Goal: Use online tool/utility: Use online tool/utility

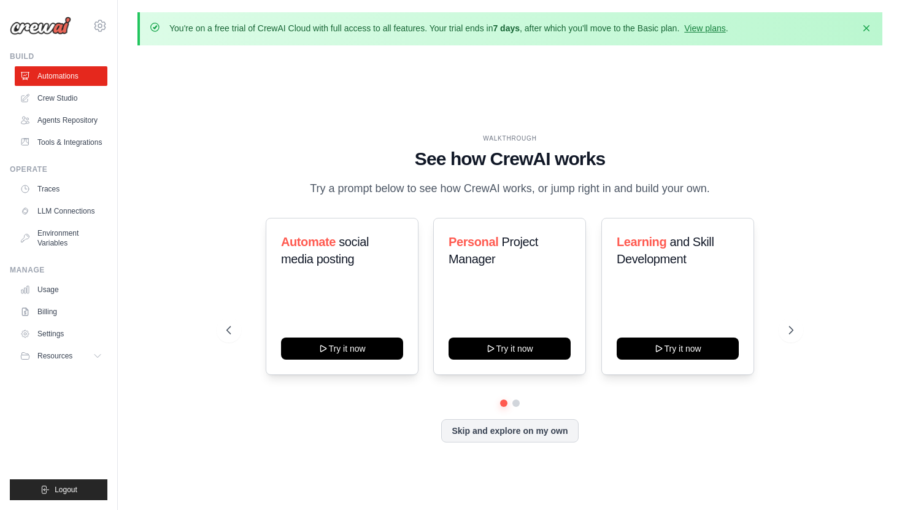
click at [219, 204] on div "WALKTHROUGH See how CrewAI works Try a prompt below to see how CrewAI works, or…" at bounding box center [510, 298] width 596 height 328
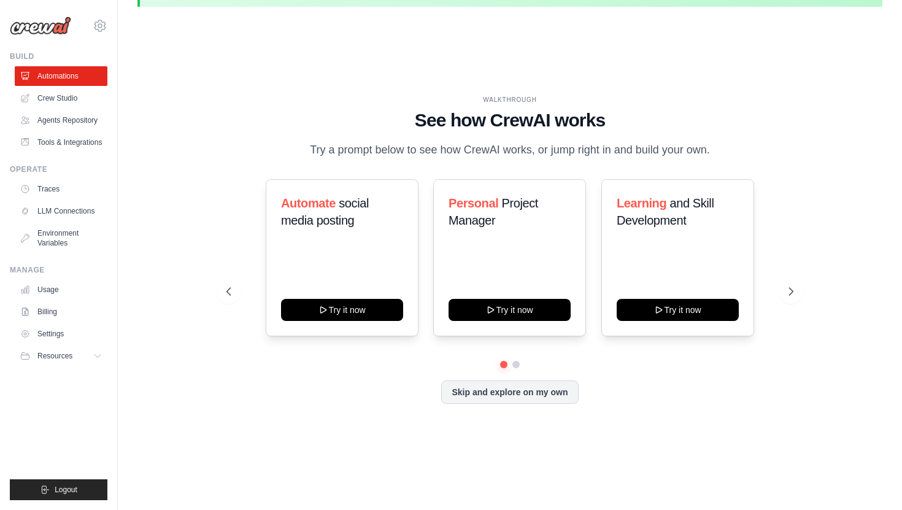
scroll to position [42, 0]
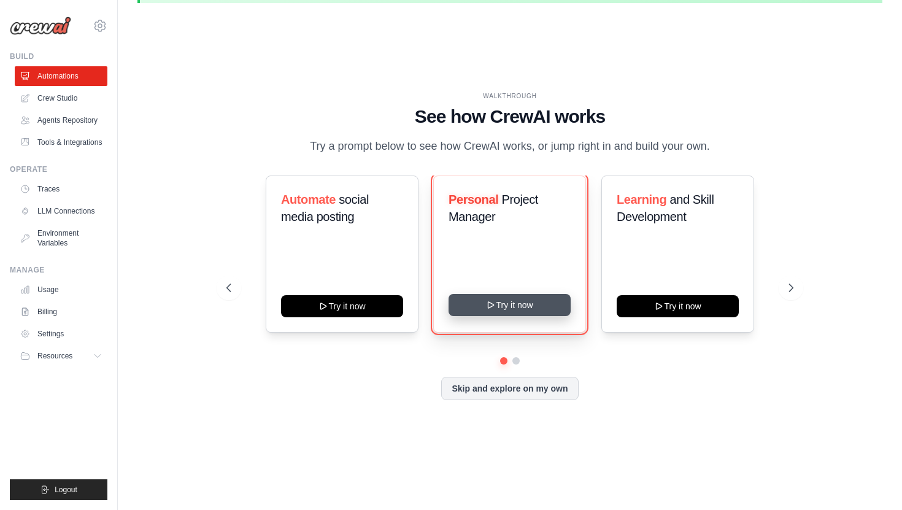
click at [506, 310] on button "Try it now" at bounding box center [510, 305] width 122 height 22
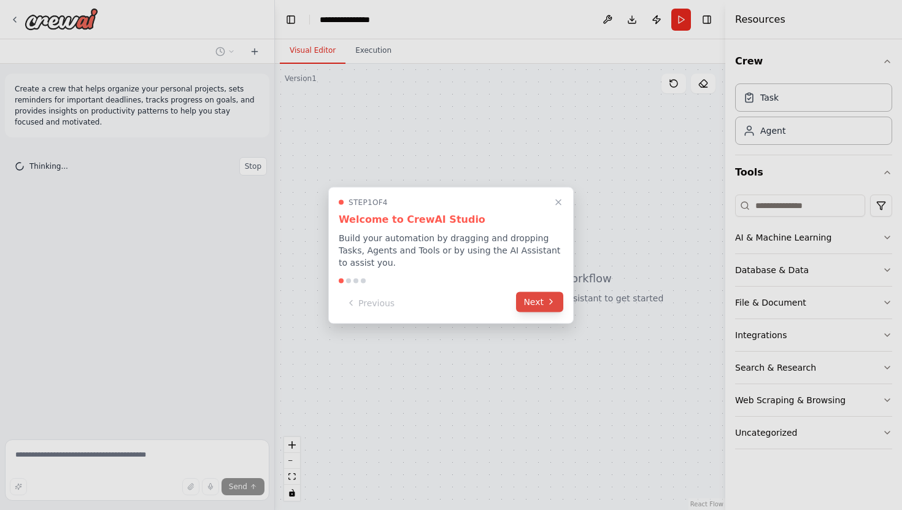
click at [542, 302] on button "Next" at bounding box center [539, 302] width 47 height 20
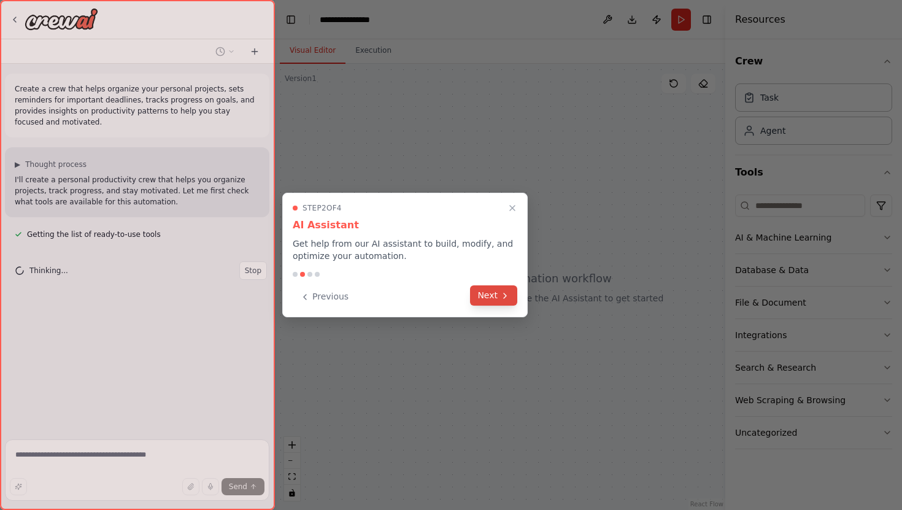
click at [488, 293] on button "Next" at bounding box center [493, 295] width 47 height 20
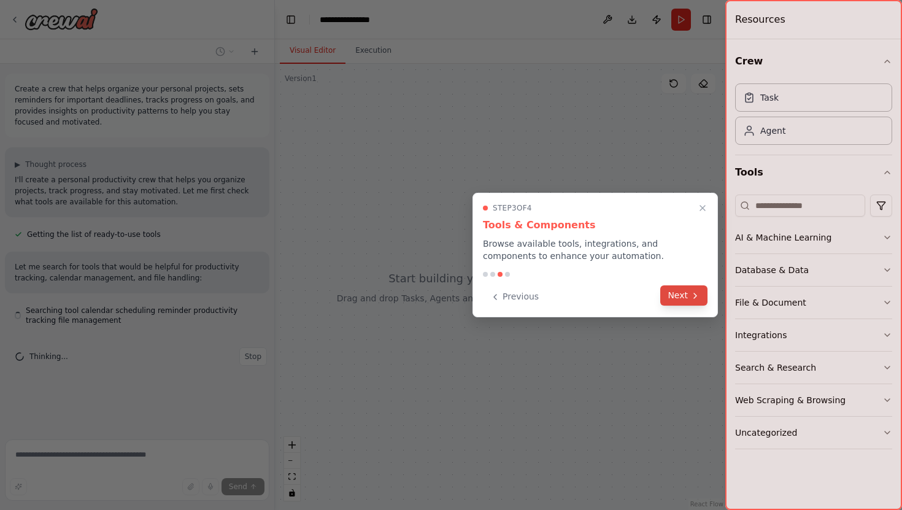
click at [674, 291] on button "Next" at bounding box center [683, 295] width 47 height 20
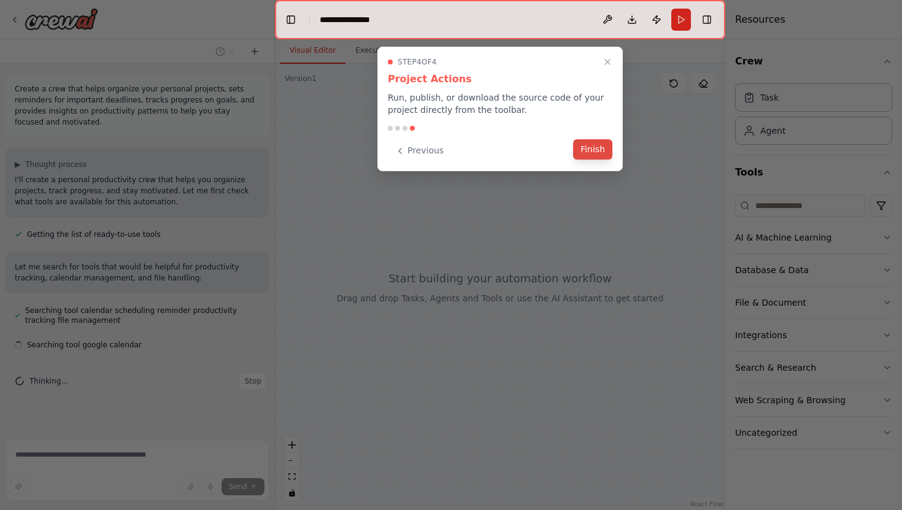
click at [590, 152] on button "Finish" at bounding box center [592, 149] width 39 height 20
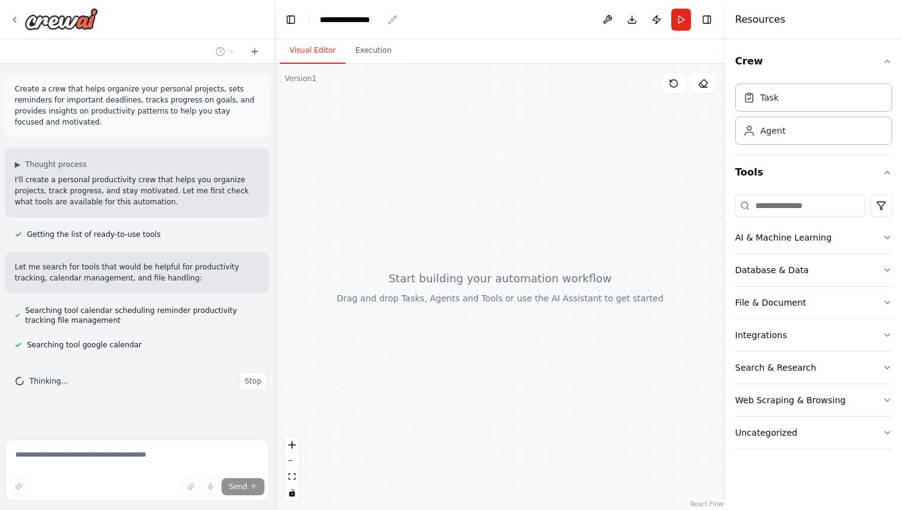
click at [349, 25] on div "**********" at bounding box center [351, 20] width 63 height 12
click at [395, 24] on div "**********" at bounding box center [366, 20] width 92 height 12
click at [379, 21] on div "**********" at bounding box center [366, 20] width 92 height 12
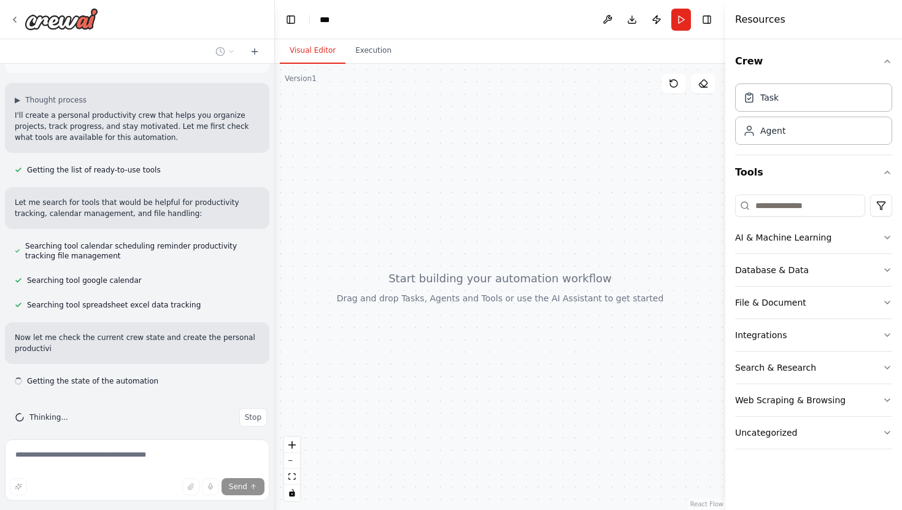
scroll to position [75, 0]
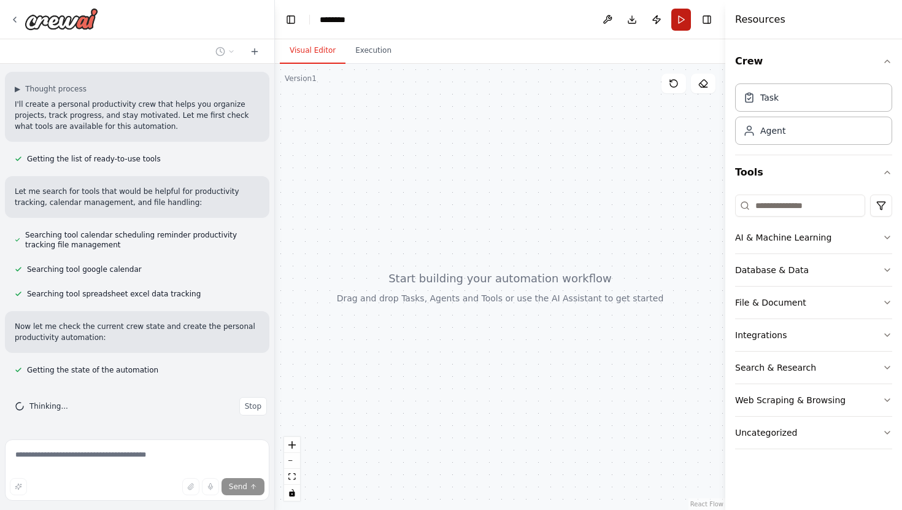
click at [679, 14] on button "Run" at bounding box center [681, 20] width 20 height 22
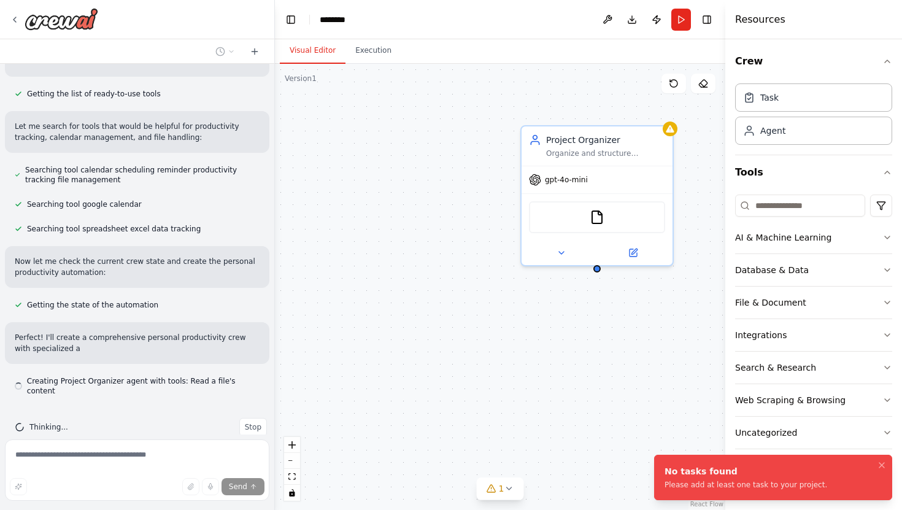
scroll to position [152, 0]
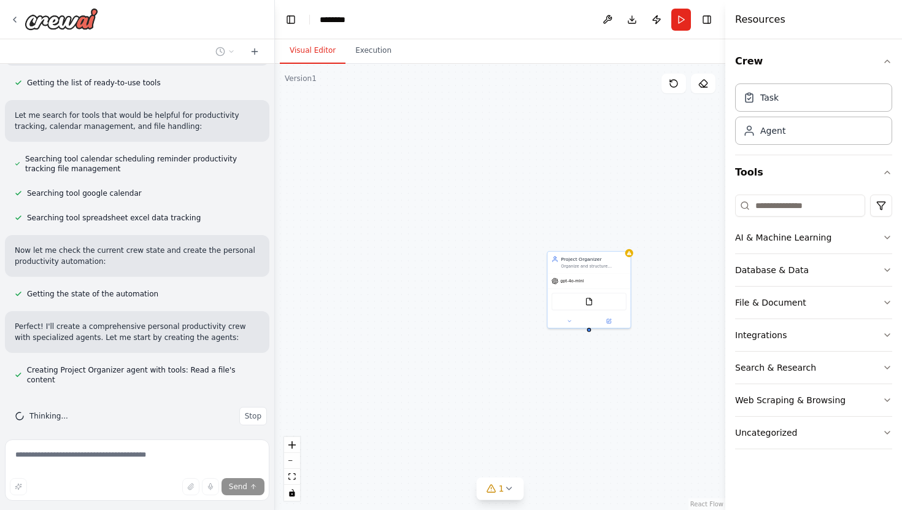
click at [471, 334] on div "Project Organizer Organize and structure personal projects by analyzing project…" at bounding box center [500, 287] width 450 height 446
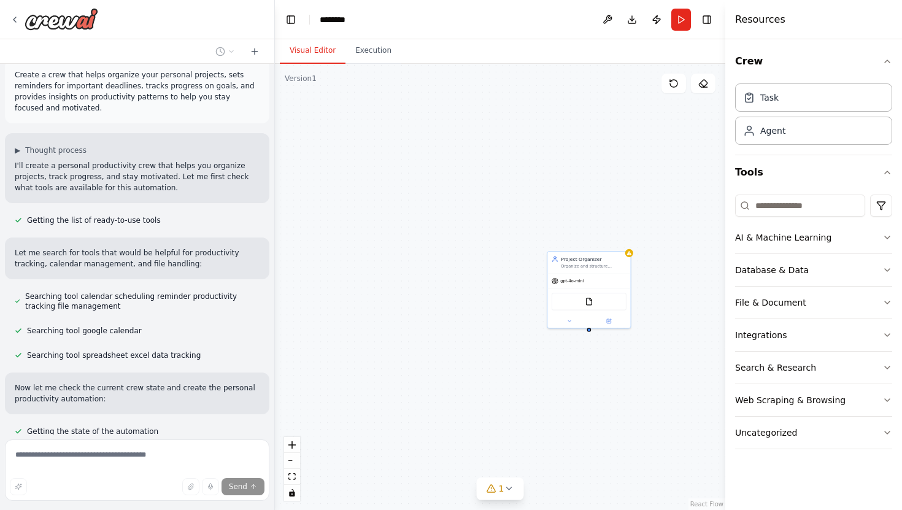
scroll to position [0, 0]
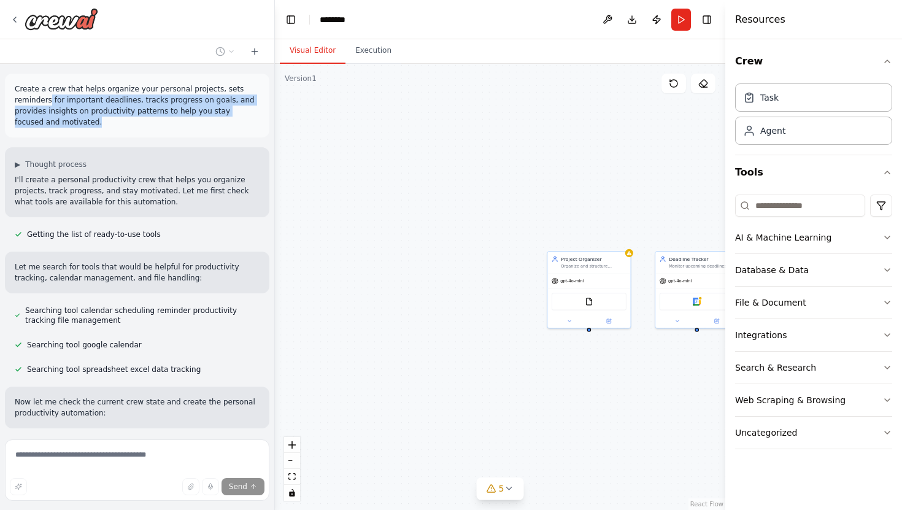
drag, startPoint x: 49, startPoint y: 99, endPoint x: 107, endPoint y: 125, distance: 64.0
click at [107, 125] on p "Create a crew that helps organize your personal projects, sets reminders for im…" at bounding box center [137, 105] width 245 height 44
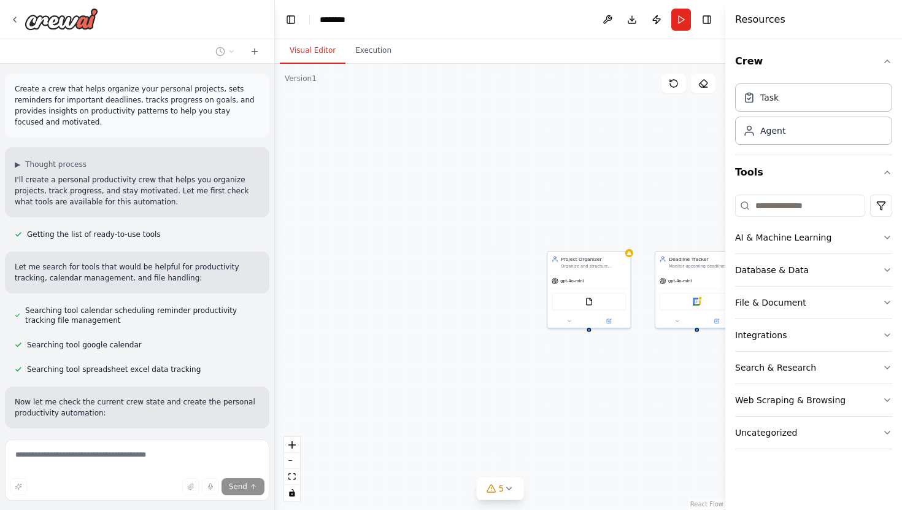
click at [67, 172] on div "▶ Thought process I'll create a personal productivity crew that helps you organ…" at bounding box center [137, 184] width 245 height 48
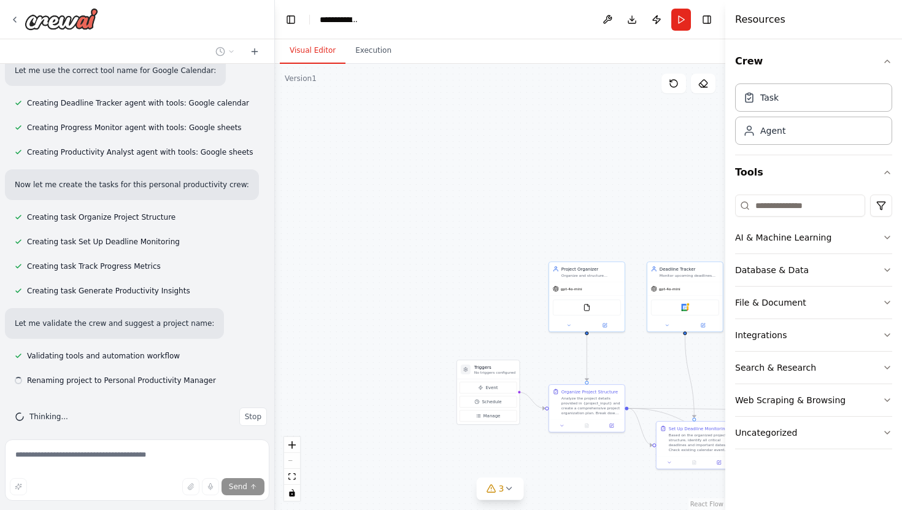
scroll to position [494, 0]
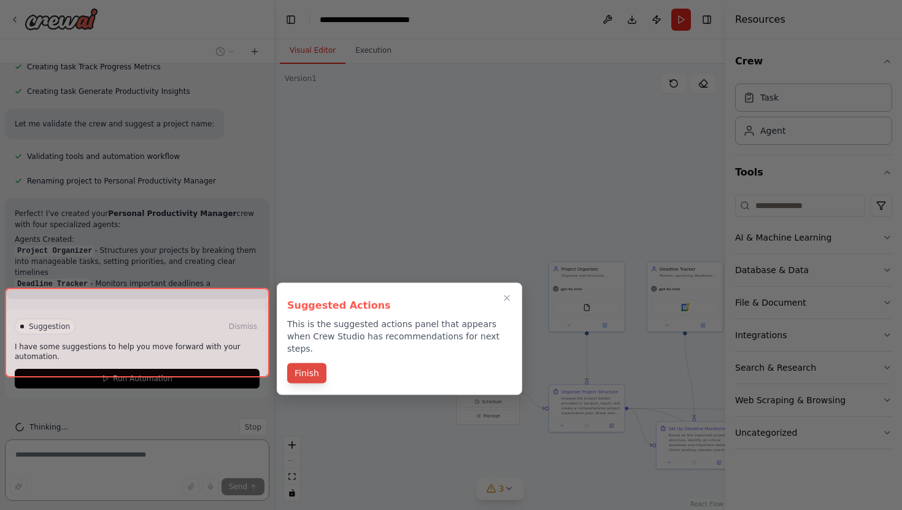
click at [304, 368] on button "Finish" at bounding box center [306, 373] width 39 height 20
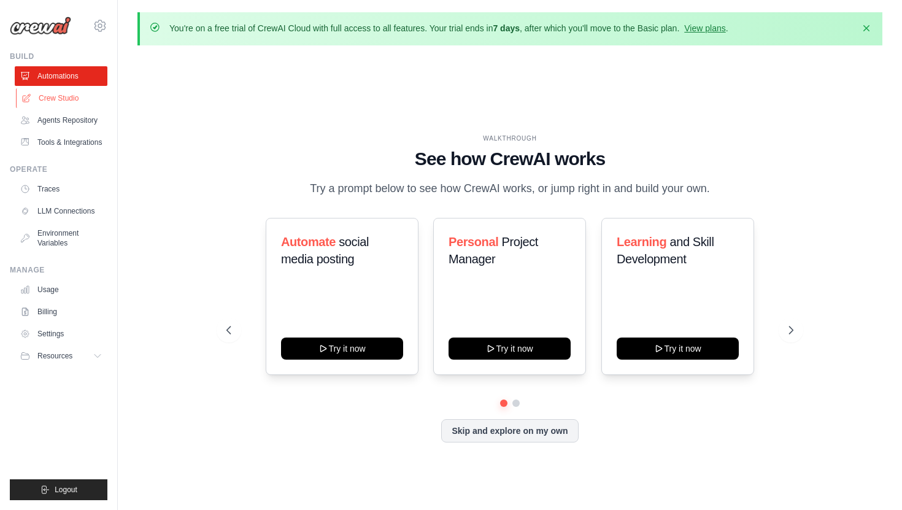
click at [67, 101] on link "Crew Studio" at bounding box center [62, 98] width 93 height 20
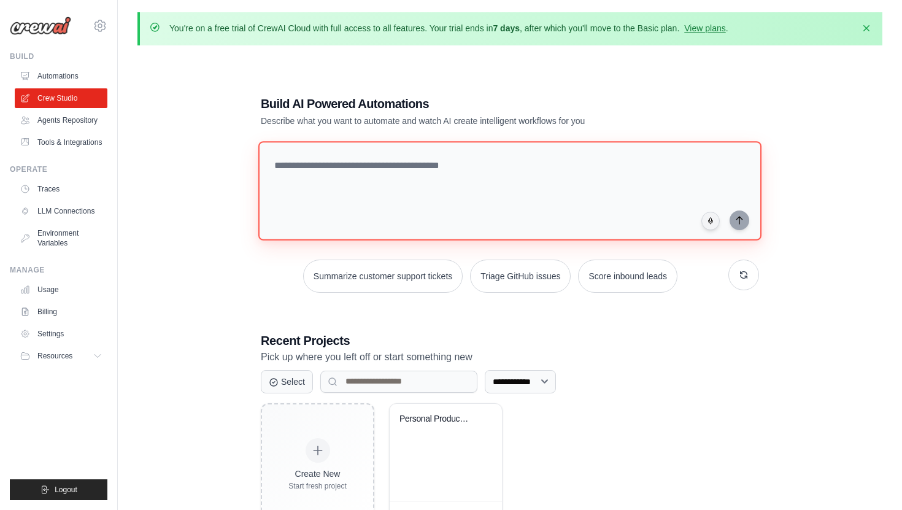
click at [355, 164] on textarea at bounding box center [509, 190] width 503 height 99
click at [395, 171] on textarea "To enrich screen reader interactions, please activate Accessibility in Grammarl…" at bounding box center [509, 190] width 503 height 99
click at [319, 173] on textarea "To enrich screen reader interactions, please activate Accessibility in Grammarl…" at bounding box center [509, 190] width 503 height 99
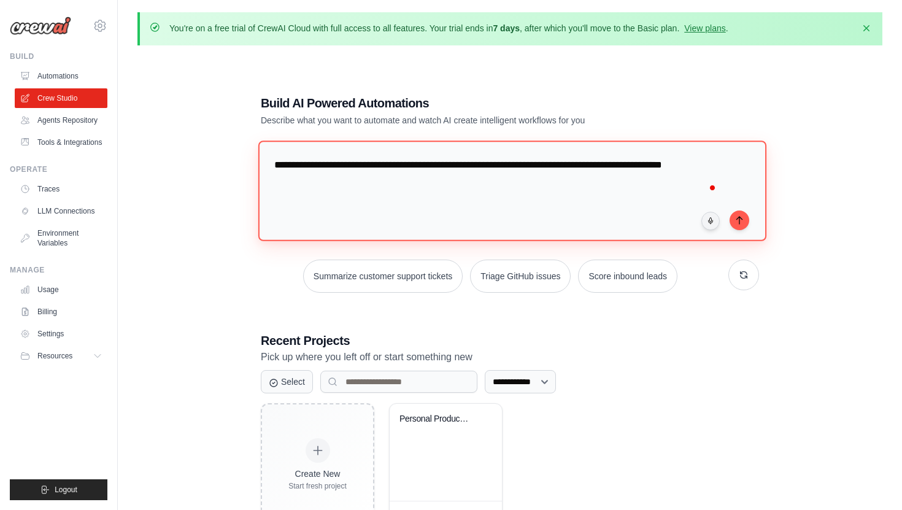
paste textarea "**********"
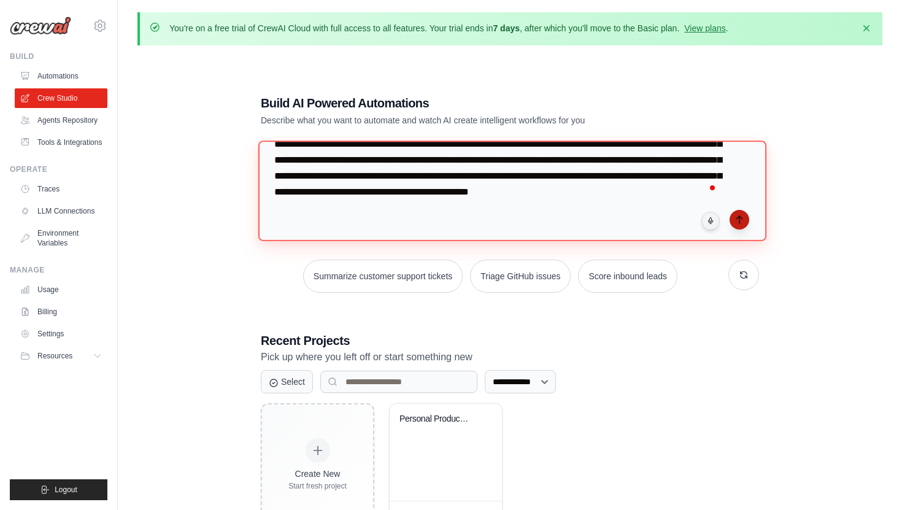
type textarea "**********"
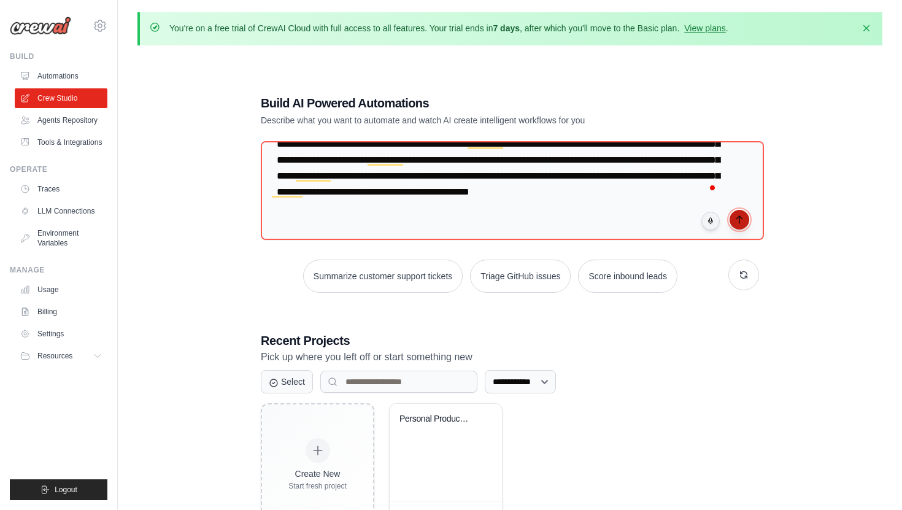
click at [739, 217] on icon "submit" at bounding box center [740, 220] width 10 height 10
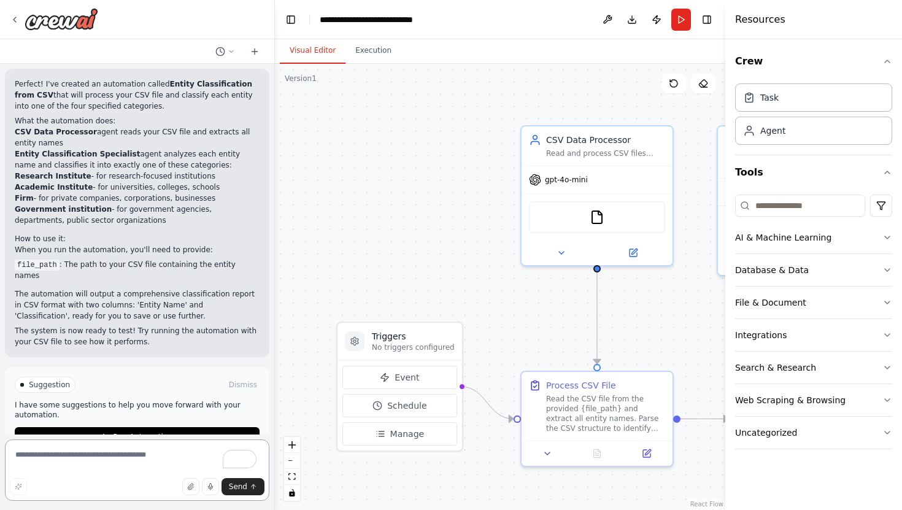
scroll to position [1260, 0]
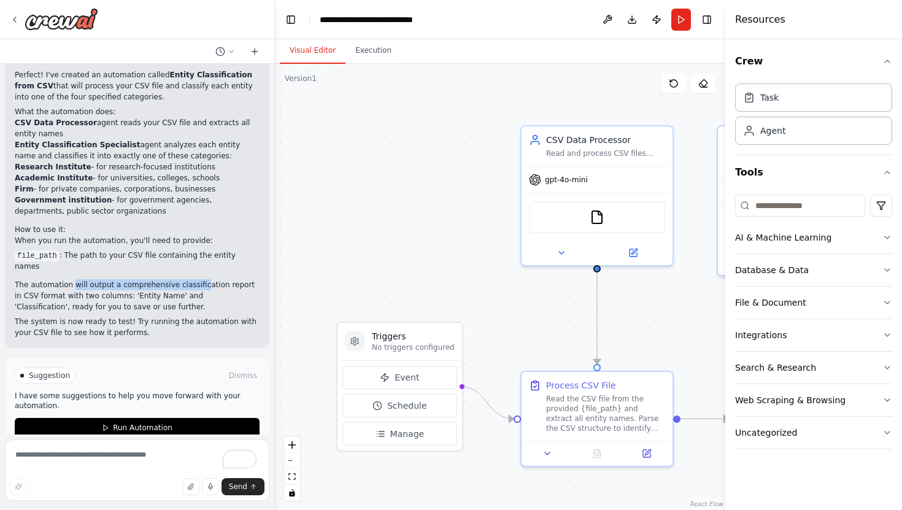
drag, startPoint x: 72, startPoint y: 263, endPoint x: 201, endPoint y: 263, distance: 128.9
click at [201, 279] on p "The automation will output a comprehensive classification report in CSV format …" at bounding box center [137, 295] width 245 height 33
click at [220, 279] on p "The automation will output a comprehensive classification report in CSV format …" at bounding box center [137, 295] width 245 height 33
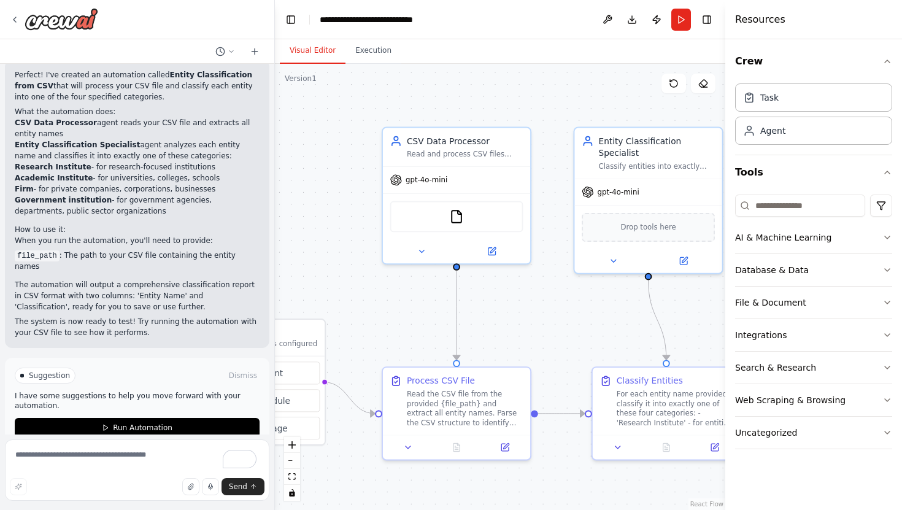
drag, startPoint x: 659, startPoint y: 352, endPoint x: 491, endPoint y: 319, distance: 171.5
click at [492, 322] on div ".deletable-edge-delete-btn { width: 20px; height: 20px; border: 0px solid #ffff…" at bounding box center [500, 287] width 450 height 446
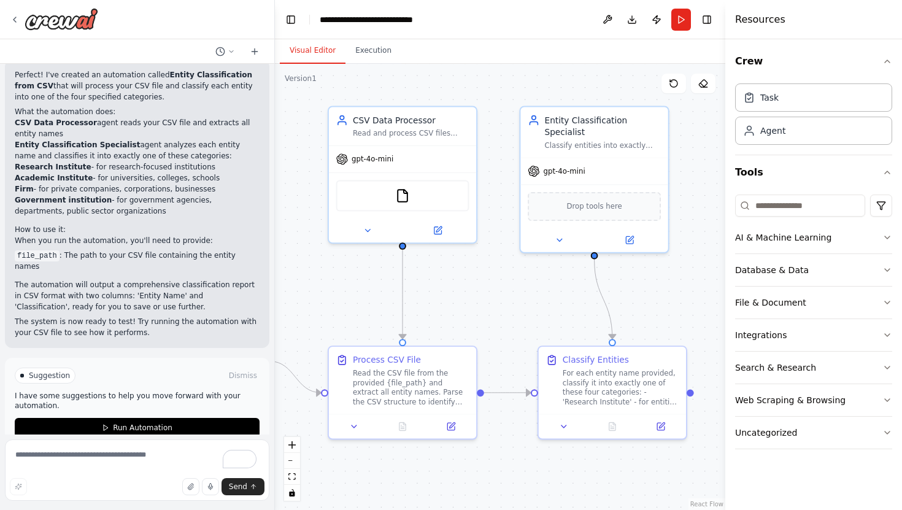
drag, startPoint x: 607, startPoint y: 322, endPoint x: 579, endPoint y: 322, distance: 28.2
click at [579, 322] on div ".deletable-edge-delete-btn { width: 20px; height: 20px; border: 0px solid #ffff…" at bounding box center [500, 287] width 450 height 446
click at [461, 425] on button at bounding box center [450, 424] width 41 height 14
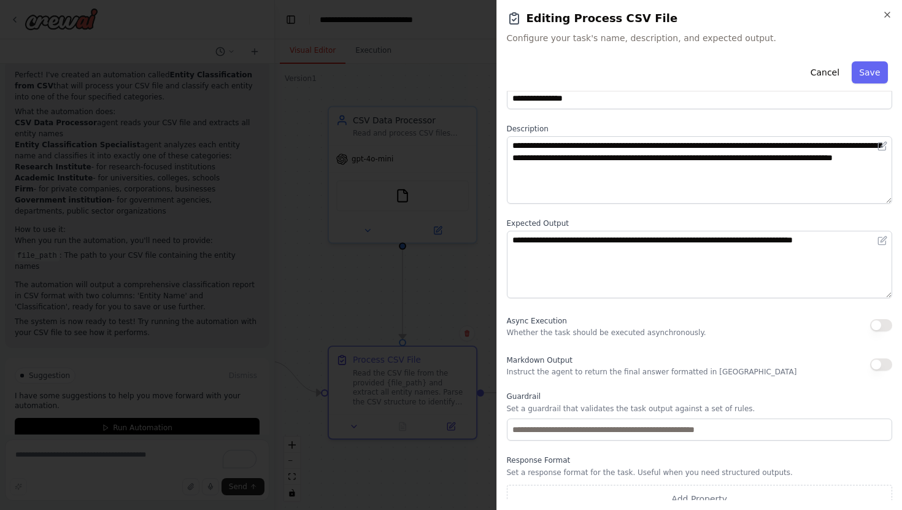
scroll to position [44, 0]
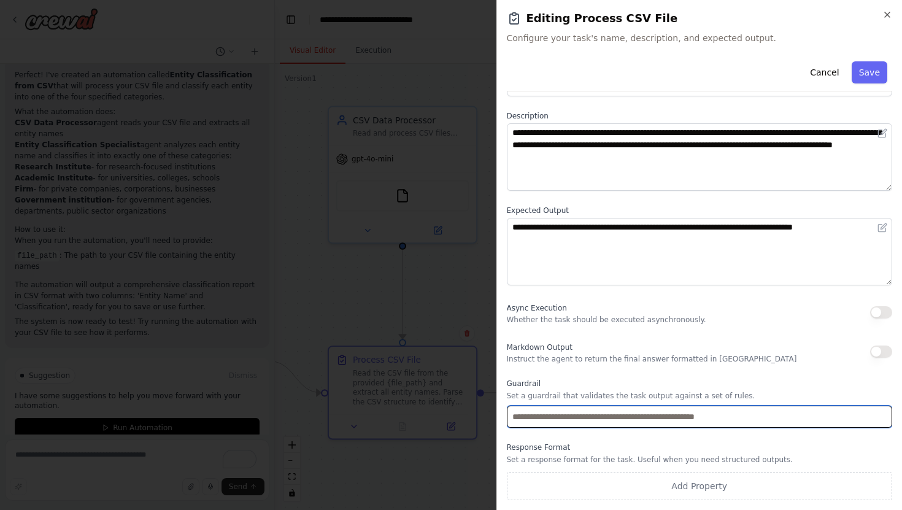
click at [643, 417] on input "text" at bounding box center [700, 417] width 386 height 22
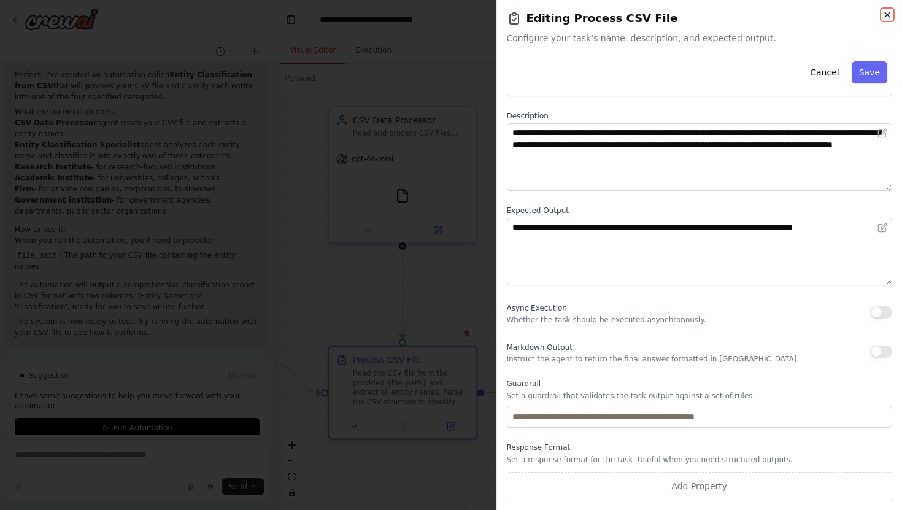
click at [889, 14] on icon "button" at bounding box center [887, 15] width 10 height 10
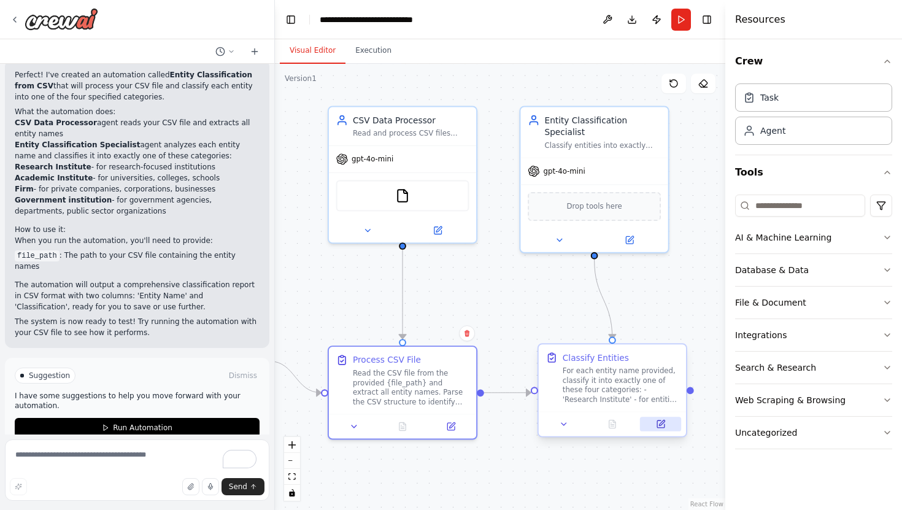
click at [654, 425] on button at bounding box center [660, 424] width 41 height 14
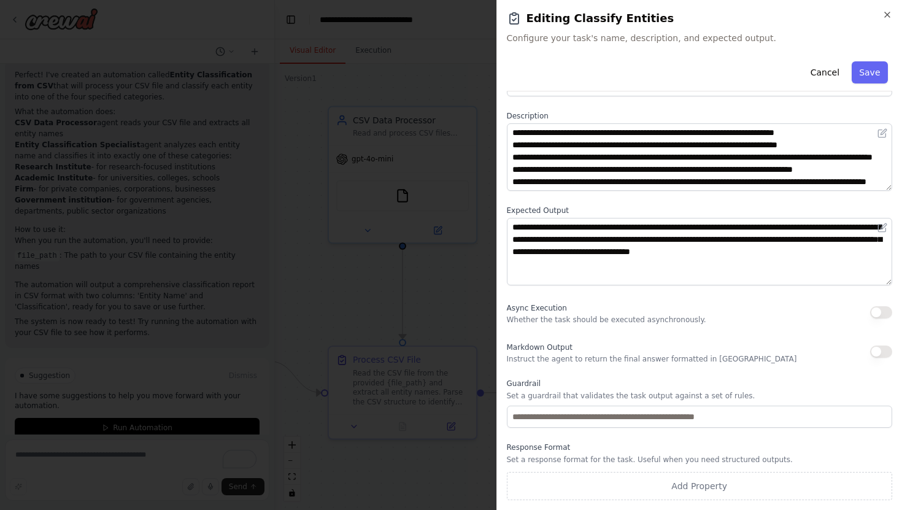
scroll to position [0, 0]
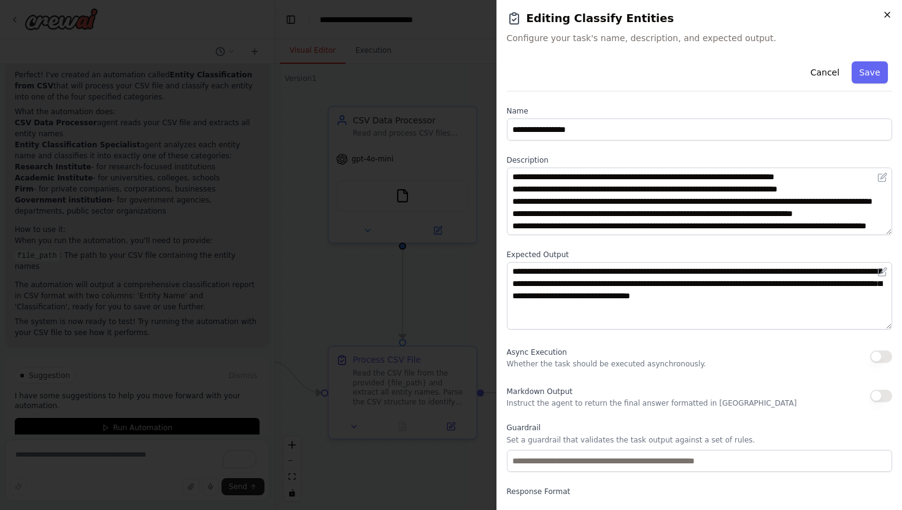
click at [890, 15] on icon "button" at bounding box center [887, 15] width 10 height 10
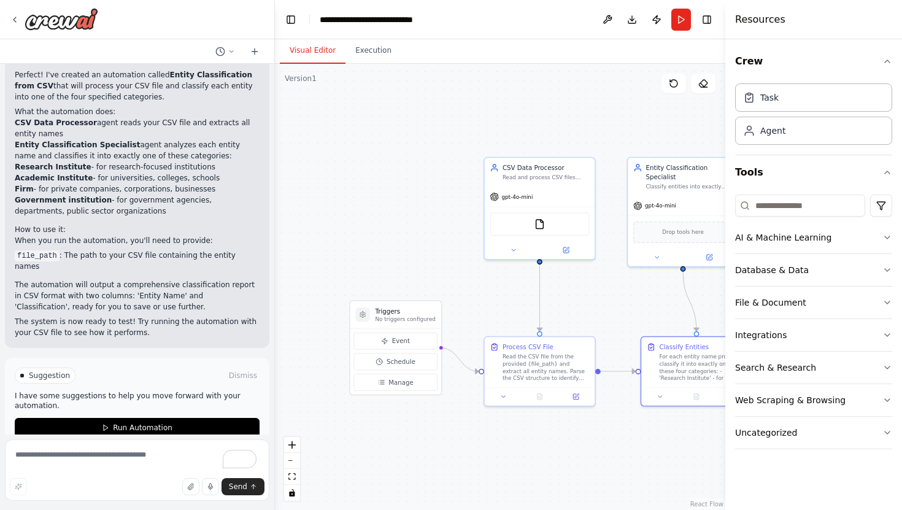
drag, startPoint x: 357, startPoint y: 325, endPoint x: 487, endPoint y: 322, distance: 129.5
click at [487, 322] on div ".deletable-edge-delete-btn { width: 20px; height: 20px; border: 0px solid #ffff…" at bounding box center [500, 287] width 450 height 446
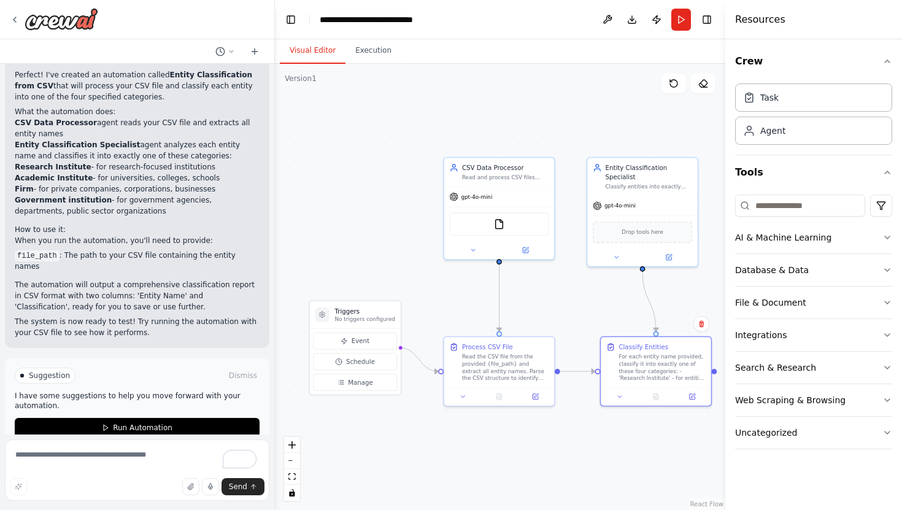
drag, startPoint x: 503, startPoint y: 293, endPoint x: 280, endPoint y: 309, distance: 224.0
click at [283, 309] on div ".deletable-edge-delete-btn { width: 20px; height: 20px; border: 0px solid #ffff…" at bounding box center [500, 287] width 450 height 446
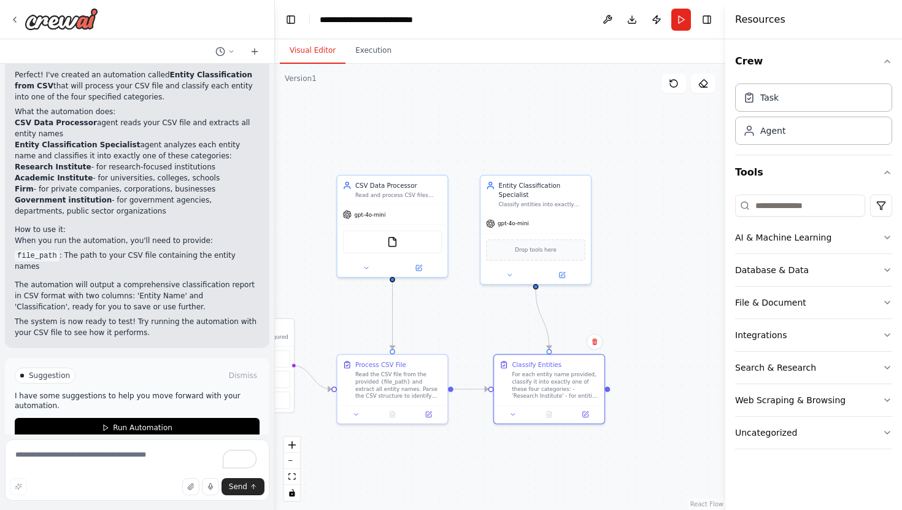
drag, startPoint x: 502, startPoint y: 311, endPoint x: 575, endPoint y: 312, distance: 73.0
click at [575, 312] on div ".deletable-edge-delete-btn { width: 20px; height: 20px; border: 0px solid #ffff…" at bounding box center [500, 287] width 450 height 446
click at [390, 244] on img at bounding box center [392, 240] width 11 height 11
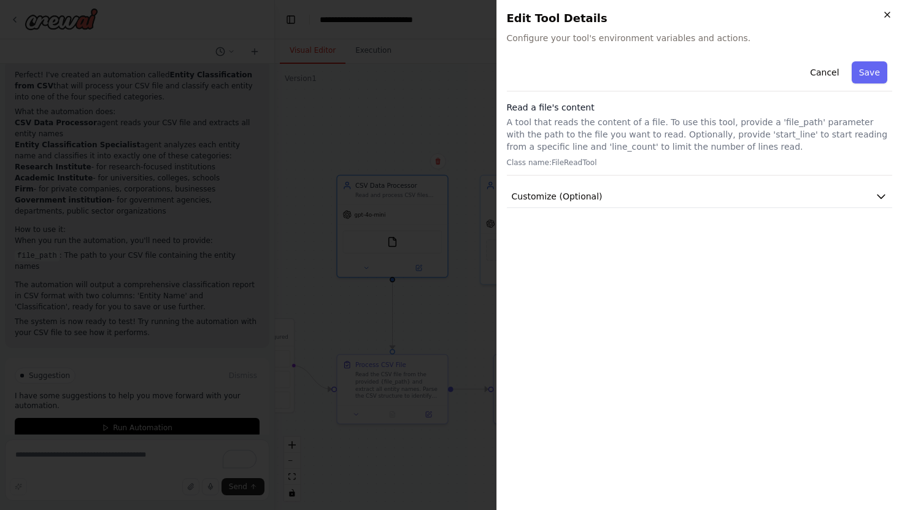
click at [887, 16] on icon "button" at bounding box center [887, 15] width 10 height 10
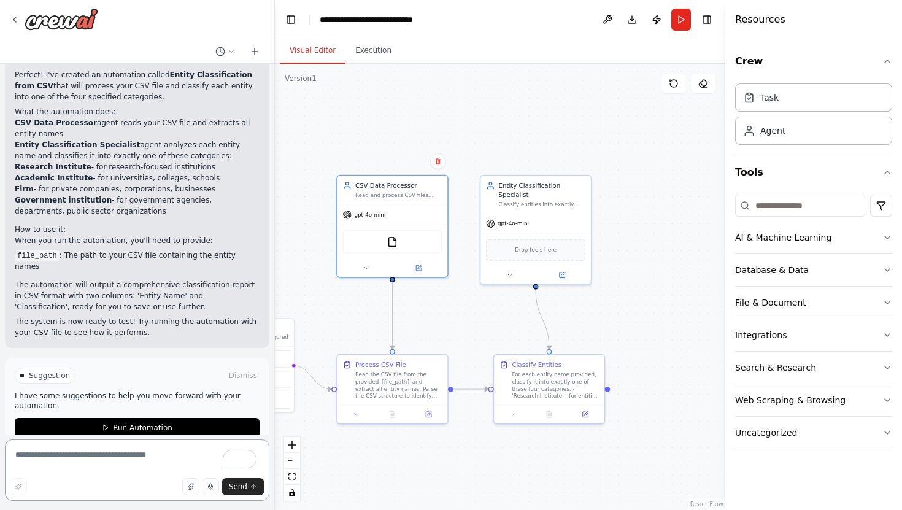
click at [77, 464] on textarea "To enrich screen reader interactions, please activate Accessibility in Grammarl…" at bounding box center [137, 469] width 264 height 61
click at [28, 250] on code "file_path" at bounding box center [37, 255] width 45 height 11
copy code "file_path"
click at [111, 456] on textarea "**********" at bounding box center [137, 469] width 264 height 61
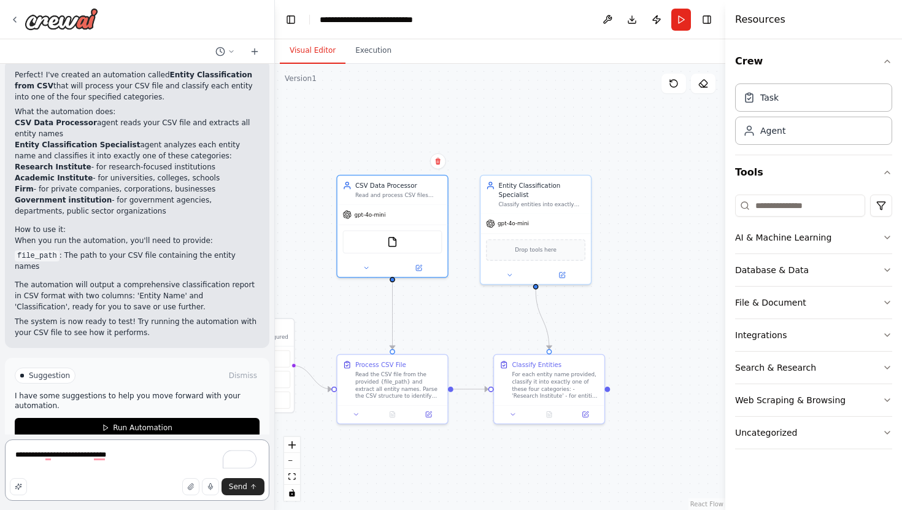
click at [111, 456] on textarea "**********" at bounding box center [137, 469] width 264 height 61
paste textarea "*****"
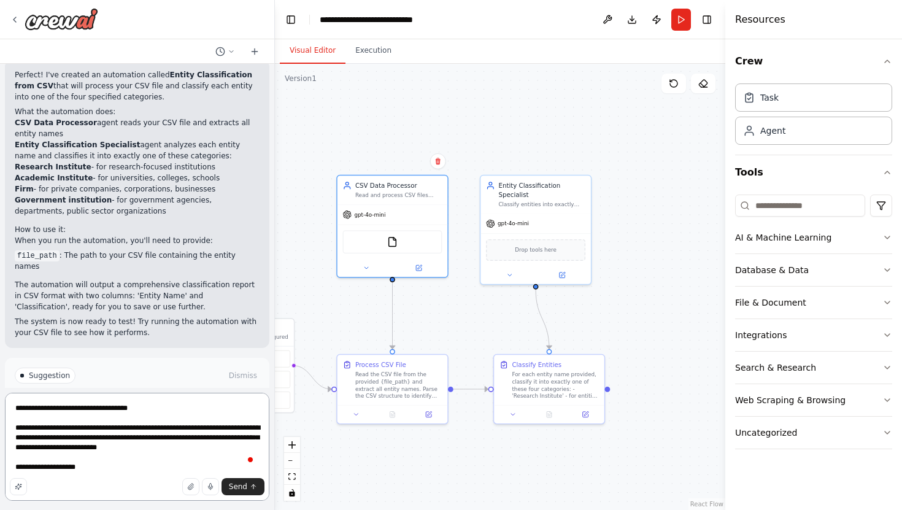
type textarea "**********"
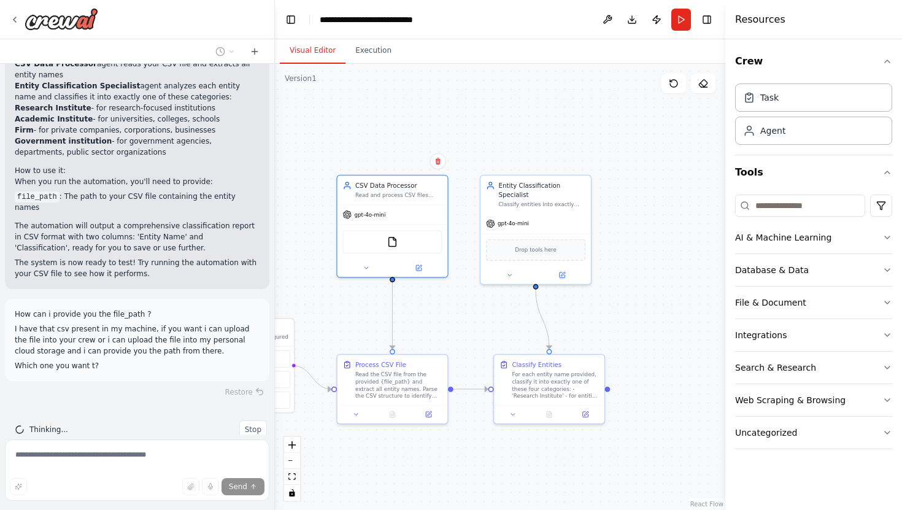
scroll to position [1320, 0]
click at [887, 239] on icon "button" at bounding box center [887, 238] width 10 height 10
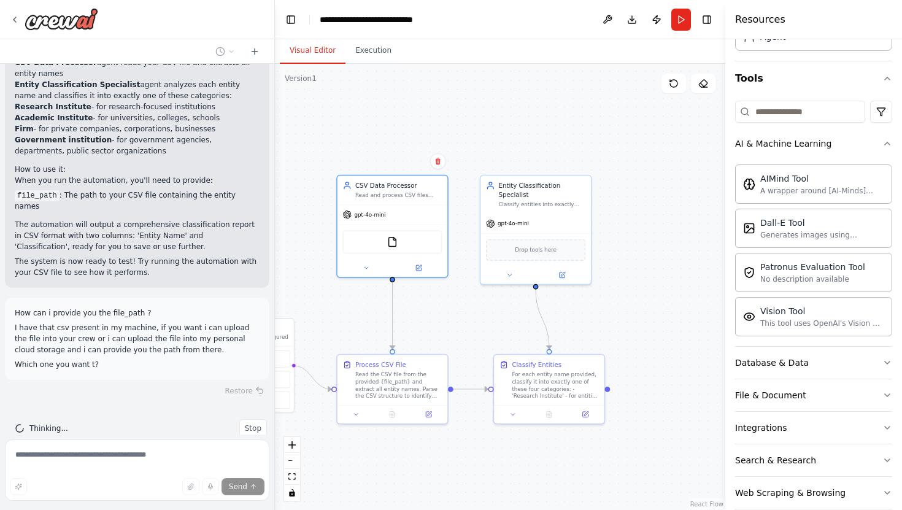
scroll to position [145, 0]
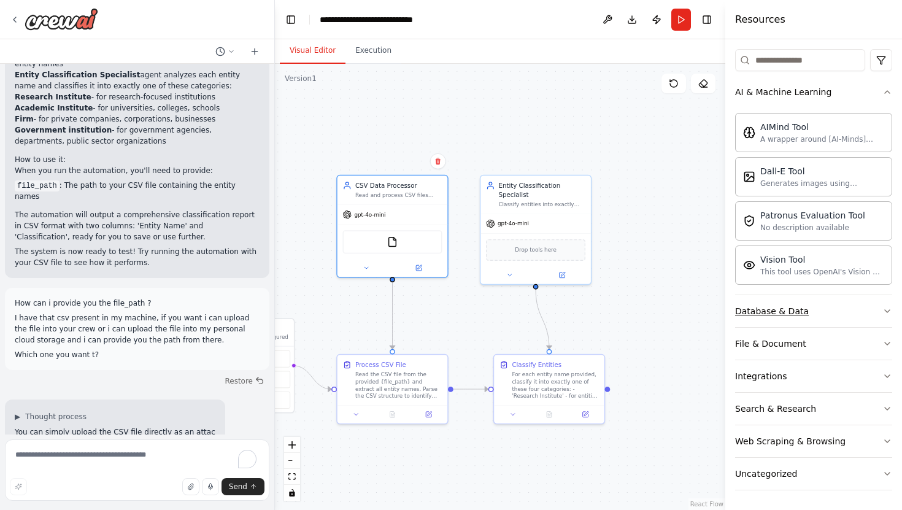
click at [887, 306] on icon "button" at bounding box center [887, 311] width 10 height 10
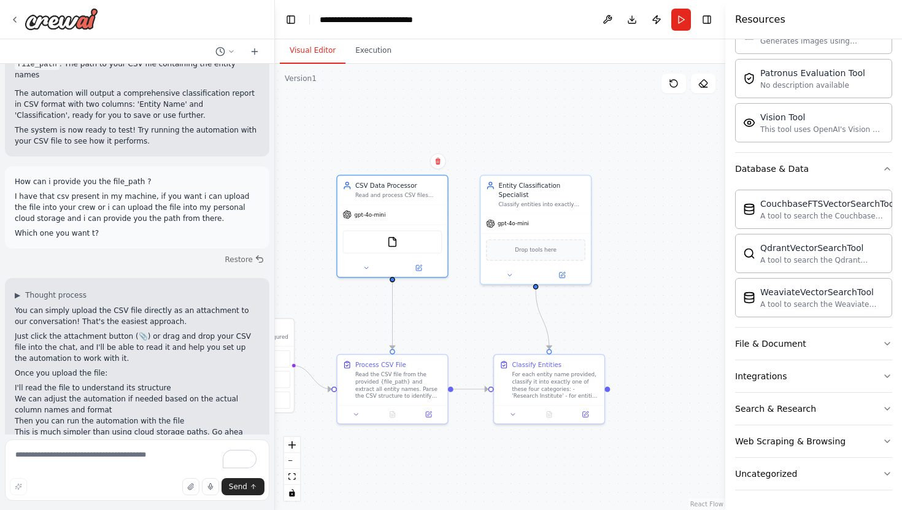
scroll to position [1462, 0]
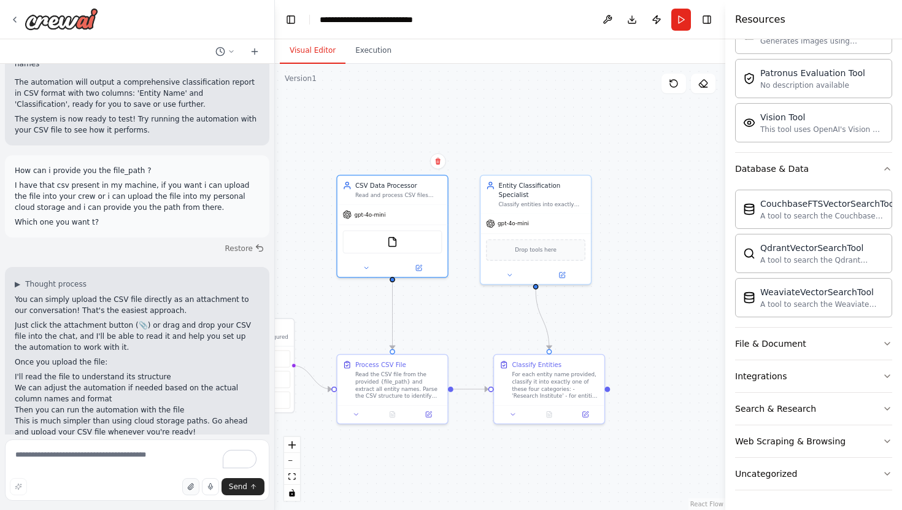
click at [191, 489] on icon "button" at bounding box center [190, 487] width 5 height 6
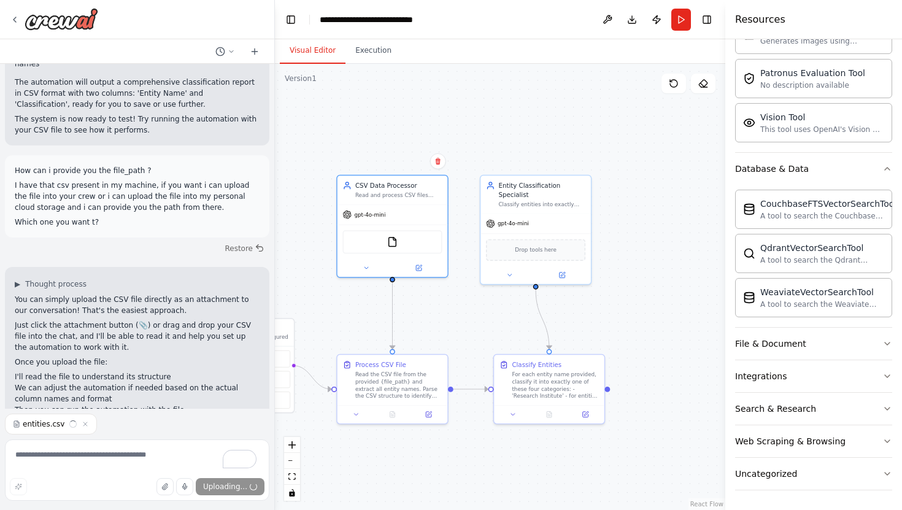
scroll to position [1488, 0]
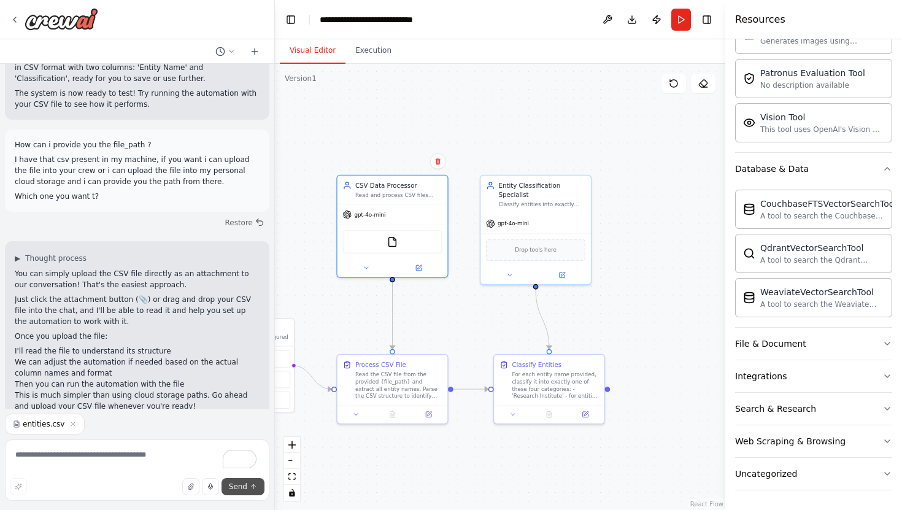
click at [247, 487] on button "Send" at bounding box center [243, 486] width 43 height 17
click at [235, 481] on button "Send" at bounding box center [243, 486] width 43 height 17
click at [79, 455] on textarea "To enrich screen reader interactions, please activate Accessibility in Grammarl…" at bounding box center [137, 469] width 264 height 61
click at [82, 452] on textarea "To enrich screen reader interactions, please activate Accessibility in Grammarl…" at bounding box center [137, 469] width 264 height 61
click at [197, 418] on div "entities.csv" at bounding box center [137, 424] width 264 height 21
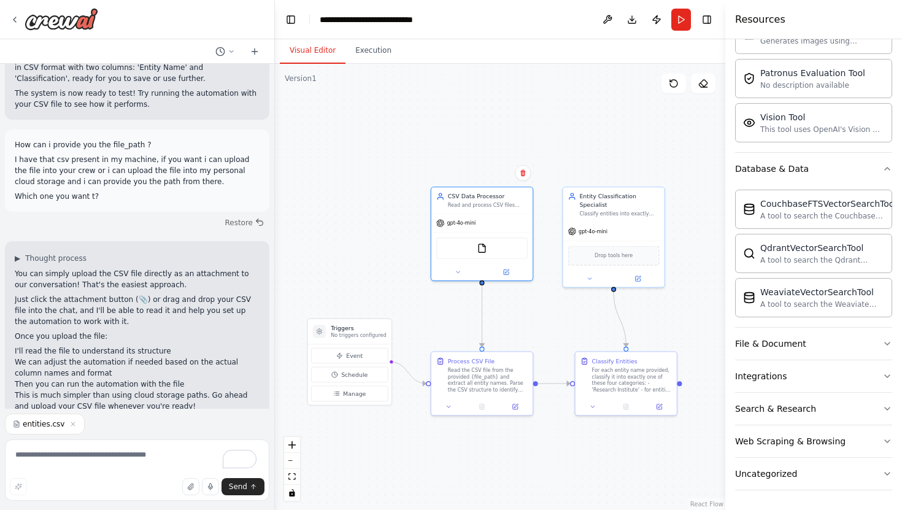
drag, startPoint x: 325, startPoint y: 290, endPoint x: 463, endPoint y: 289, distance: 137.5
click at [463, 290] on div ".deletable-edge-delete-btn { width: 20px; height: 20px; border: 0px solid #ffff…" at bounding box center [500, 287] width 450 height 446
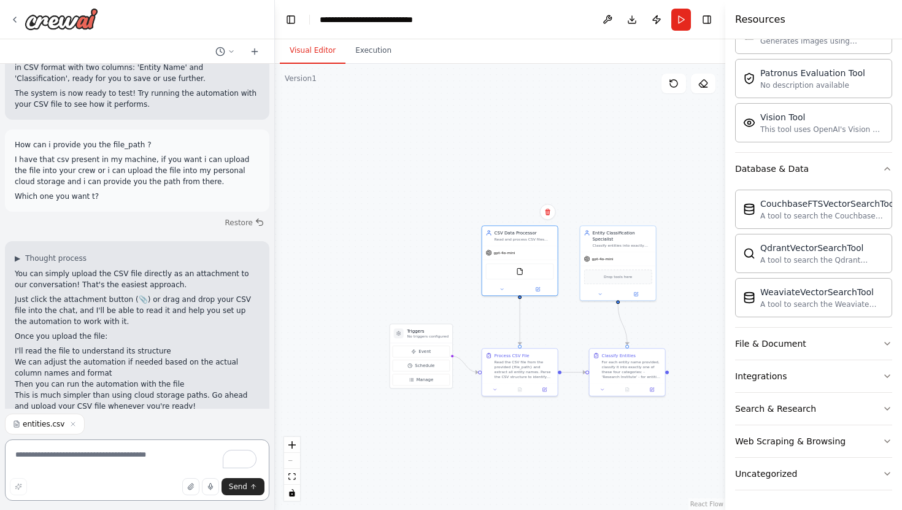
click at [68, 450] on textarea "To enrich screen reader interactions, please activate Accessibility in Grammarl…" at bounding box center [137, 469] width 264 height 61
click at [141, 461] on textarea "**********" at bounding box center [137, 469] width 264 height 61
type textarea "**********"
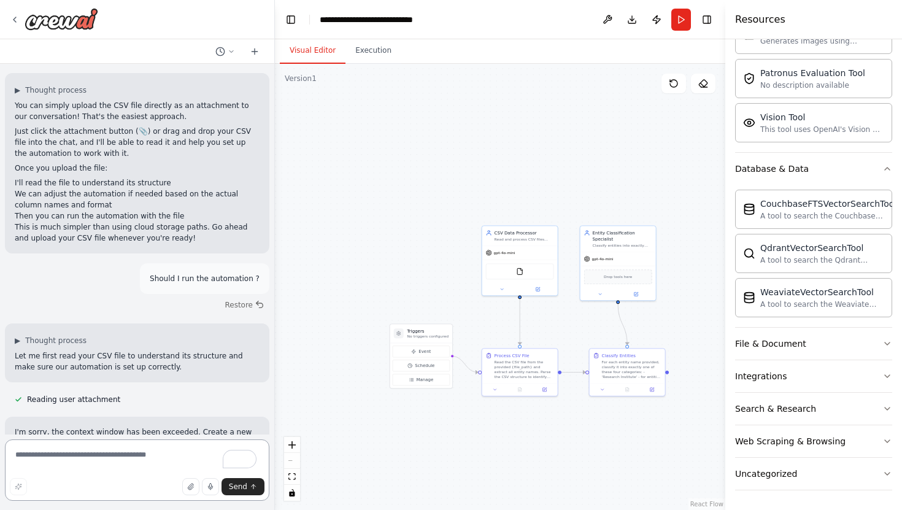
scroll to position [1667, 0]
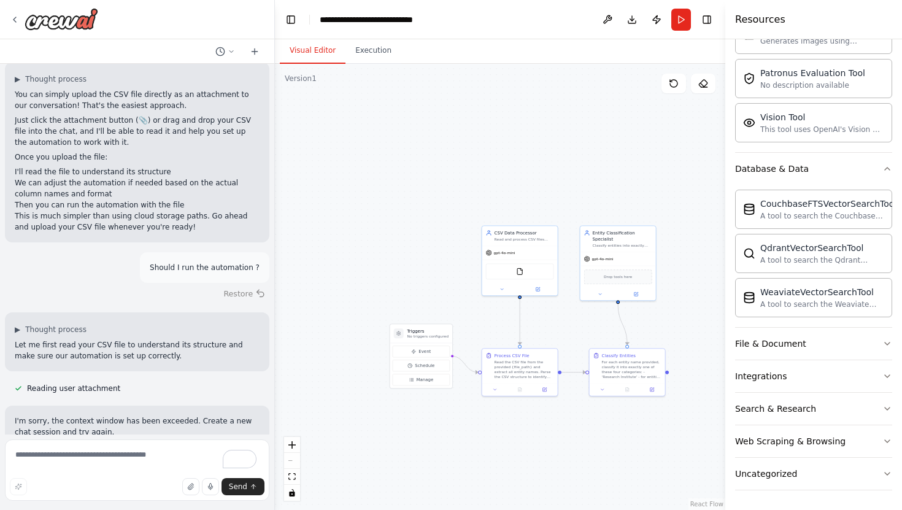
click at [234, 285] on button "Restore" at bounding box center [244, 294] width 52 height 18
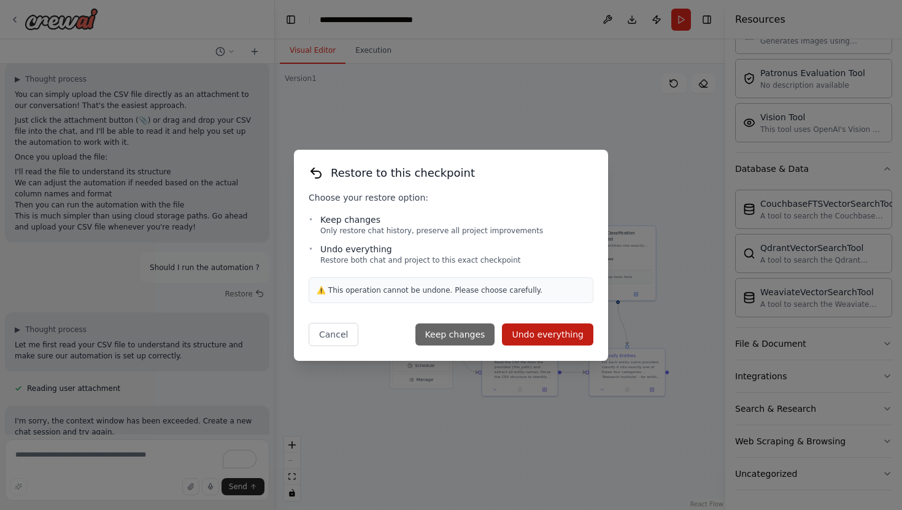
click at [450, 329] on button "Keep changes" at bounding box center [455, 334] width 80 height 22
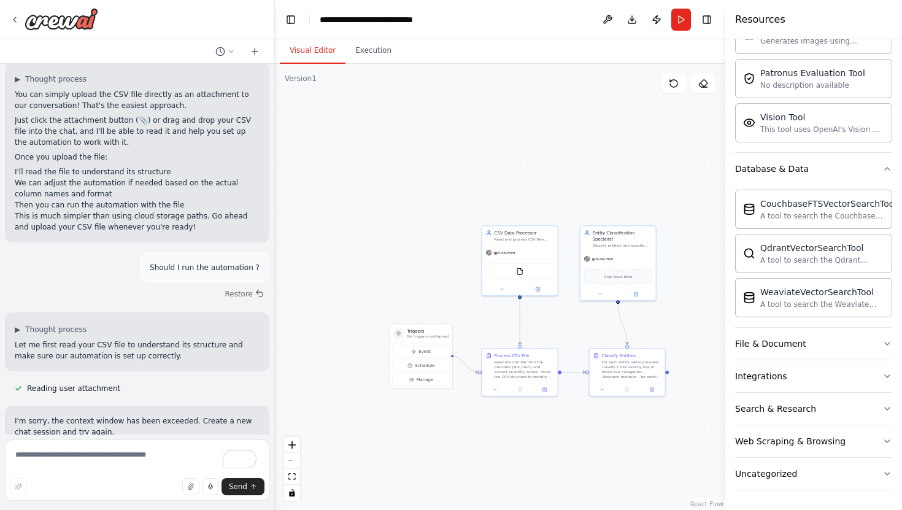
scroll to position [1462, 0]
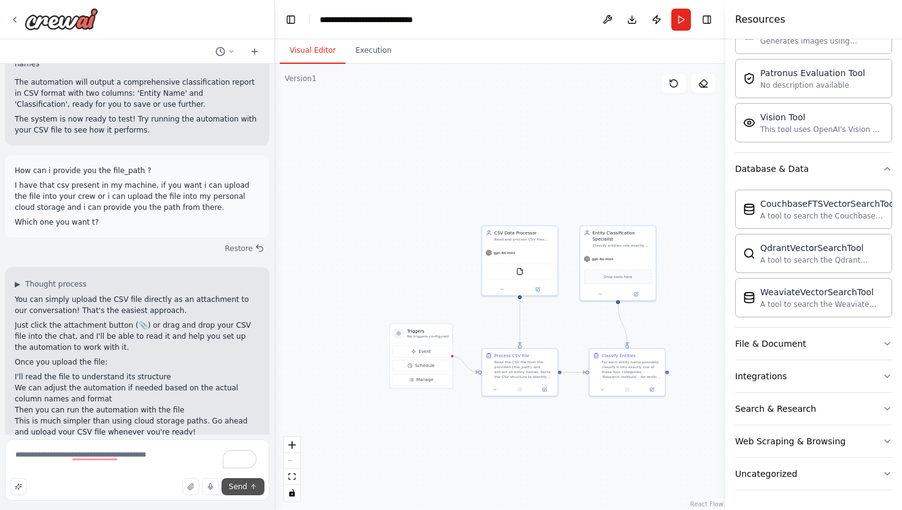
click at [238, 484] on span "Send" at bounding box center [238, 487] width 18 height 10
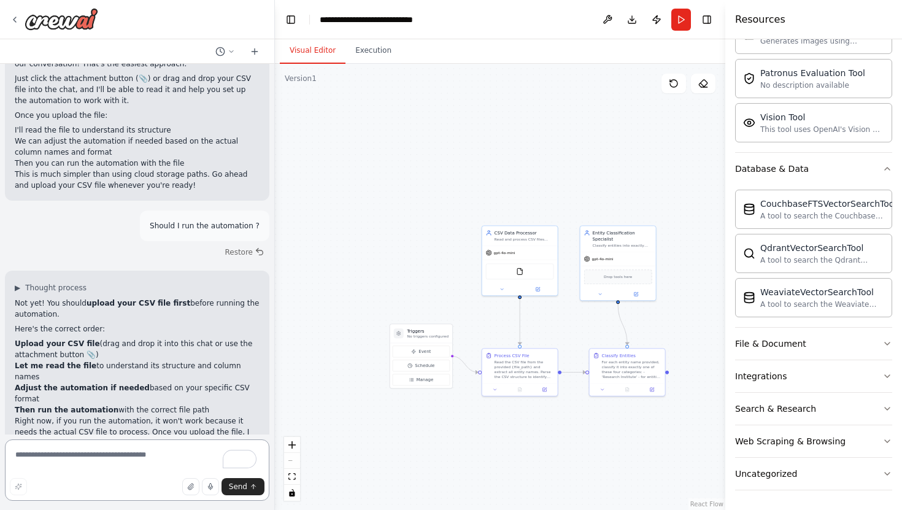
scroll to position [1724, 0]
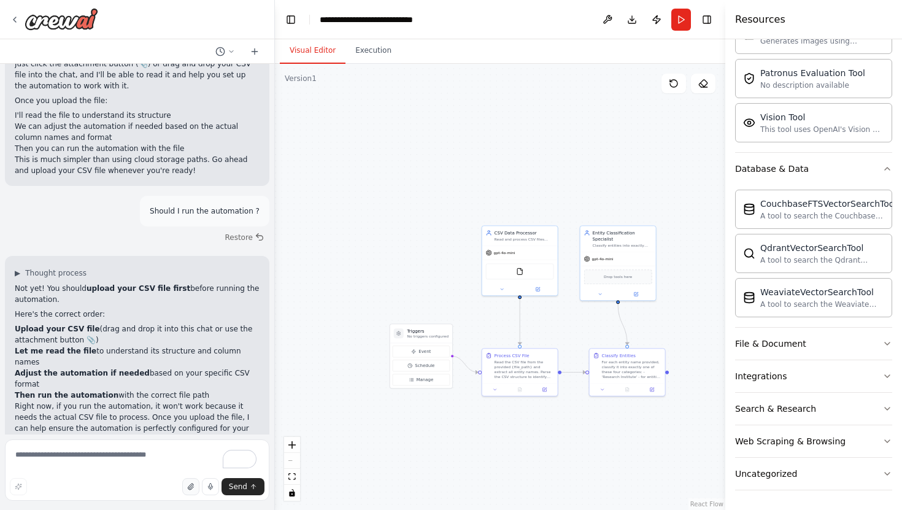
click at [191, 486] on icon "button" at bounding box center [190, 487] width 5 height 6
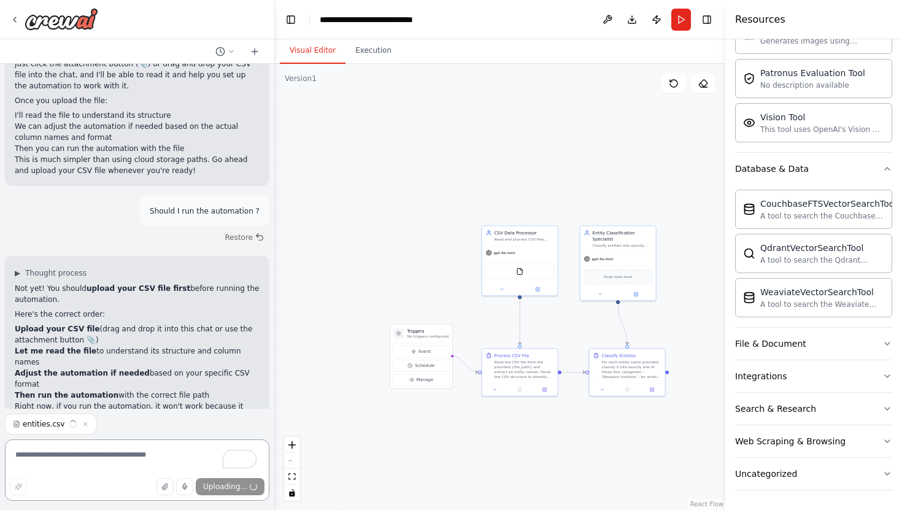
click at [108, 450] on textarea "To enrich screen reader interactions, please activate Accessibility in Grammarl…" at bounding box center [137, 469] width 264 height 61
click at [234, 482] on span "Send" at bounding box center [238, 487] width 18 height 10
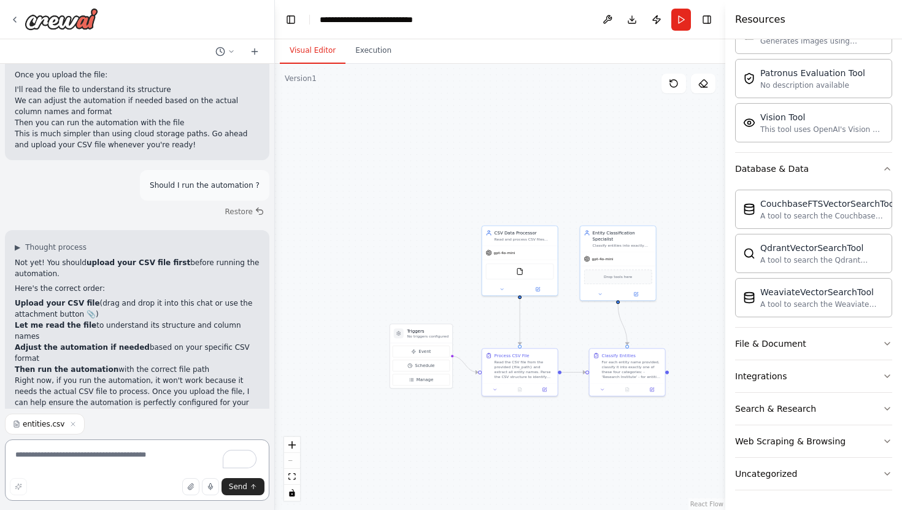
click at [48, 447] on textarea "To enrich screen reader interactions, please activate Accessibility in Grammarl…" at bounding box center [137, 469] width 264 height 61
click at [239, 489] on span "Send" at bounding box center [238, 487] width 18 height 10
click at [139, 461] on textarea "To enrich screen reader interactions, please activate Accessibility in Grammarl…" at bounding box center [137, 469] width 264 height 61
click at [42, 425] on span "entities.csv" at bounding box center [44, 424] width 42 height 10
click at [50, 445] on textarea "To enrich screen reader interactions, please activate Accessibility in Grammarl…" at bounding box center [137, 469] width 264 height 61
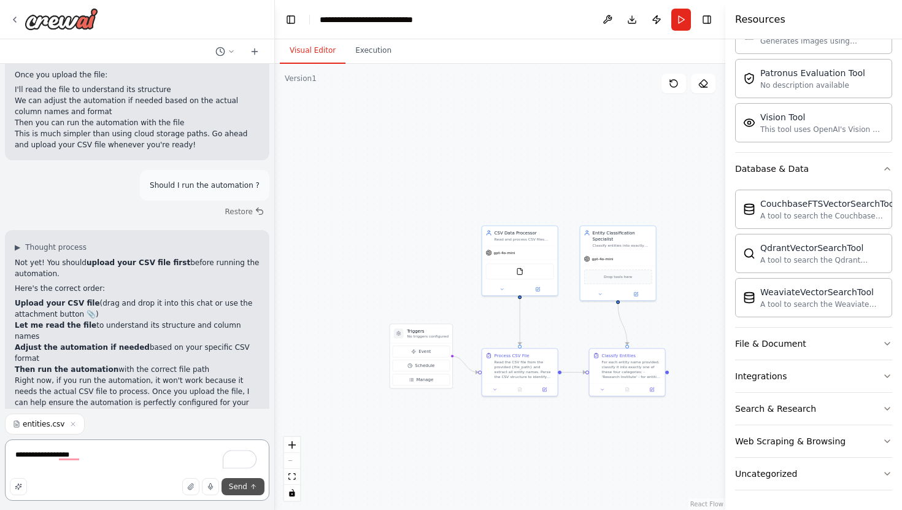
type textarea "**********"
click at [231, 490] on span "Send" at bounding box center [238, 487] width 18 height 10
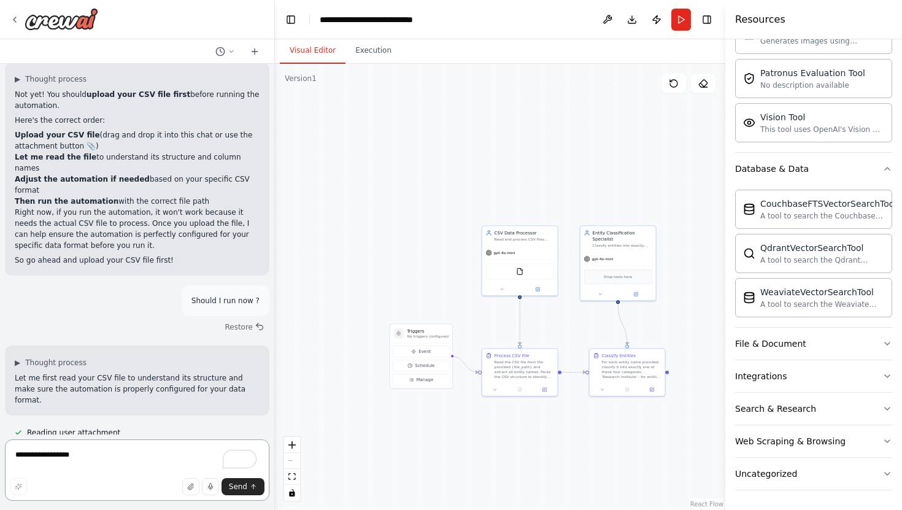
scroll to position [1929, 0]
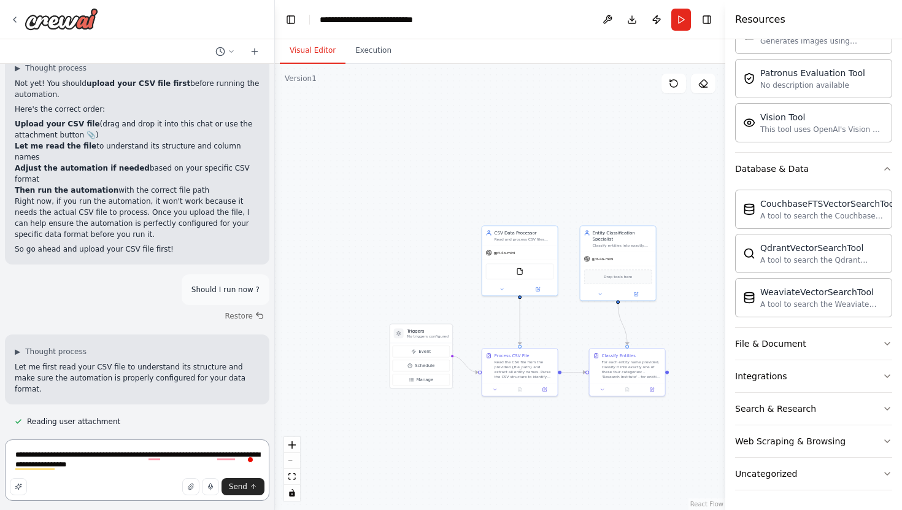
type textarea "**********"
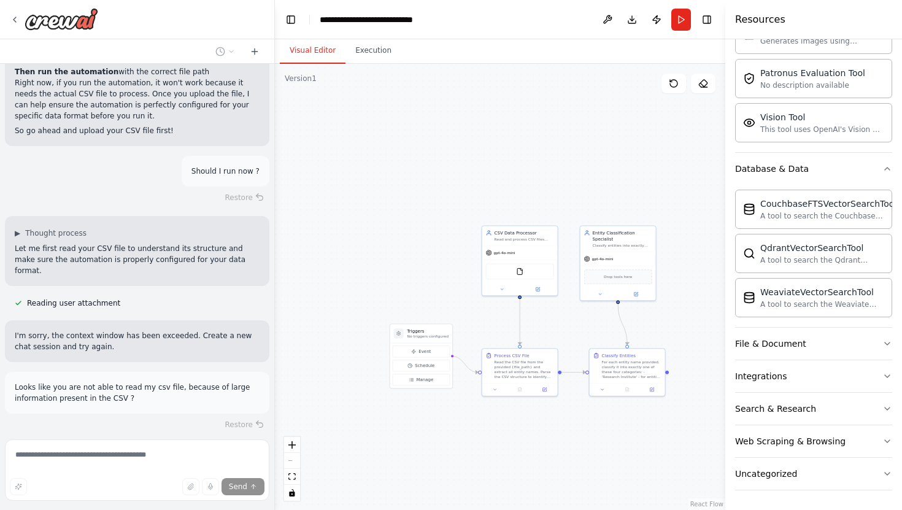
scroll to position [2048, 0]
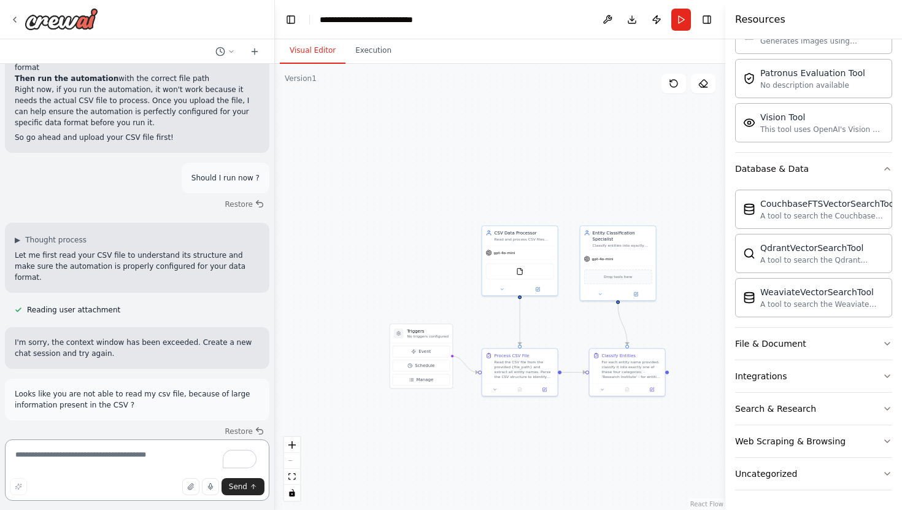
scroll to position [2052, 0]
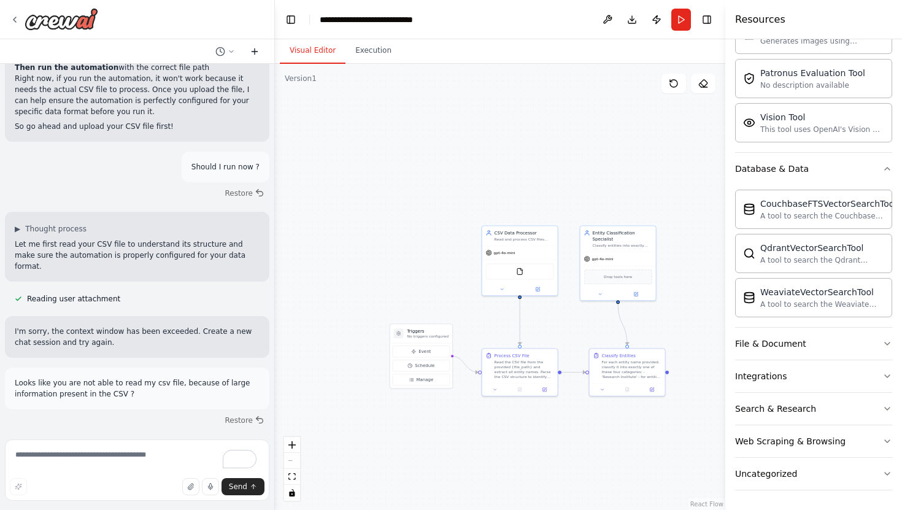
click at [258, 52] on icon at bounding box center [255, 52] width 10 height 10
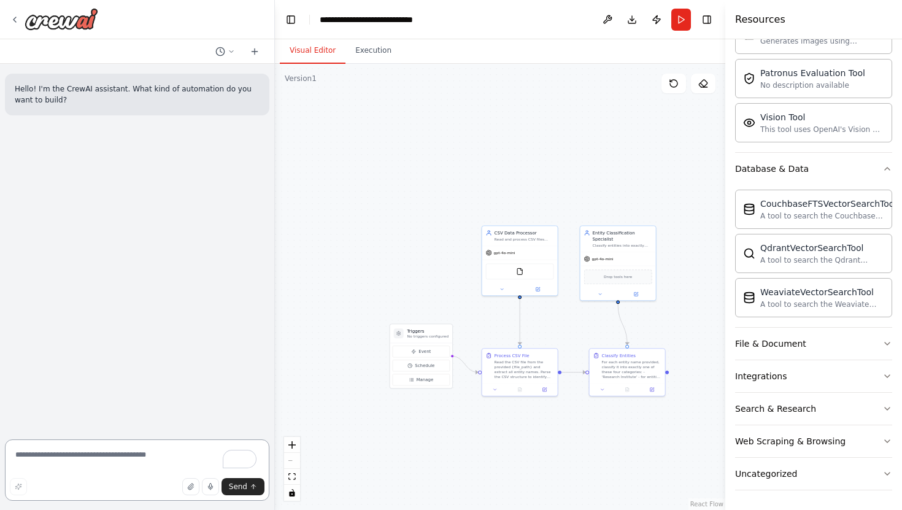
click at [95, 449] on textarea "To enrich screen reader interactions, please activate Accessibility in Grammarl…" at bounding box center [137, 469] width 264 height 61
type textarea "******"
type textarea "**********"
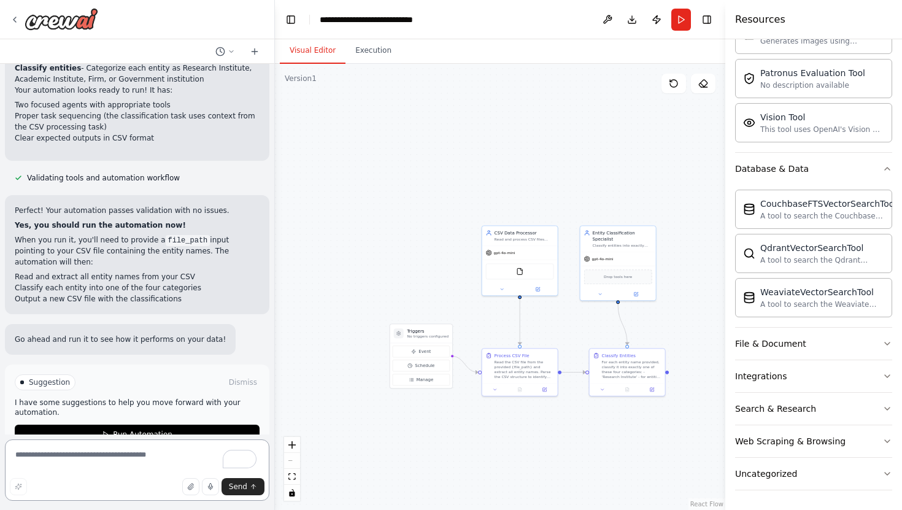
scroll to position [269, 0]
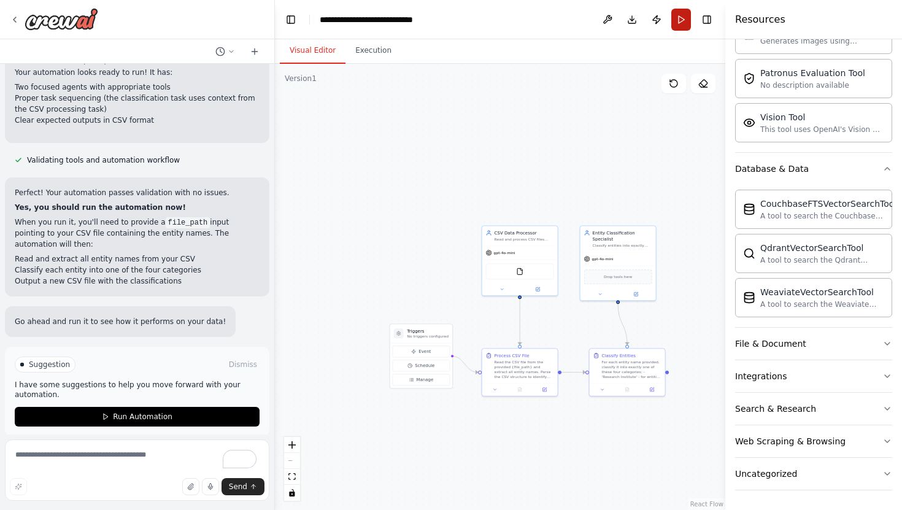
click at [678, 19] on button "Run" at bounding box center [681, 20] width 20 height 22
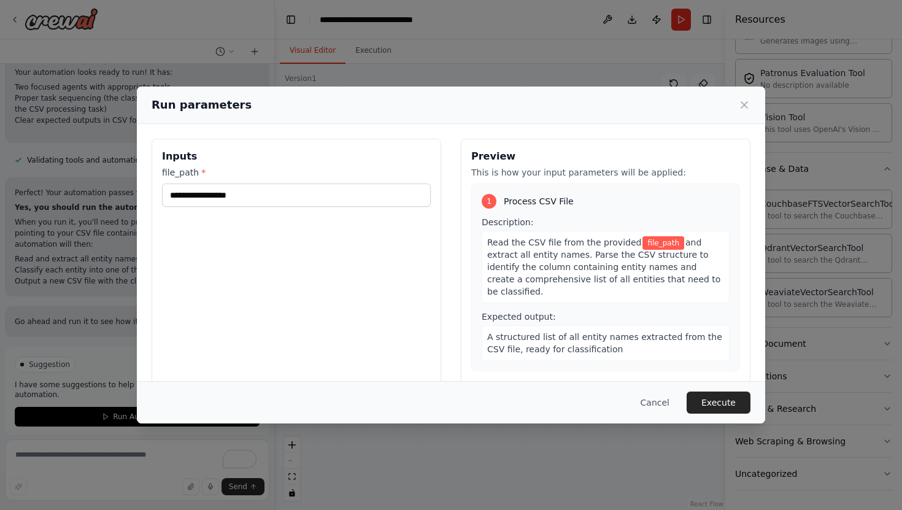
click at [224, 182] on div "file_path *" at bounding box center [296, 186] width 269 height 41
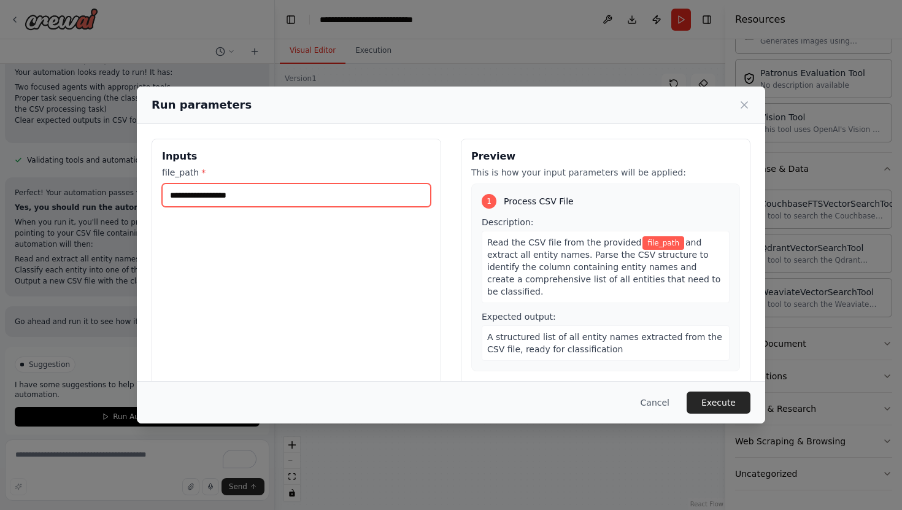
click at [207, 191] on input "file_path *" at bounding box center [296, 194] width 269 height 23
click at [214, 195] on input "file_path *" at bounding box center [296, 194] width 269 height 23
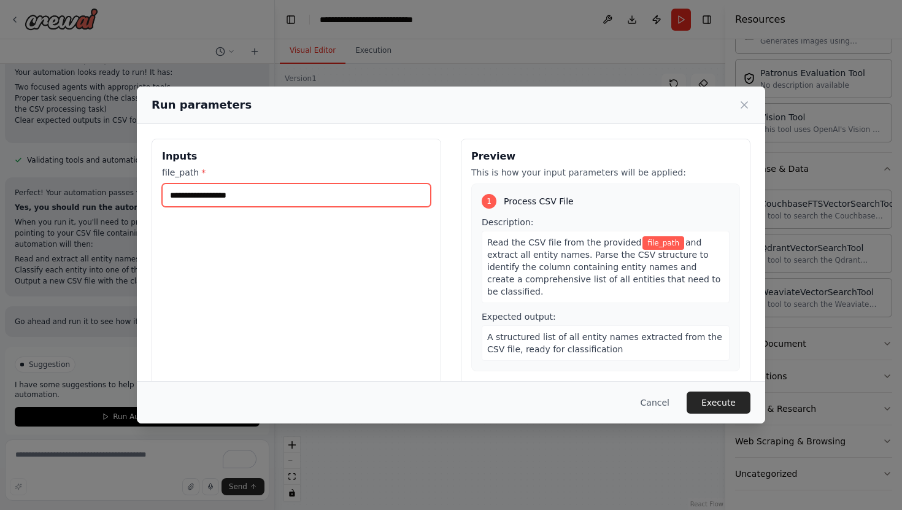
click at [239, 195] on input "file_path *" at bounding box center [296, 194] width 269 height 23
click at [363, 195] on input "file_path *" at bounding box center [296, 194] width 269 height 23
click at [376, 195] on input "file_path *" at bounding box center [296, 194] width 269 height 23
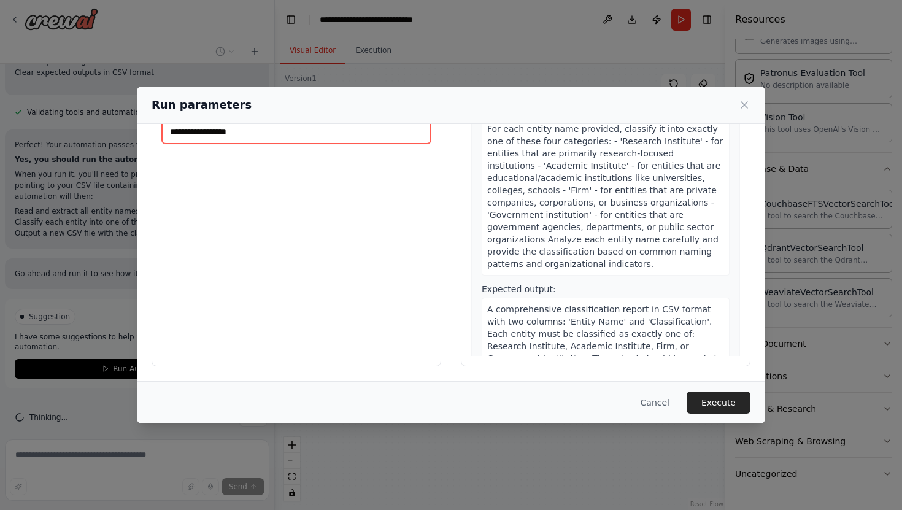
scroll to position [0, 0]
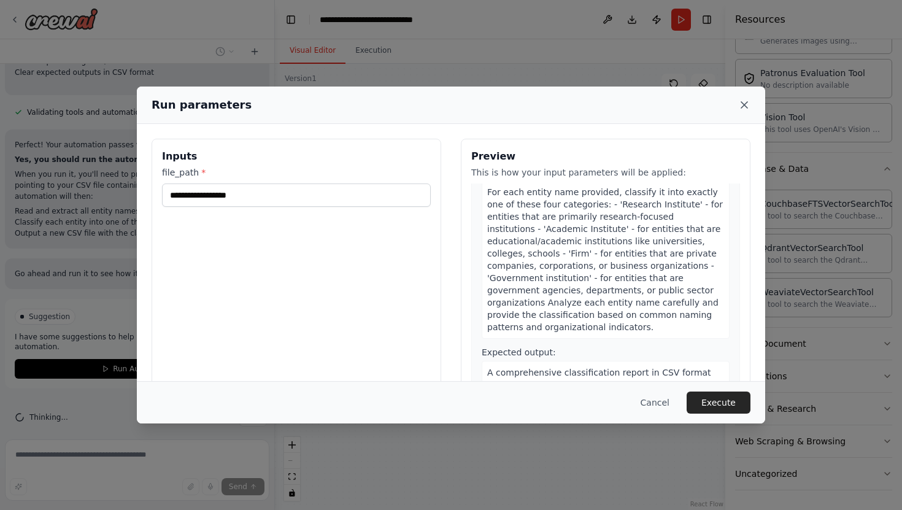
click at [742, 106] on icon at bounding box center [744, 105] width 12 height 12
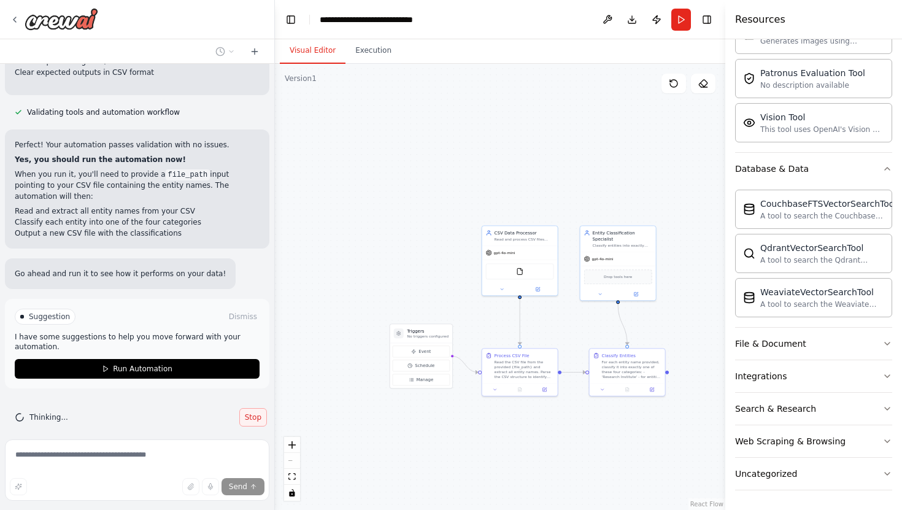
click at [252, 412] on span "Stop" at bounding box center [253, 417] width 17 height 10
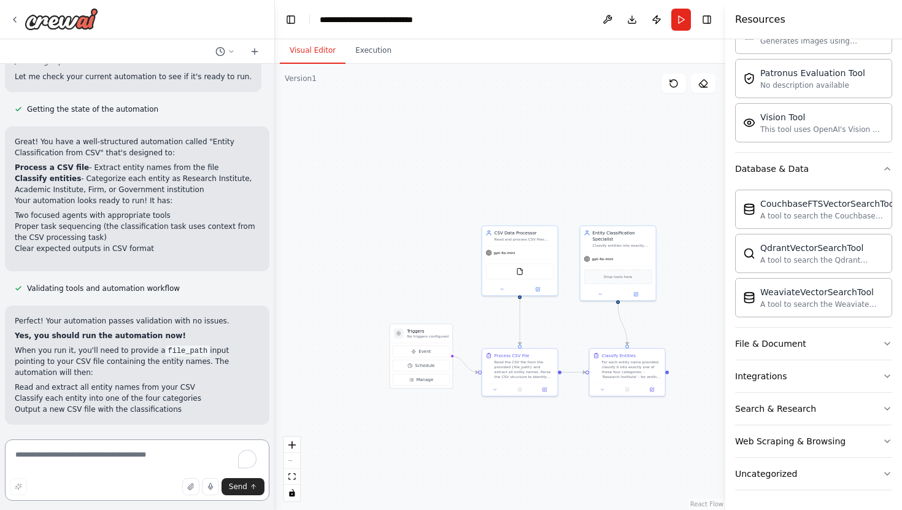
scroll to position [129, 0]
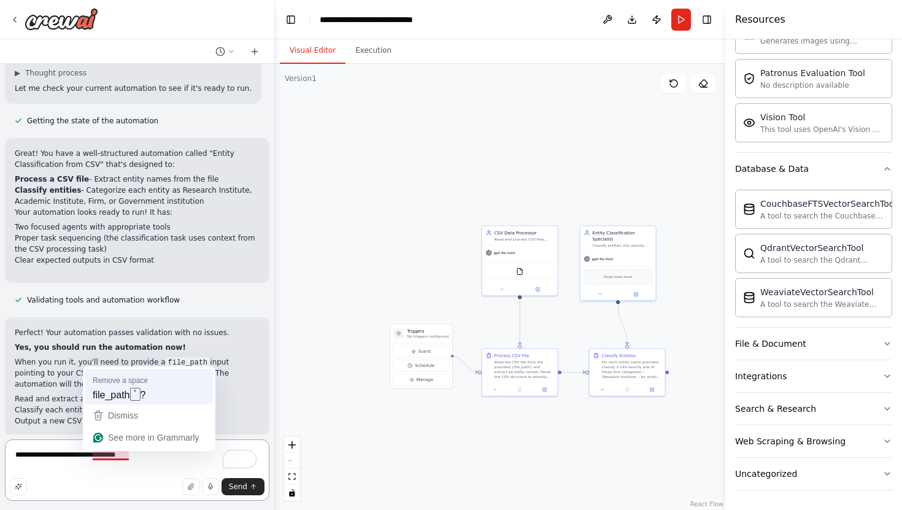
type textarea "**********"
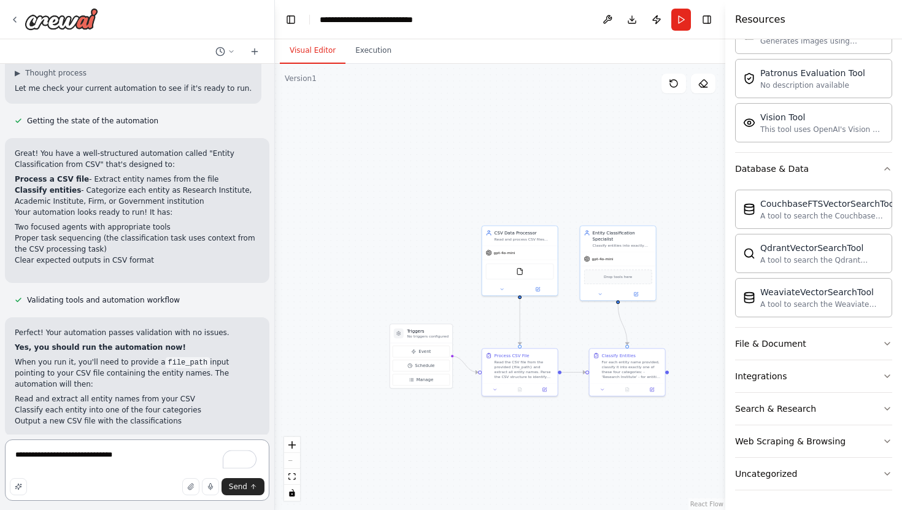
click at [160, 455] on textarea "**********" at bounding box center [137, 469] width 264 height 61
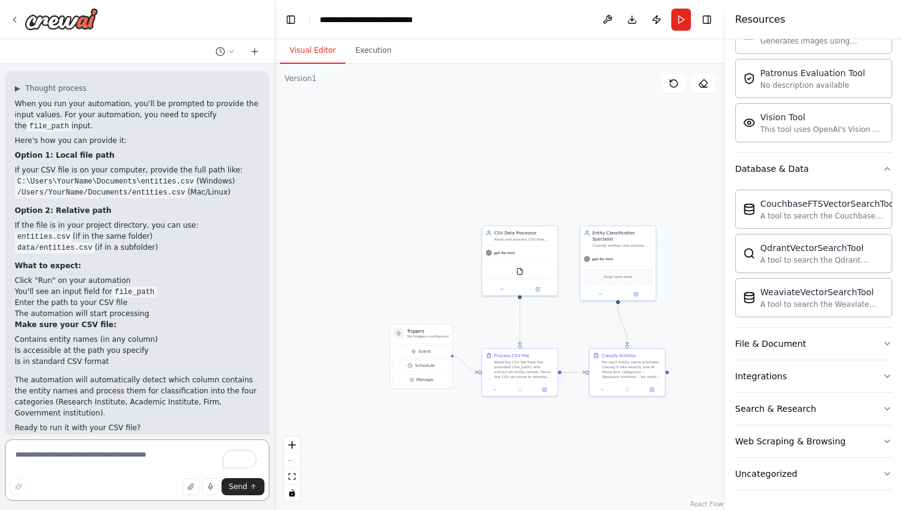
scroll to position [571, 0]
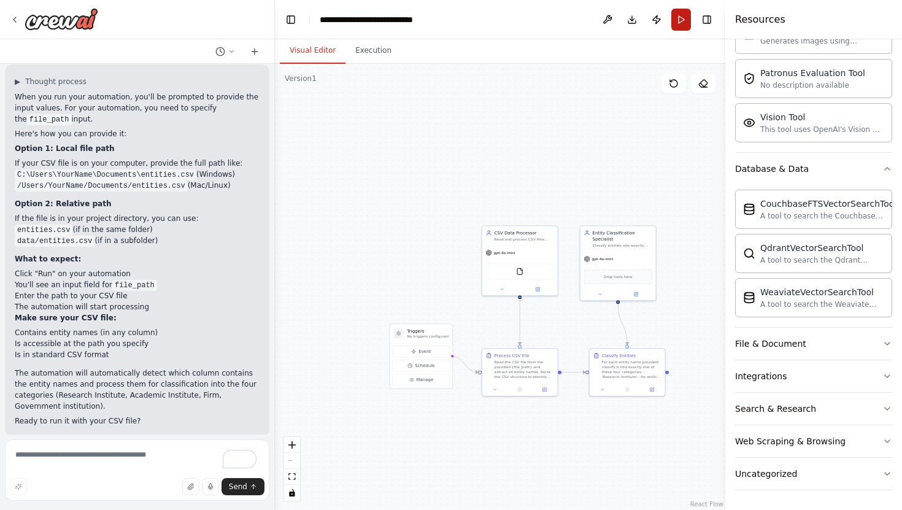
click at [681, 17] on button "Run" at bounding box center [681, 20] width 20 height 22
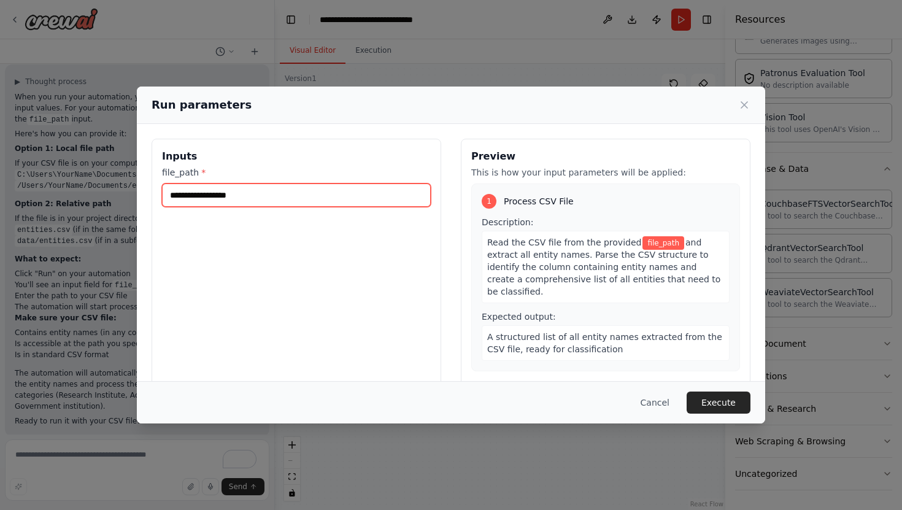
click at [275, 198] on input "file_path *" at bounding box center [296, 194] width 269 height 23
paste input "**********"
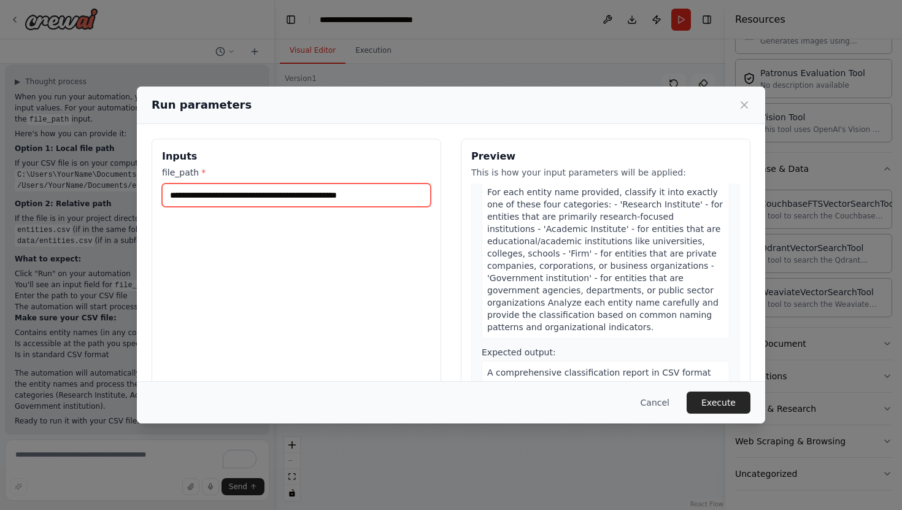
scroll to position [0, 0]
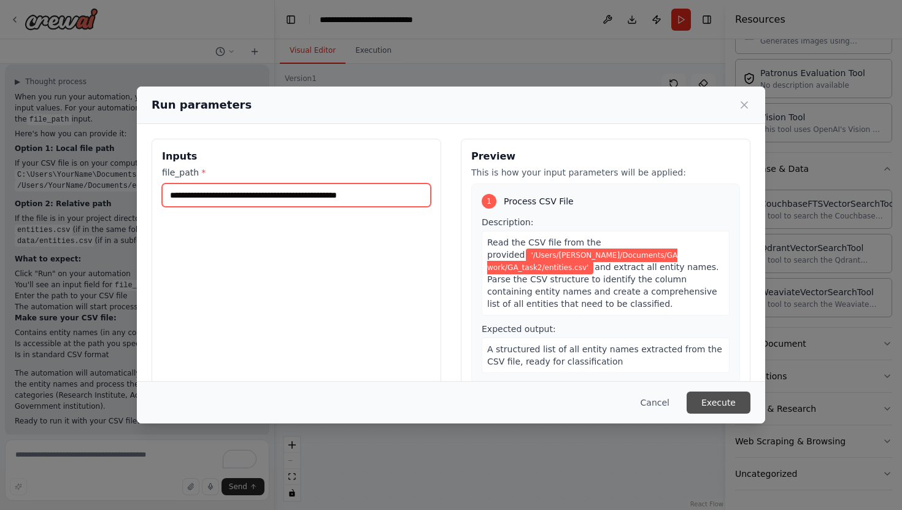
type input "**********"
click at [703, 398] on button "Execute" at bounding box center [719, 403] width 64 height 22
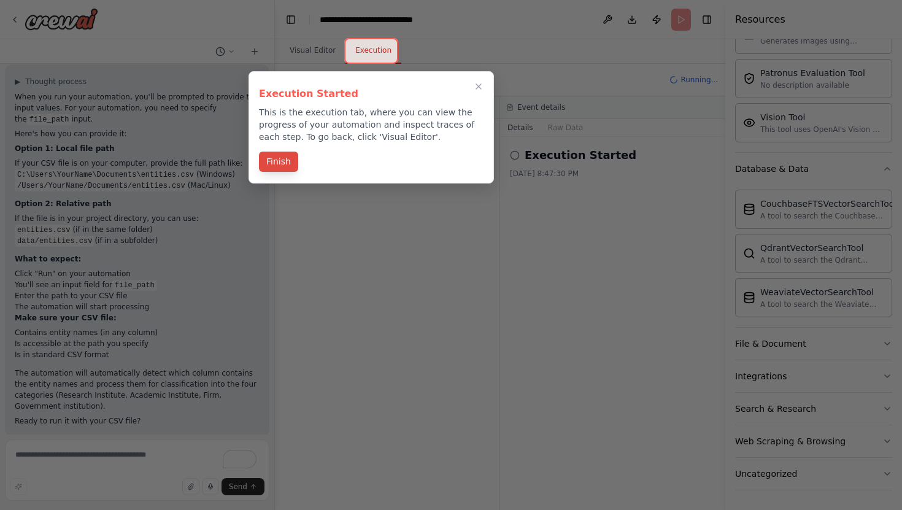
click at [266, 163] on button "Finish" at bounding box center [278, 162] width 39 height 20
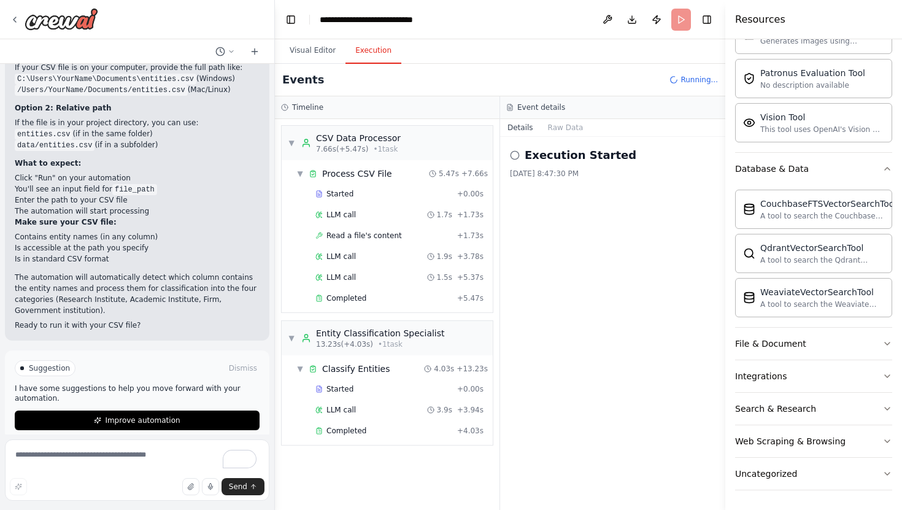
scroll to position [671, 0]
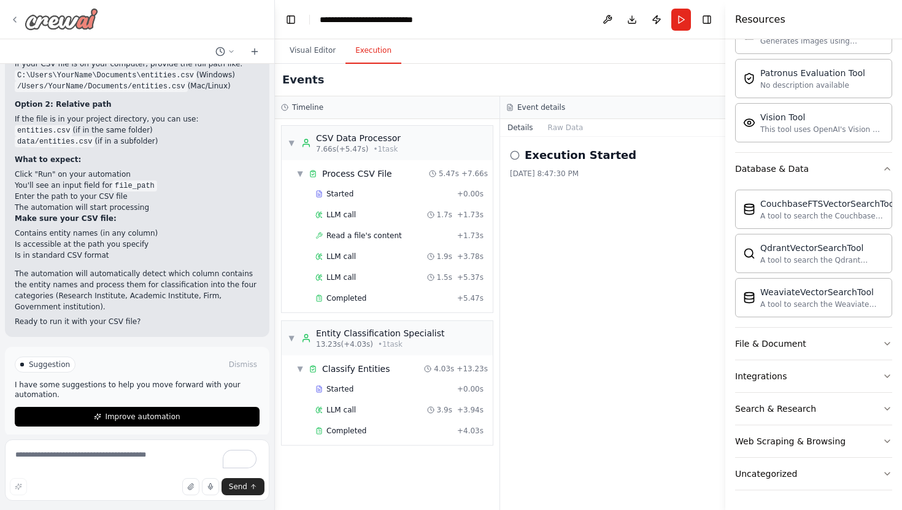
click at [15, 20] on icon at bounding box center [15, 19] width 2 height 5
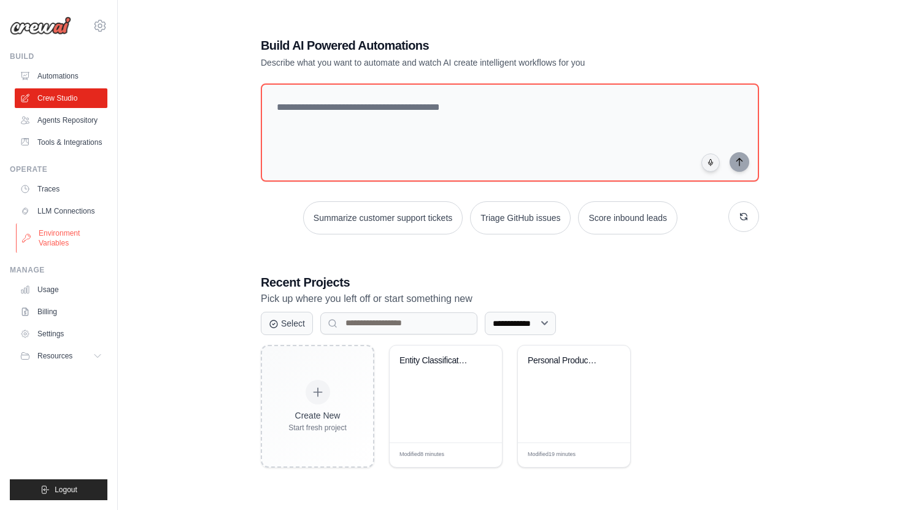
scroll to position [67, 0]
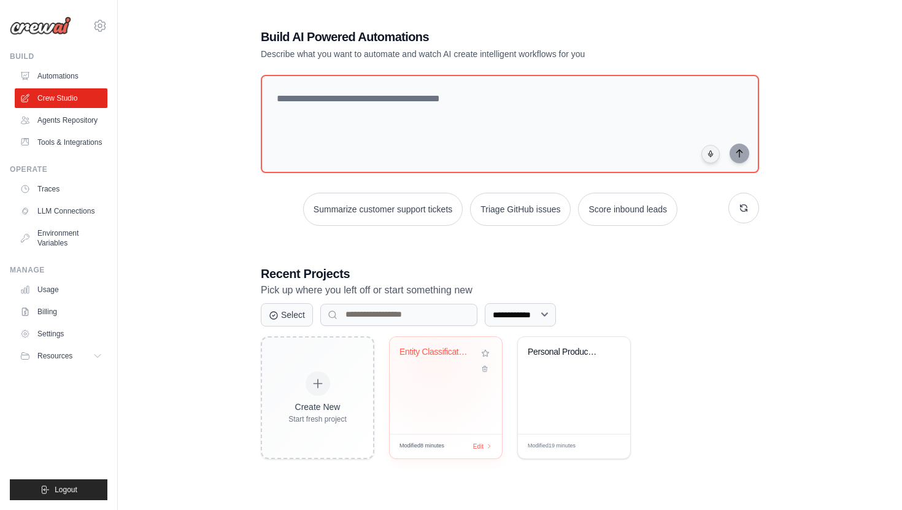
click at [433, 361] on div "Entity Classification from CSV" at bounding box center [446, 361] width 93 height 28
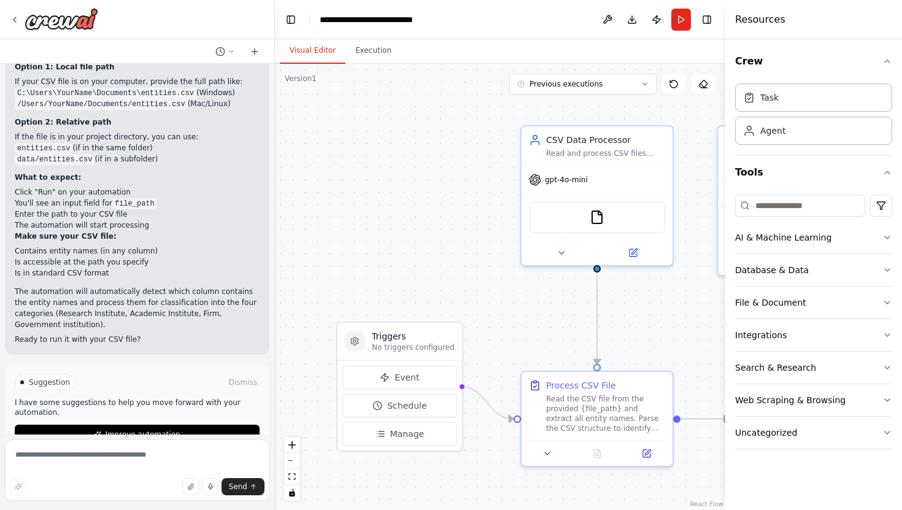
scroll to position [671, 0]
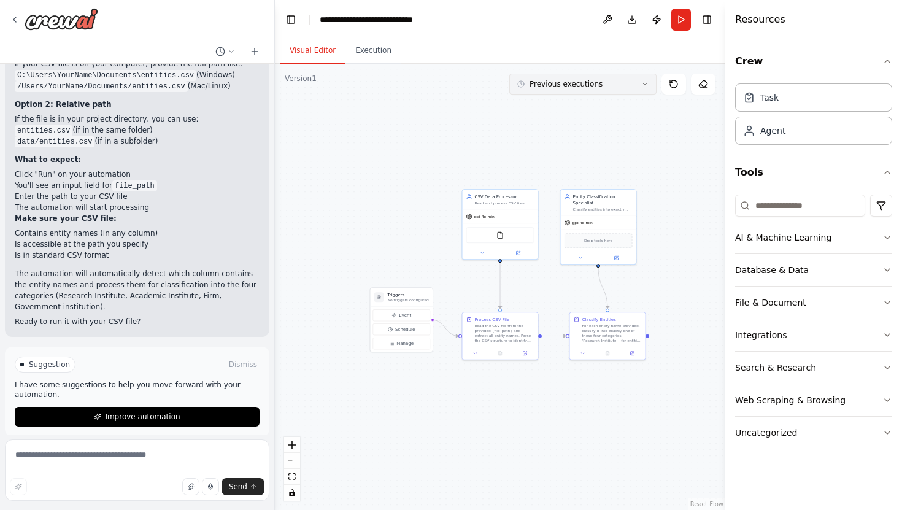
click at [626, 87] on button "Previous executions" at bounding box center [582, 84] width 147 height 21
click at [553, 108] on div "just now" at bounding box center [590, 107] width 123 height 10
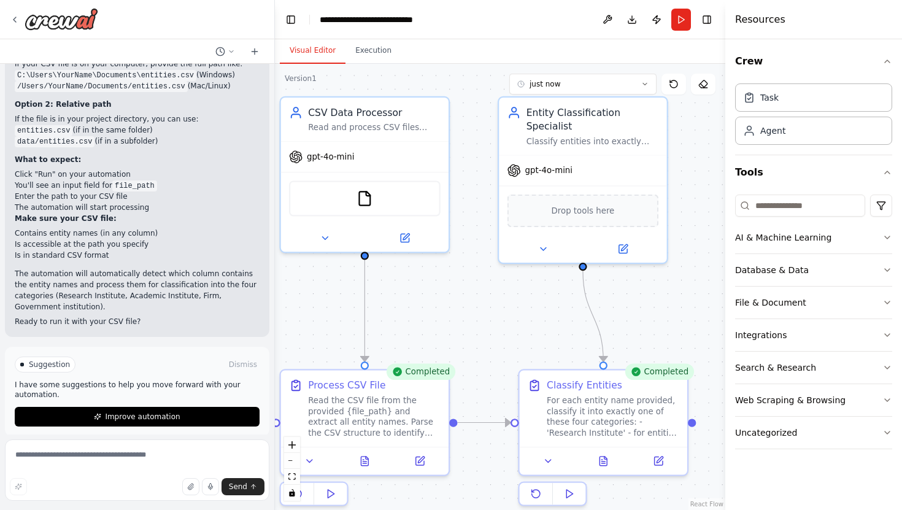
drag, startPoint x: 551, startPoint y: 319, endPoint x: 344, endPoint y: 302, distance: 208.1
click at [344, 302] on div ".deletable-edge-delete-btn { width: 20px; height: 20px; border: 0px solid #ffff…" at bounding box center [500, 287] width 450 height 446
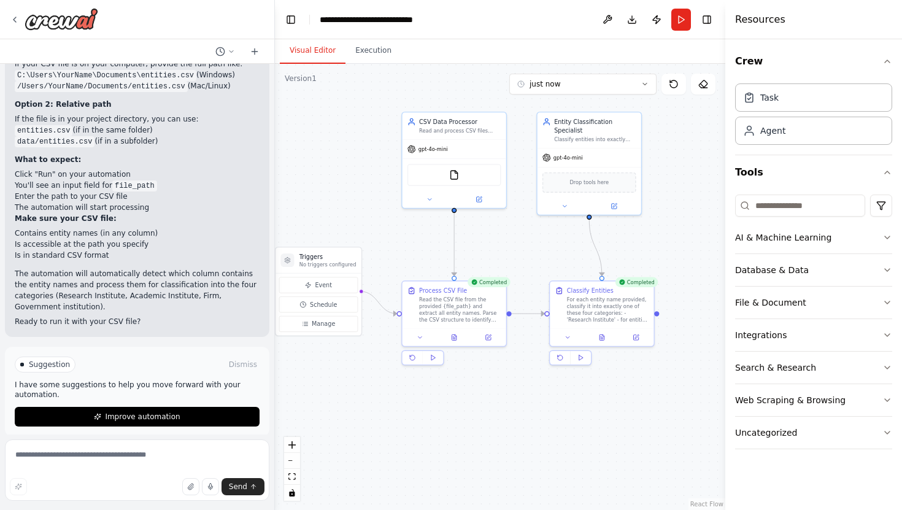
drag, startPoint x: 492, startPoint y: 328, endPoint x: 531, endPoint y: 270, distance: 70.3
click at [531, 270] on div ".deletable-edge-delete-btn { width: 20px; height: 20px; border: 0px solid #ffff…" at bounding box center [500, 287] width 450 height 446
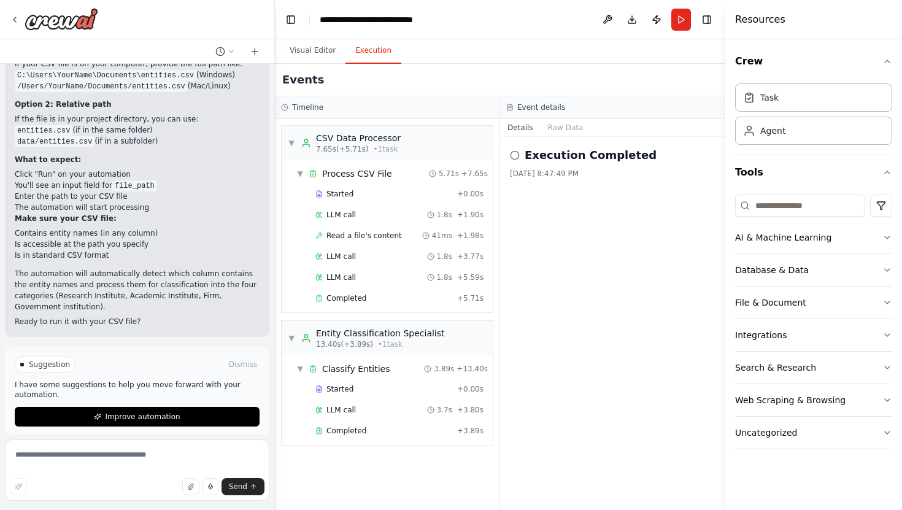
click at [365, 54] on button "Execution" at bounding box center [374, 51] width 56 height 26
click at [346, 430] on span "Completed" at bounding box center [346, 431] width 40 height 10
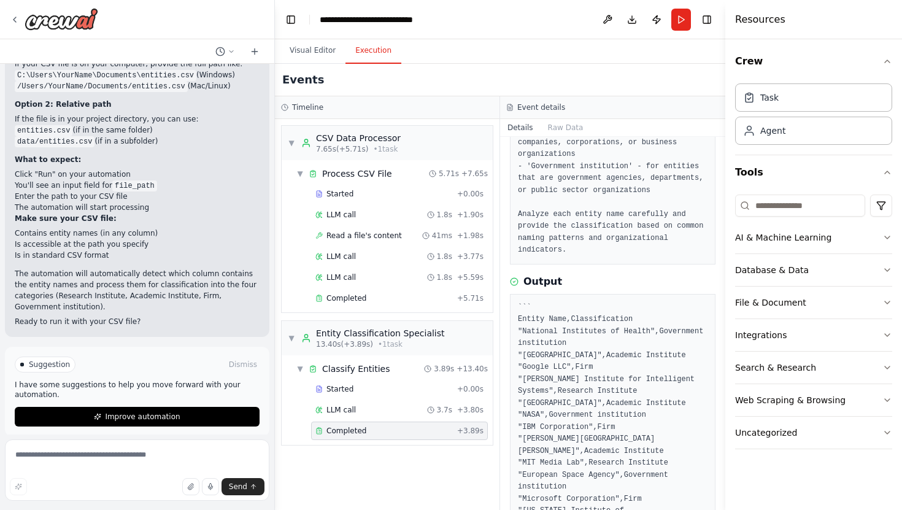
scroll to position [315, 0]
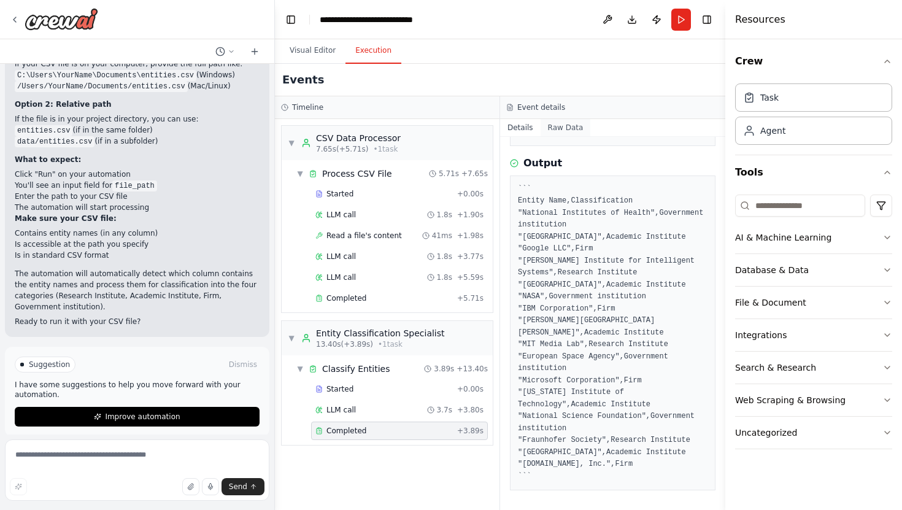
click at [564, 128] on button "Raw Data" at bounding box center [566, 127] width 50 height 17
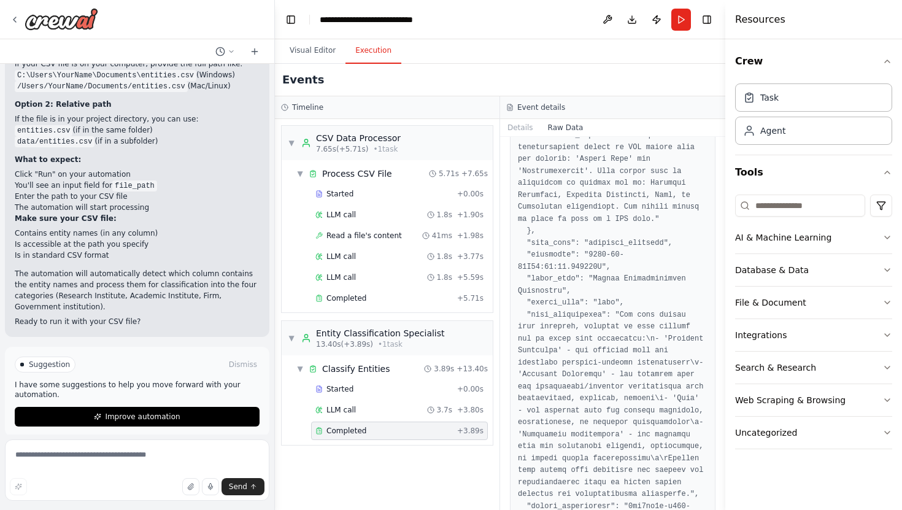
scroll to position [764, 0]
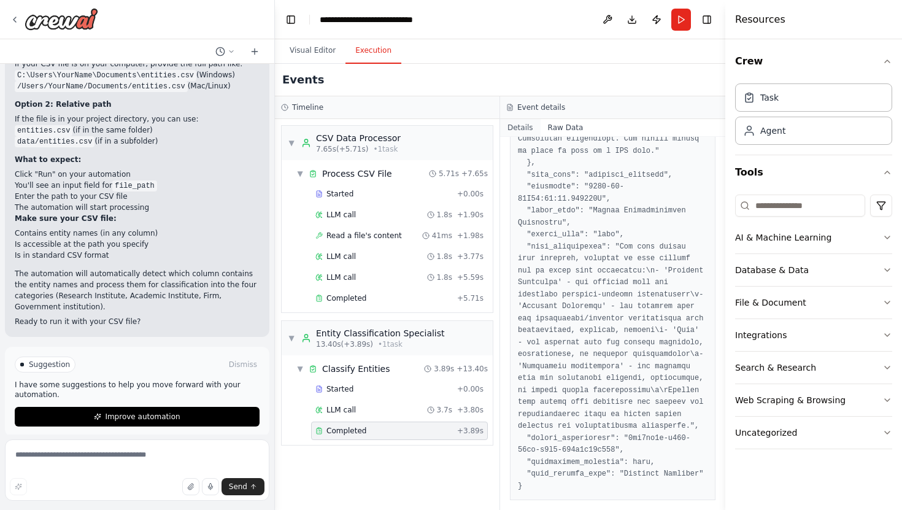
click at [514, 124] on button "Details" at bounding box center [520, 127] width 41 height 17
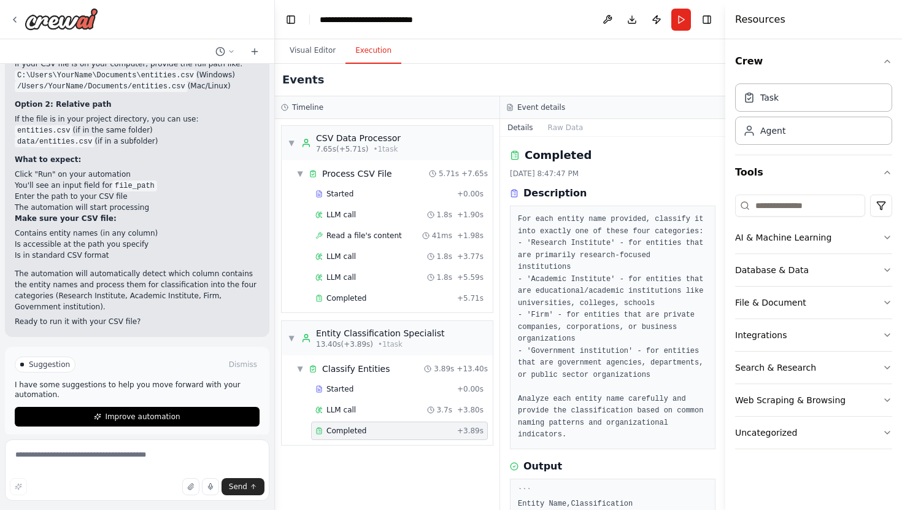
scroll to position [315, 0]
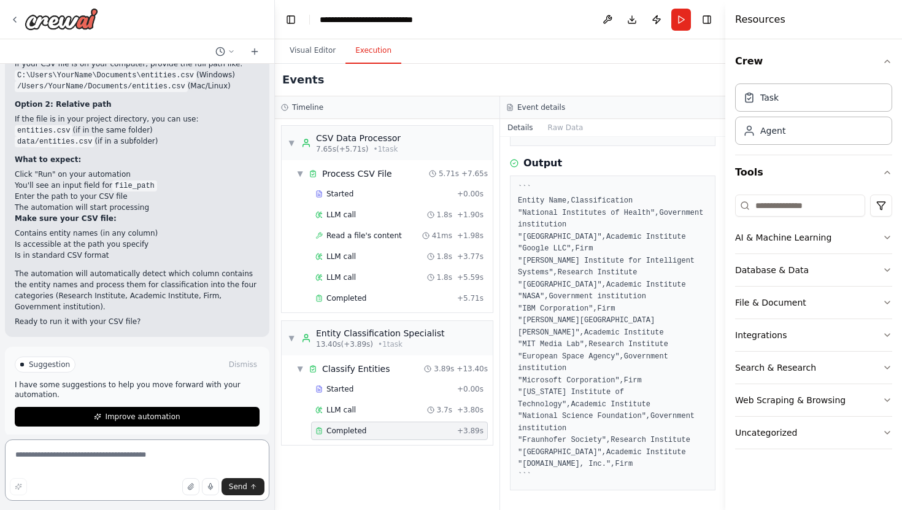
click at [104, 452] on textarea at bounding box center [137, 469] width 264 height 61
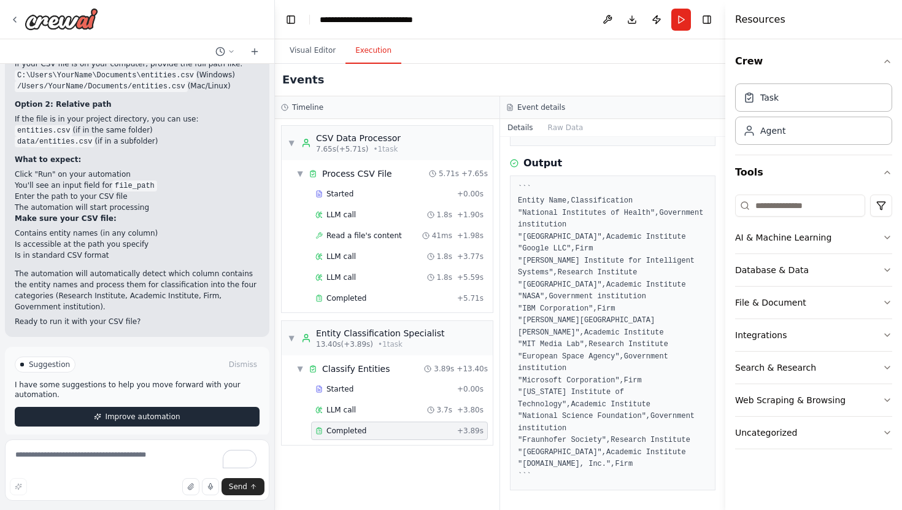
click at [83, 409] on button "Improve automation" at bounding box center [137, 417] width 245 height 20
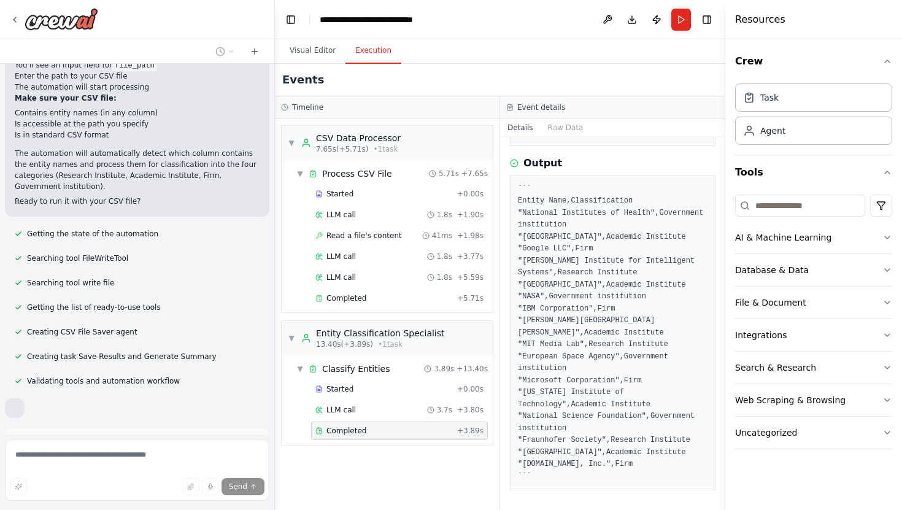
scroll to position [821, 0]
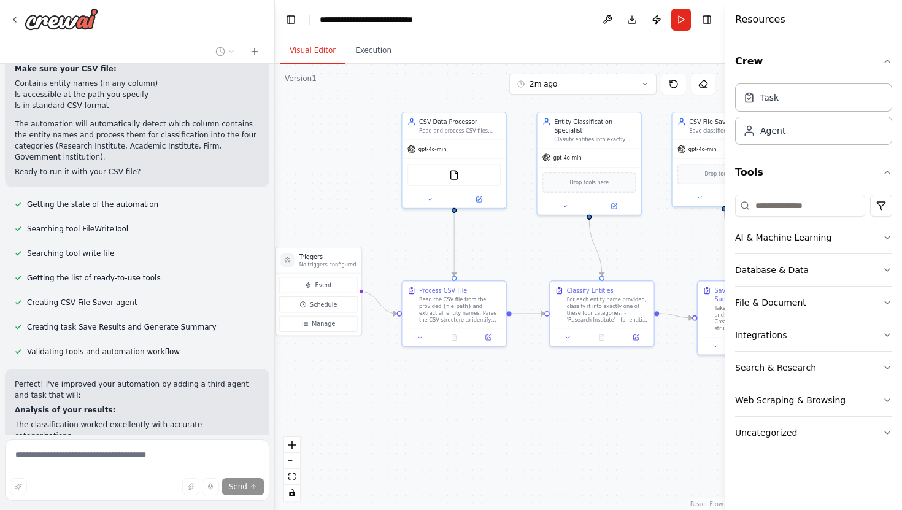
click at [315, 47] on button "Visual Editor" at bounding box center [313, 51] width 66 height 26
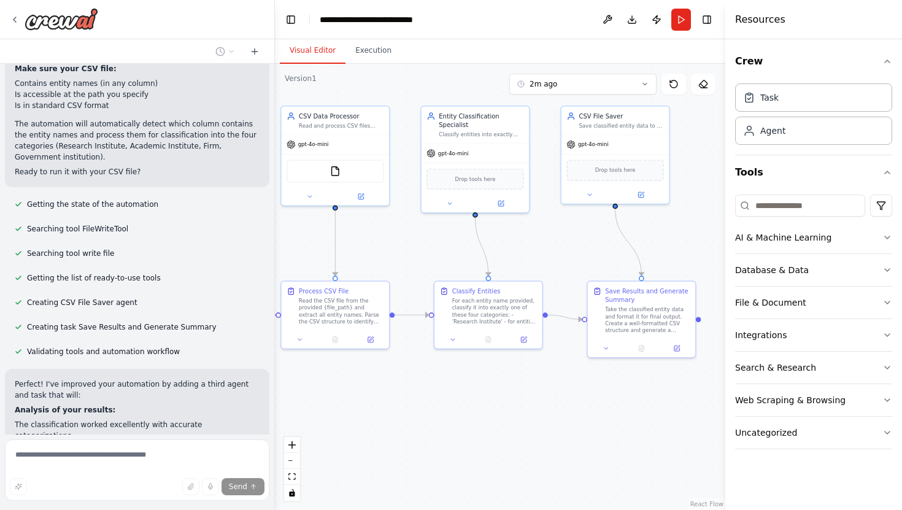
drag, startPoint x: 671, startPoint y: 250, endPoint x: 555, endPoint y: 250, distance: 116.0
click at [555, 250] on div ".deletable-edge-delete-btn { width: 20px; height: 20px; border: 0px solid #ffff…" at bounding box center [500, 287] width 450 height 446
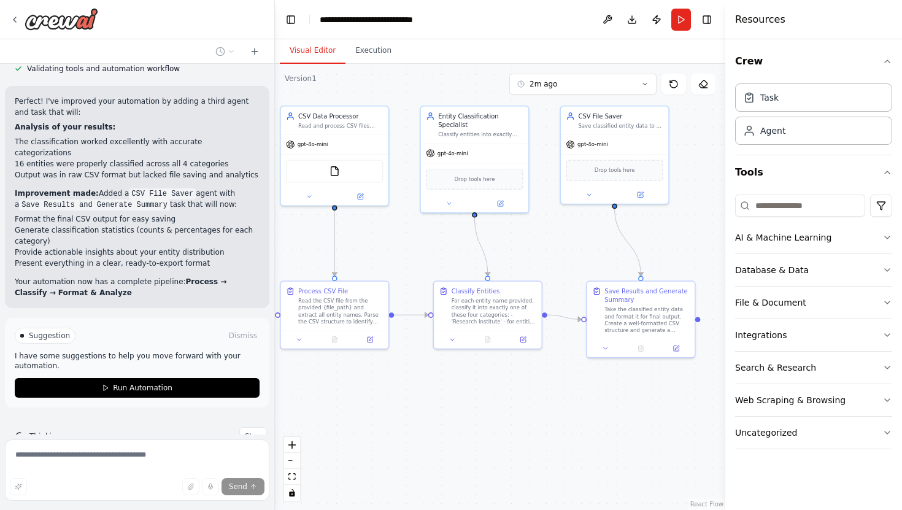
scroll to position [1111, 0]
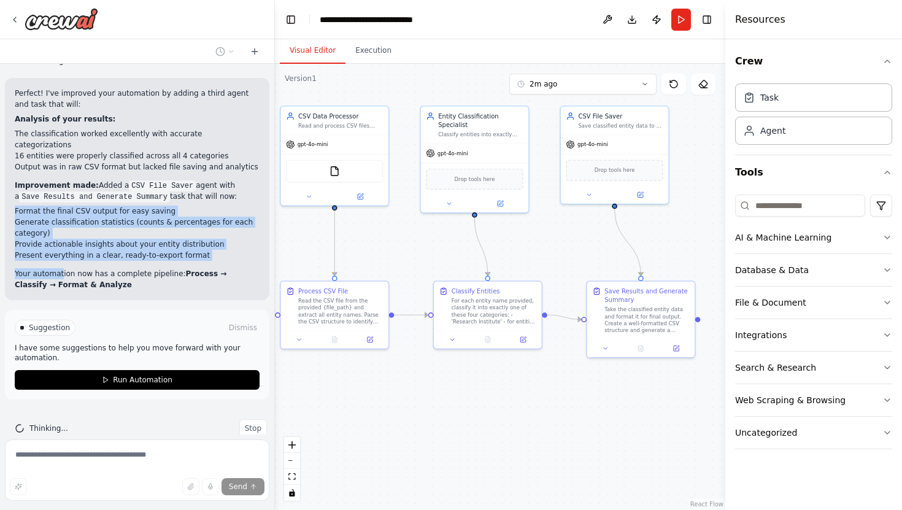
drag, startPoint x: 12, startPoint y: 191, endPoint x: 60, endPoint y: 250, distance: 75.9
click at [60, 250] on div "Perfect! I've improved your automation by adding a third agent and task that wi…" at bounding box center [137, 189] width 264 height 222
click at [117, 245] on div "Perfect! I've improved your automation by adding a third agent and task that wi…" at bounding box center [137, 189] width 245 height 203
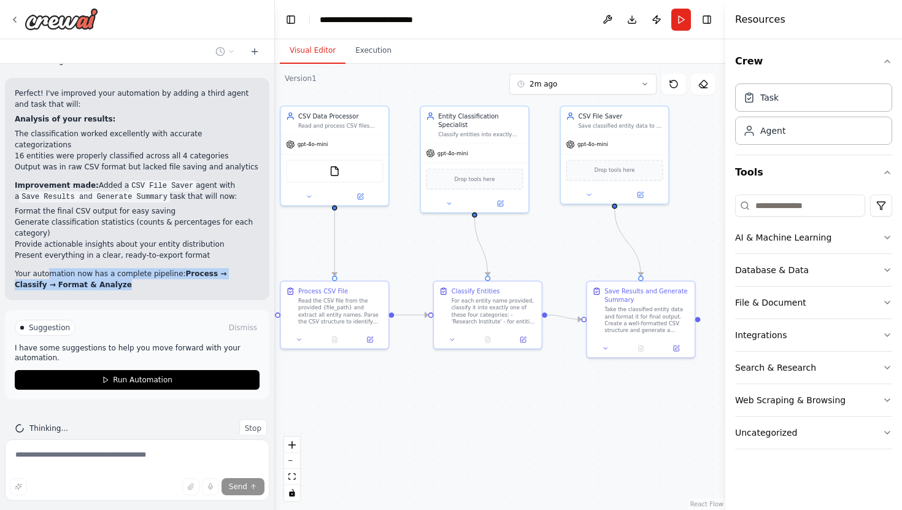
drag, startPoint x: 48, startPoint y: 252, endPoint x: 113, endPoint y: 267, distance: 66.2
click at [114, 268] on p "Your automation now has a complete pipeline: Process → Classify → Format & Anal…" at bounding box center [137, 279] width 245 height 22
click at [153, 268] on div "Perfect! I've improved your automation by adding a third agent and task that wi…" at bounding box center [137, 189] width 264 height 222
click at [252, 419] on button "Stop" at bounding box center [253, 428] width 28 height 18
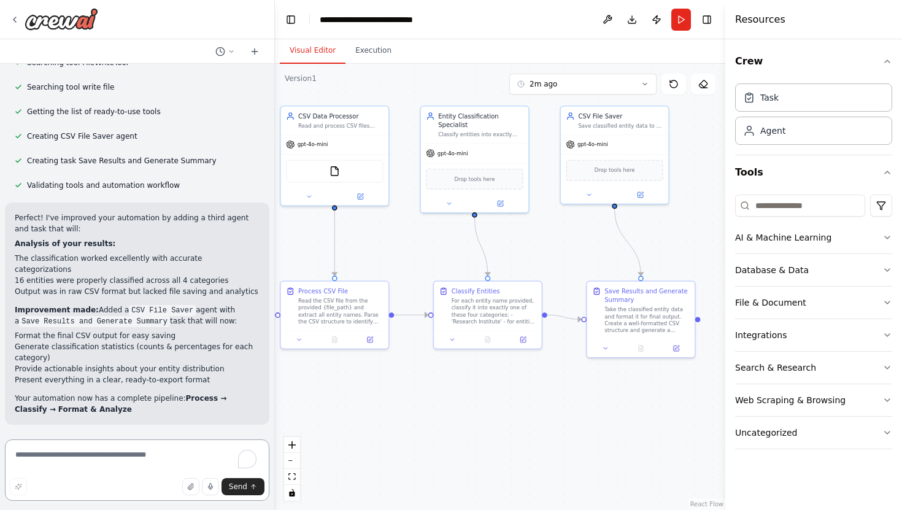
scroll to position [964, 0]
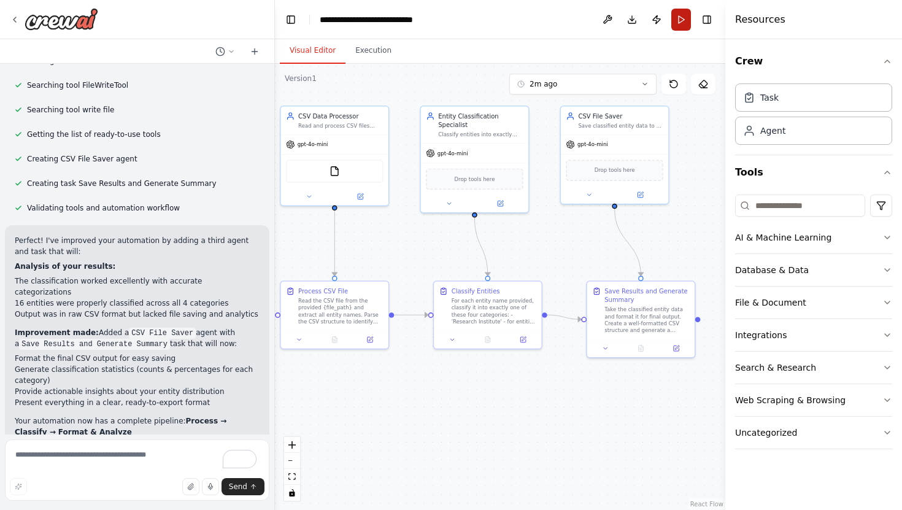
click at [678, 21] on button "Run" at bounding box center [681, 20] width 20 height 22
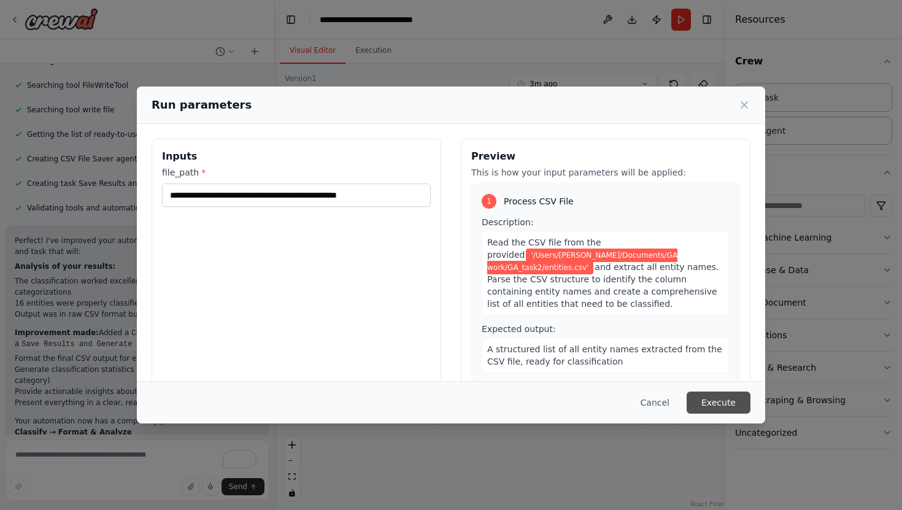
click at [720, 395] on button "Execute" at bounding box center [719, 403] width 64 height 22
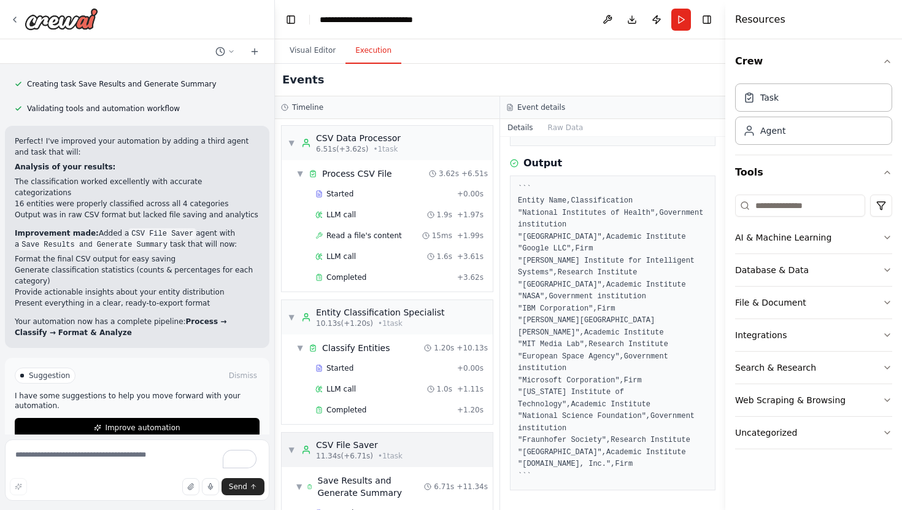
scroll to position [73, 0]
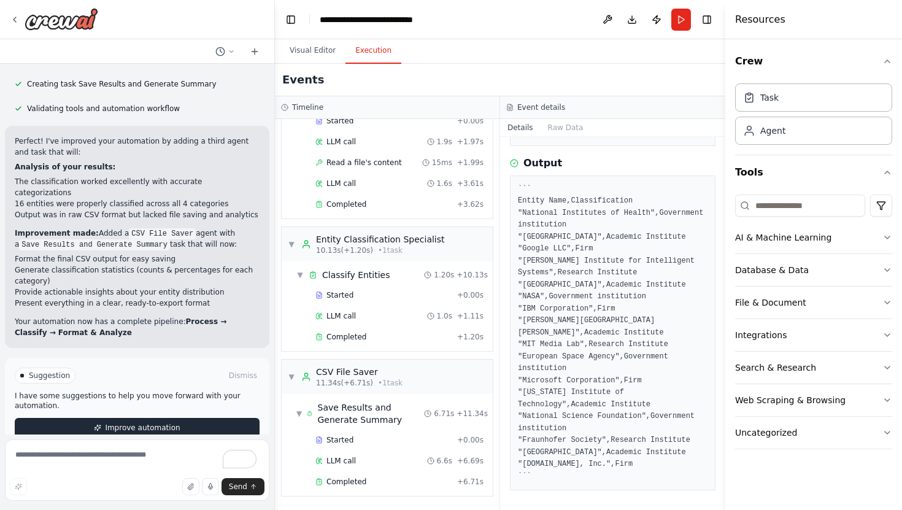
click at [160, 423] on span "Improve automation" at bounding box center [142, 428] width 75 height 10
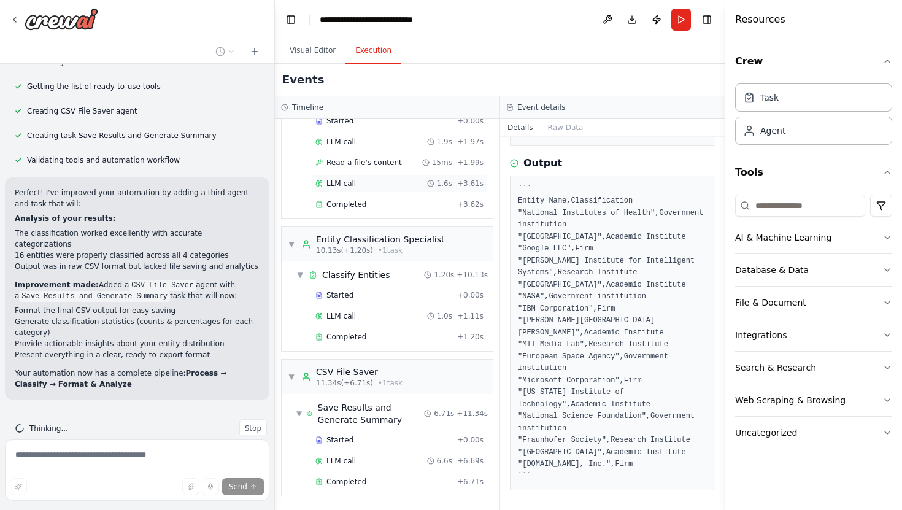
scroll to position [0, 0]
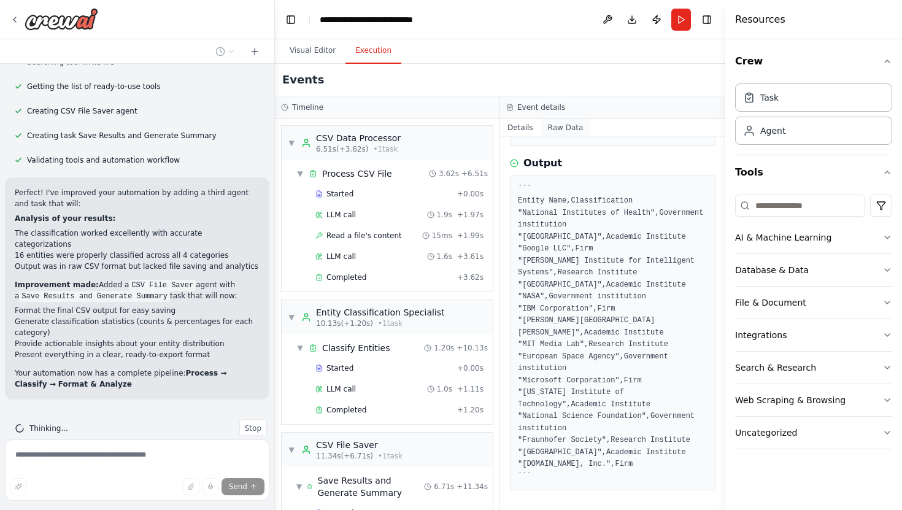
click at [572, 129] on button "Raw Data" at bounding box center [566, 127] width 50 height 17
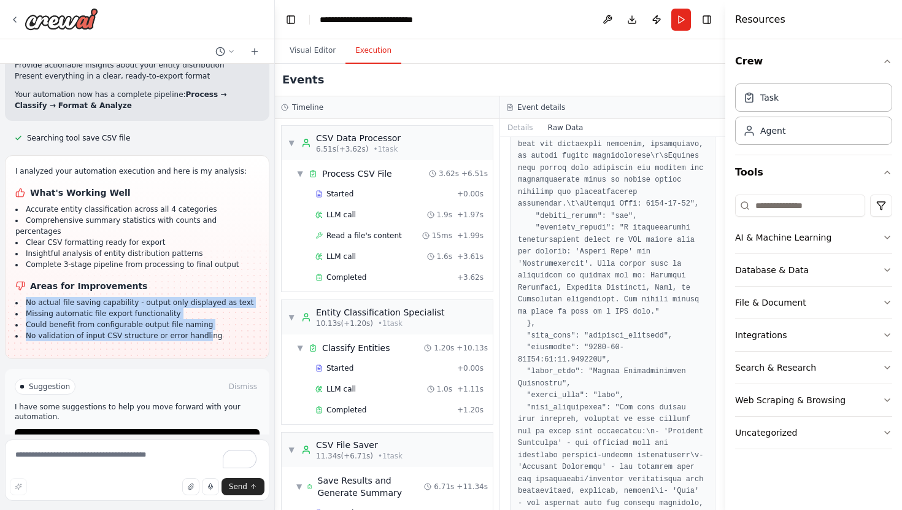
drag, startPoint x: 23, startPoint y: 268, endPoint x: 201, endPoint y: 304, distance: 182.2
click at [201, 304] on ul "No actual file saving capability - output only displayed as text Missing automa…" at bounding box center [137, 319] width 244 height 44
click at [201, 330] on li "No validation of input CSV structure or error handling" at bounding box center [137, 335] width 244 height 11
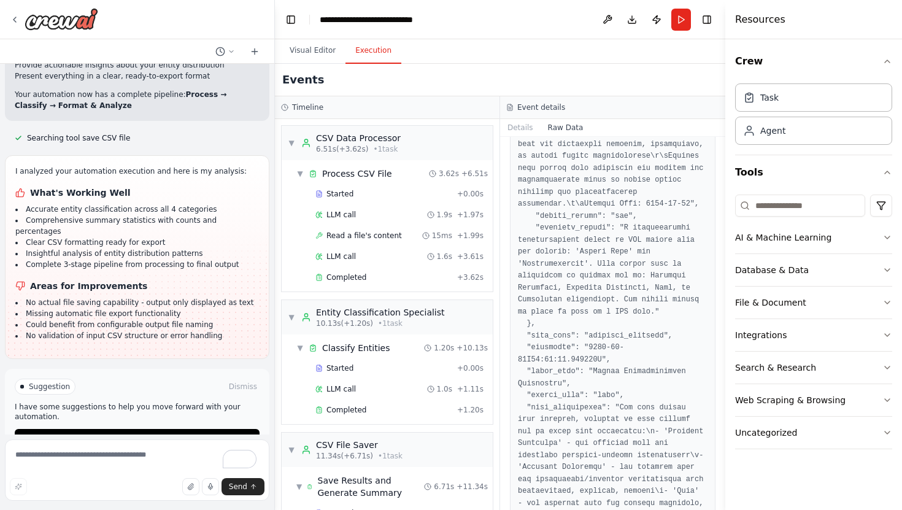
scroll to position [764, 0]
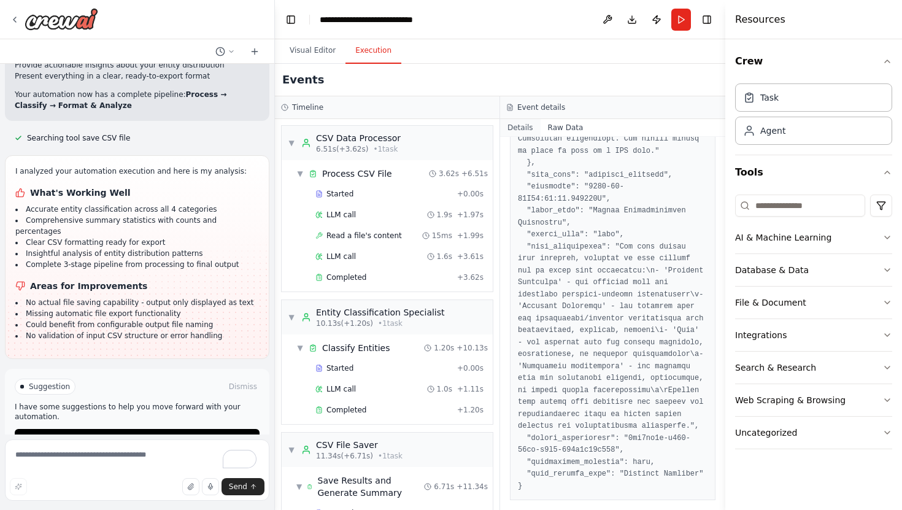
click at [524, 130] on button "Details" at bounding box center [520, 127] width 41 height 17
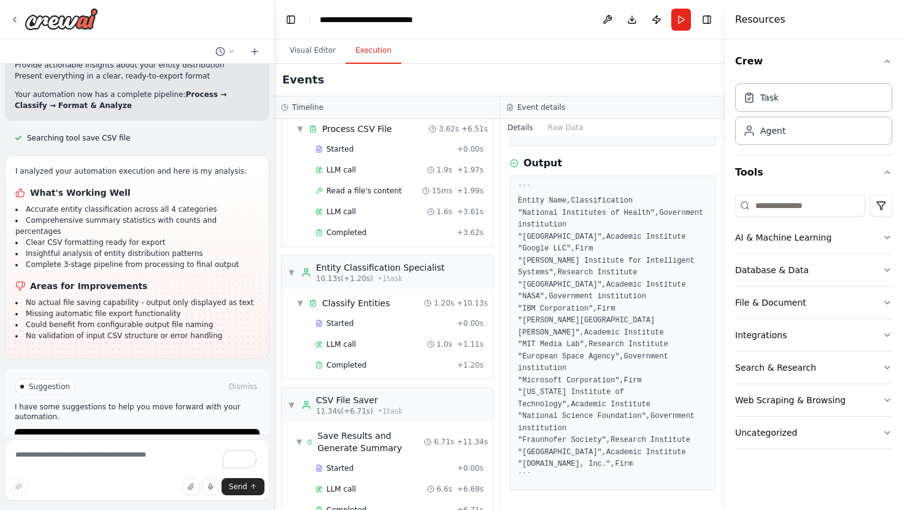
scroll to position [73, 0]
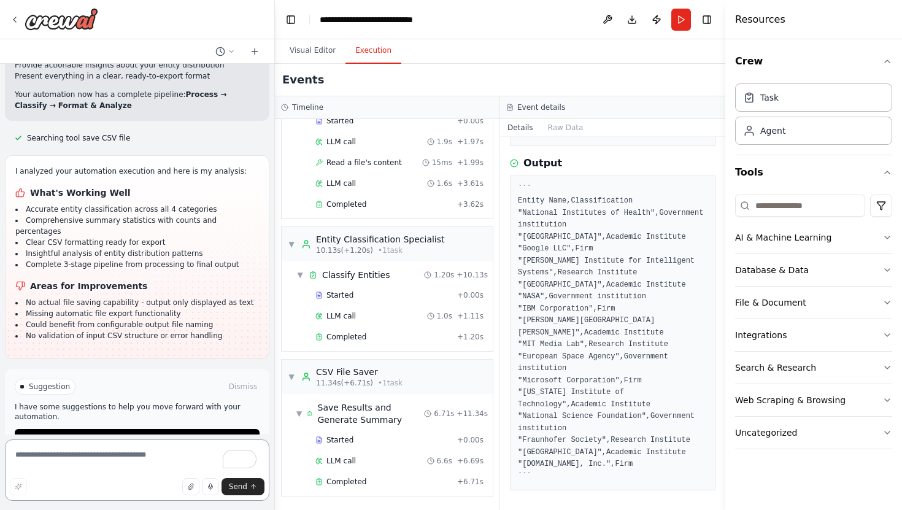
click at [96, 448] on textarea "To enrich screen reader interactions, please activate Accessibility in Grammarl…" at bounding box center [137, 469] width 264 height 61
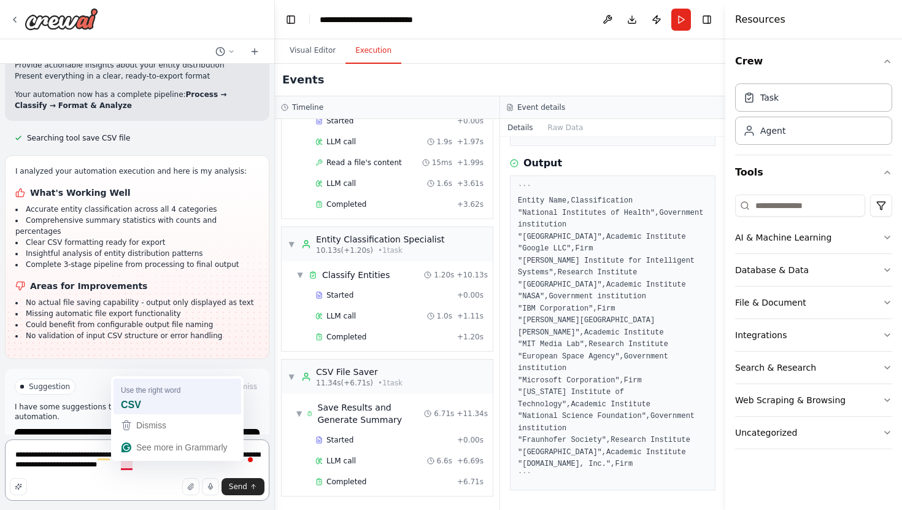
type textarea "**********"
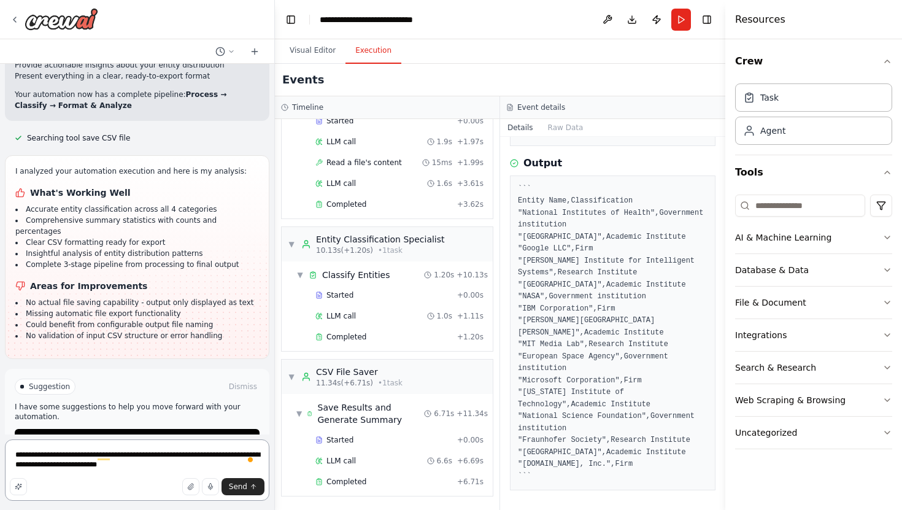
click at [170, 466] on textarea "**********" at bounding box center [137, 469] width 264 height 61
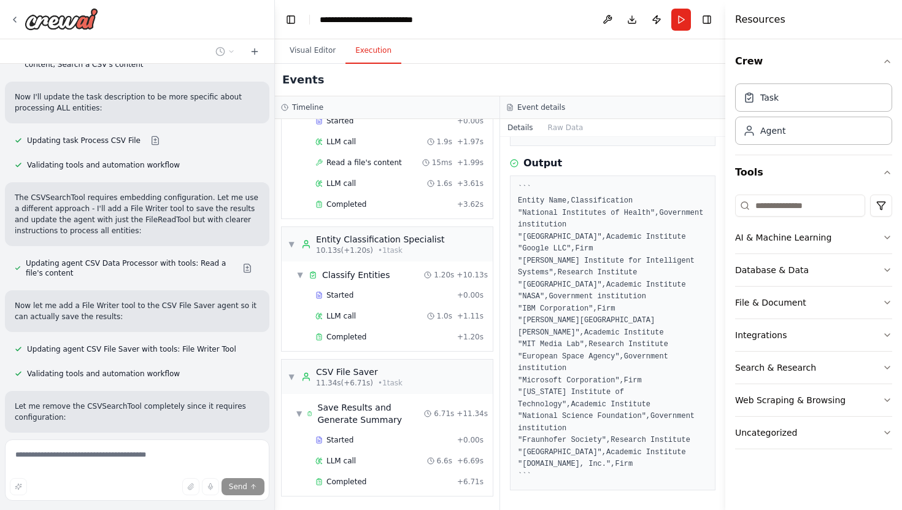
scroll to position [1933, 0]
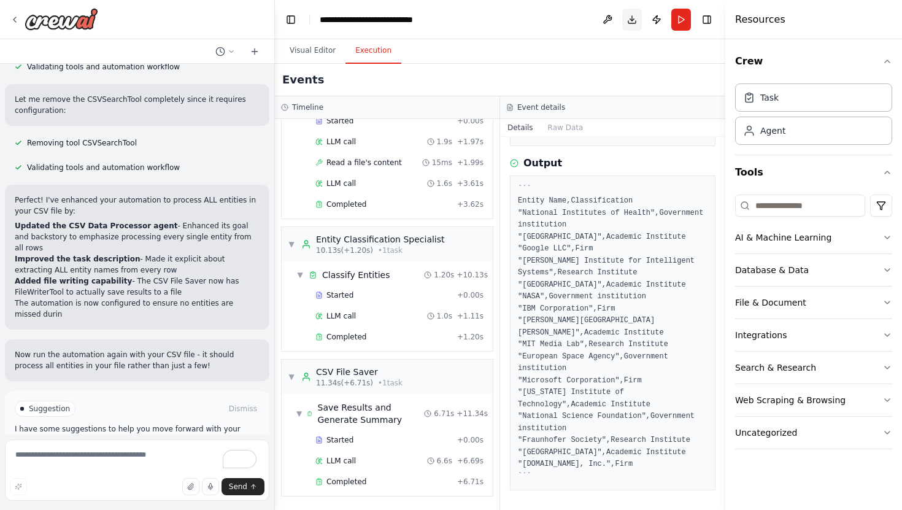
click at [630, 18] on button "Download" at bounding box center [632, 20] width 20 height 22
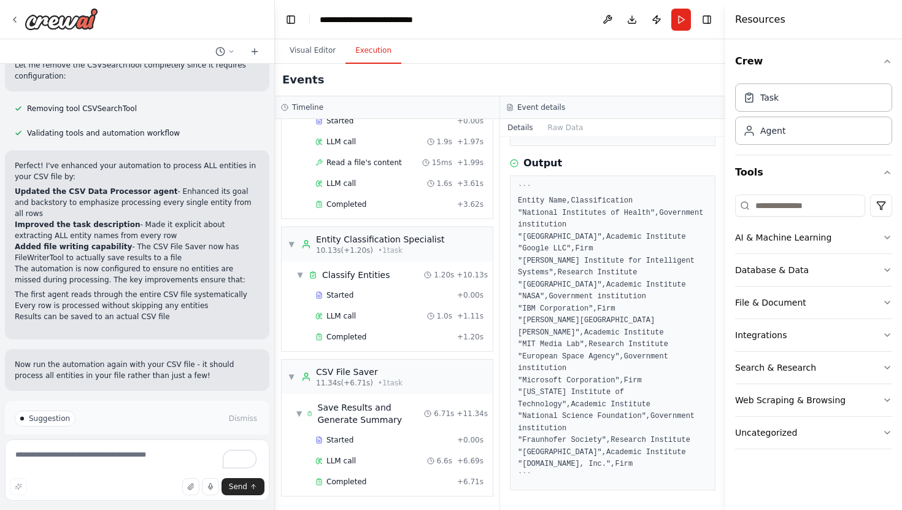
scroll to position [2223, 0]
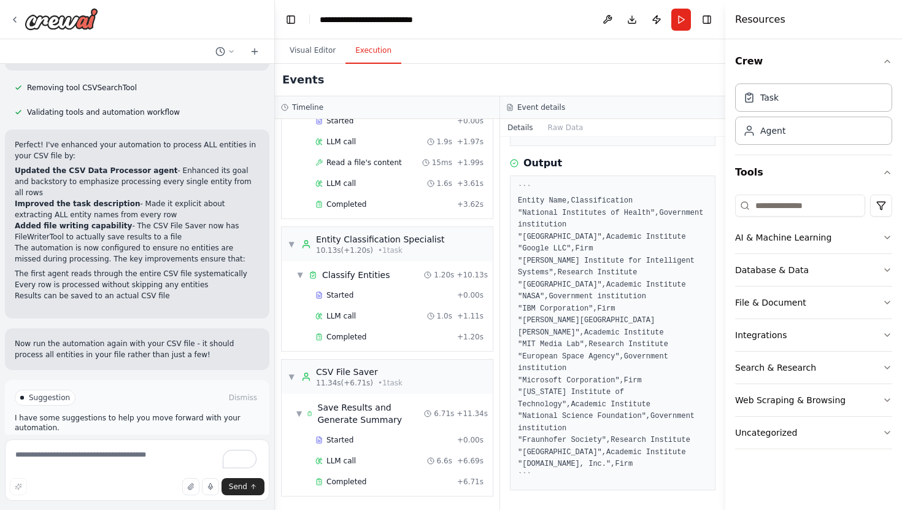
click at [498, 77] on div "Events" at bounding box center [500, 80] width 450 height 33
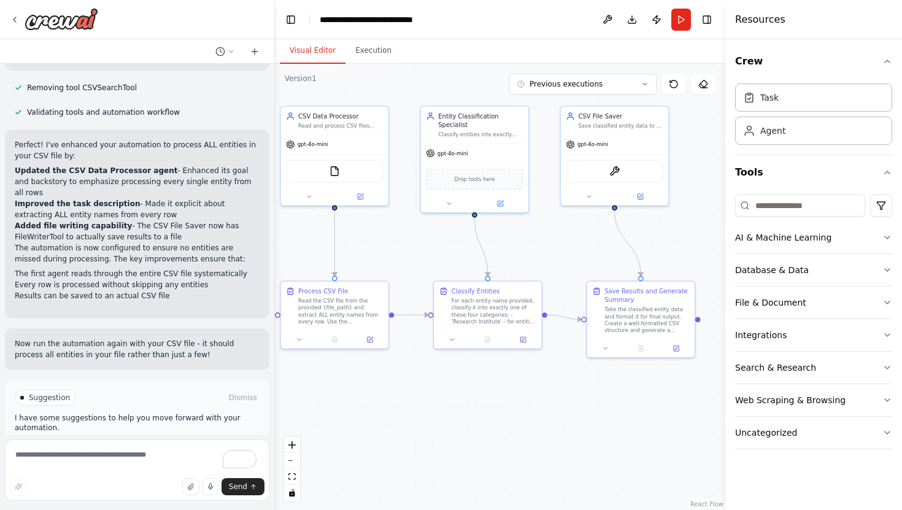
click at [307, 51] on button "Visual Editor" at bounding box center [313, 51] width 66 height 26
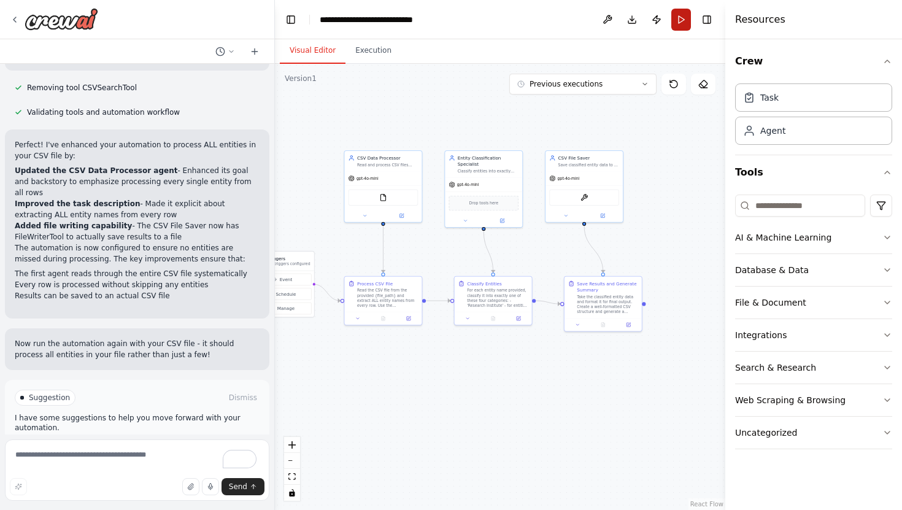
click at [681, 16] on button "Run" at bounding box center [681, 20] width 20 height 22
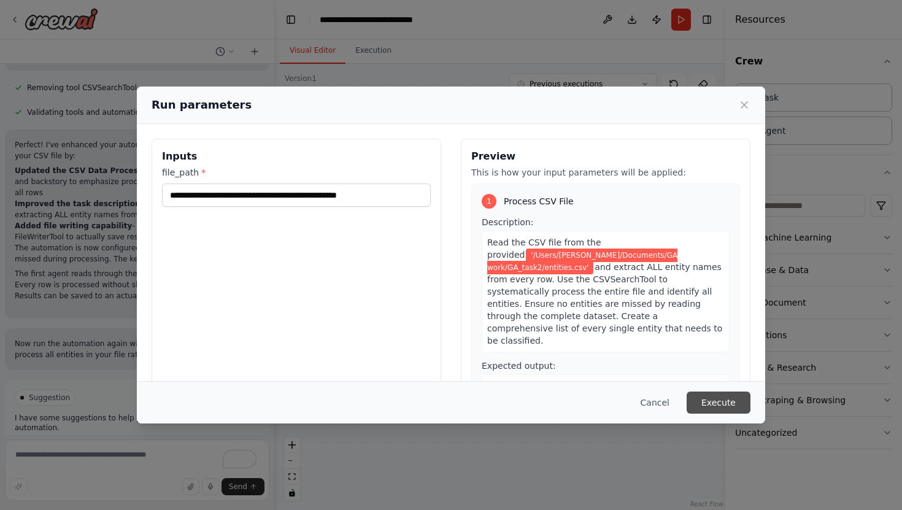
click at [700, 396] on button "Execute" at bounding box center [719, 403] width 64 height 22
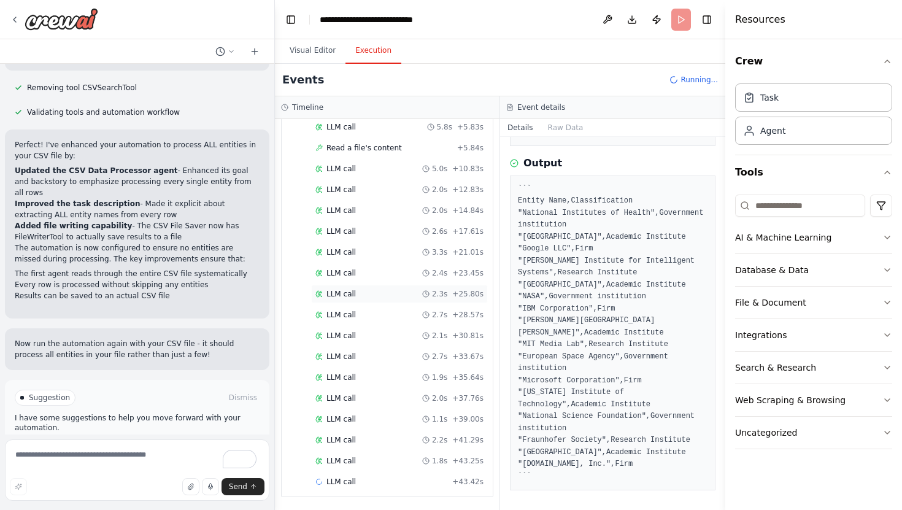
scroll to position [0, 0]
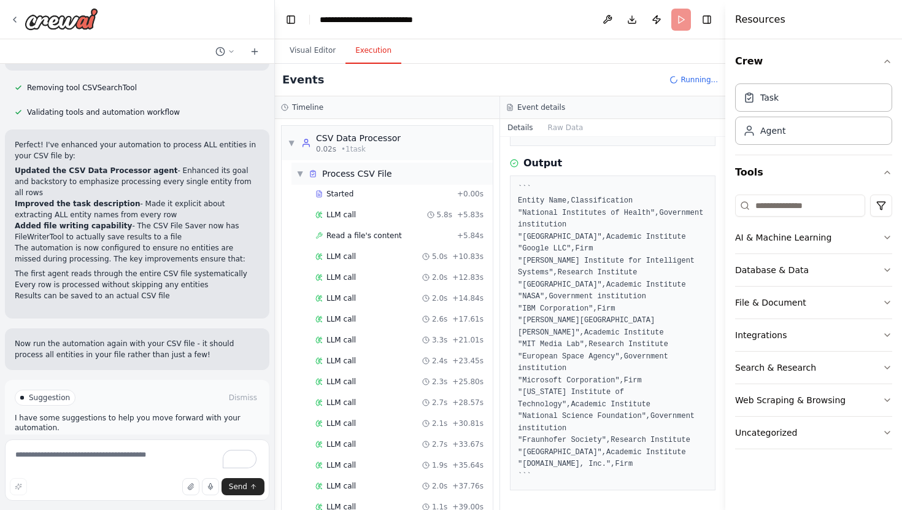
click at [301, 174] on span "▼" at bounding box center [299, 174] width 7 height 10
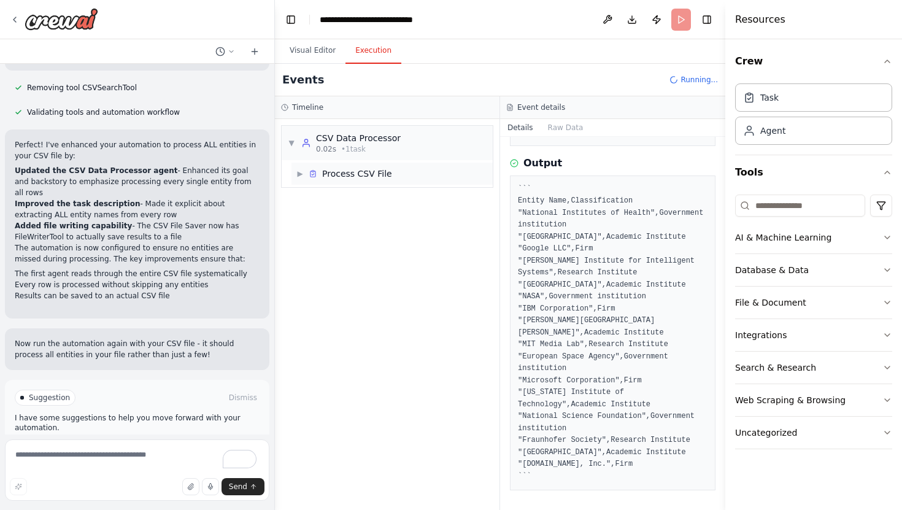
click at [301, 174] on span "▶" at bounding box center [299, 174] width 7 height 10
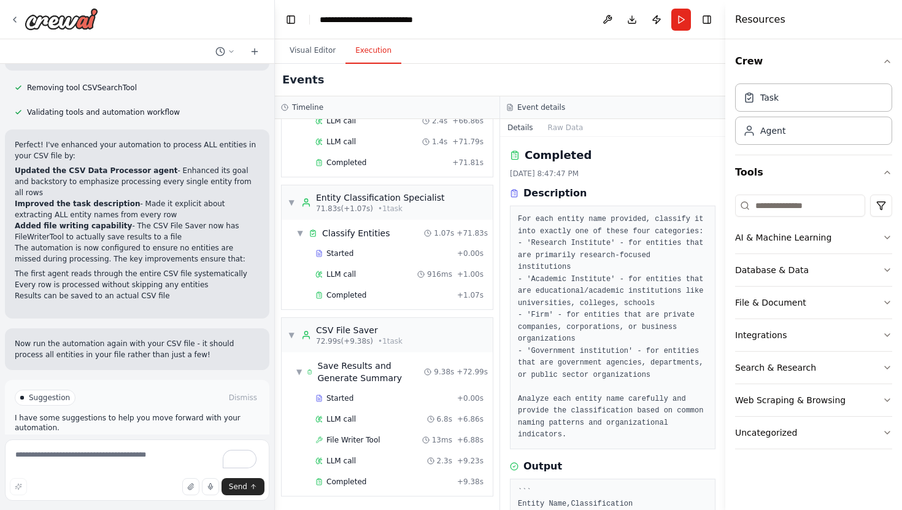
scroll to position [315, 0]
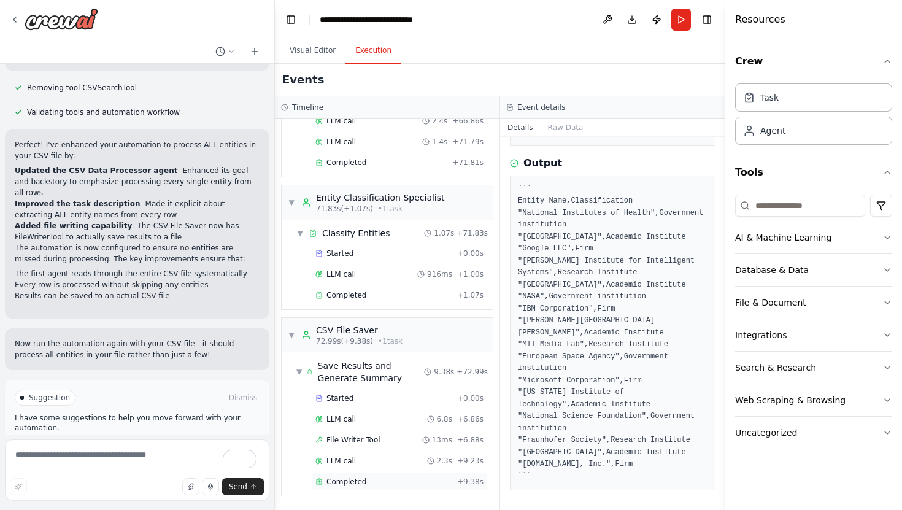
click at [348, 484] on span "Completed" at bounding box center [346, 482] width 40 height 10
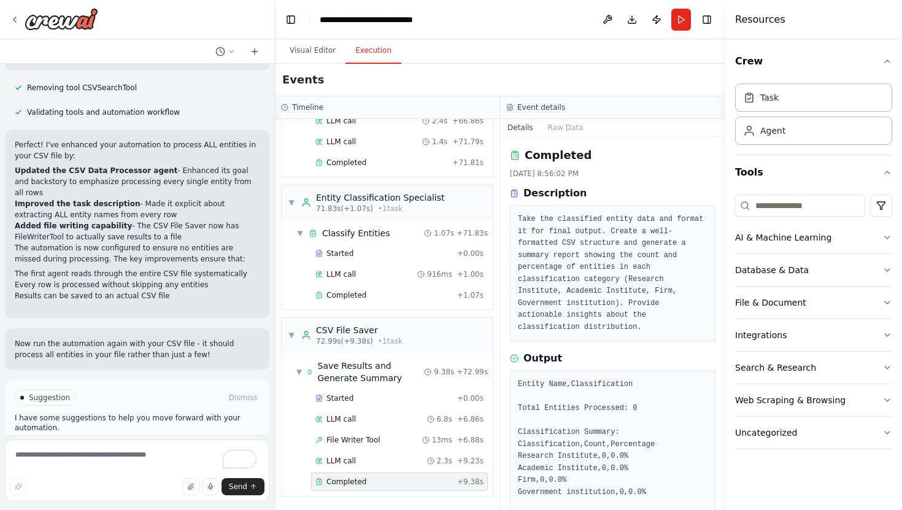
scroll to position [64, 0]
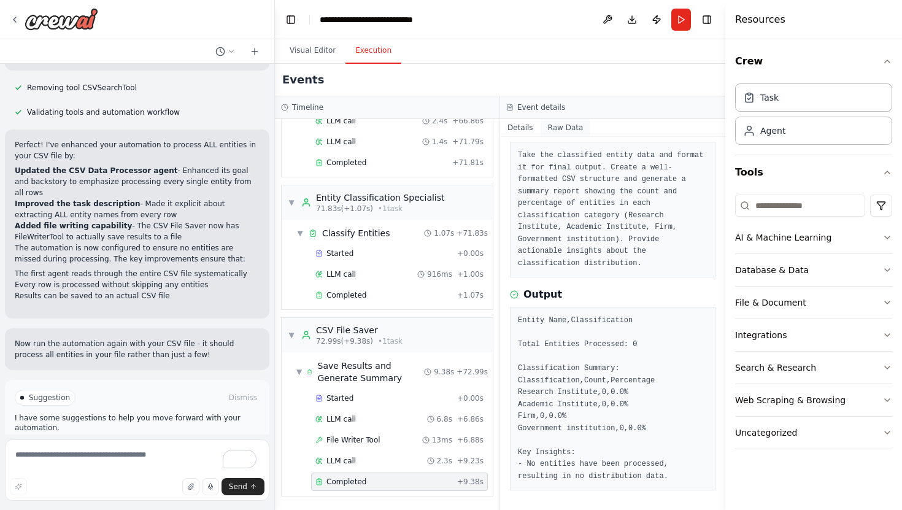
click at [552, 133] on button "Raw Data" at bounding box center [566, 127] width 50 height 17
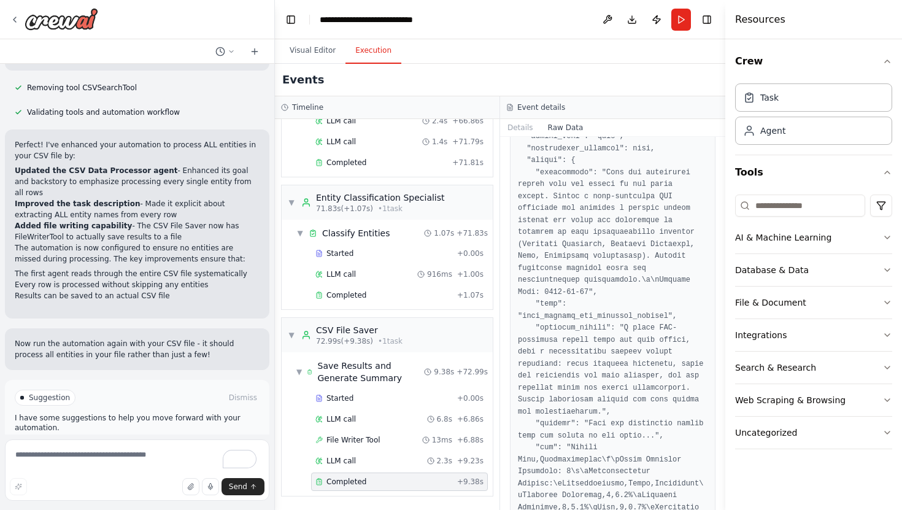
scroll to position [54, 0]
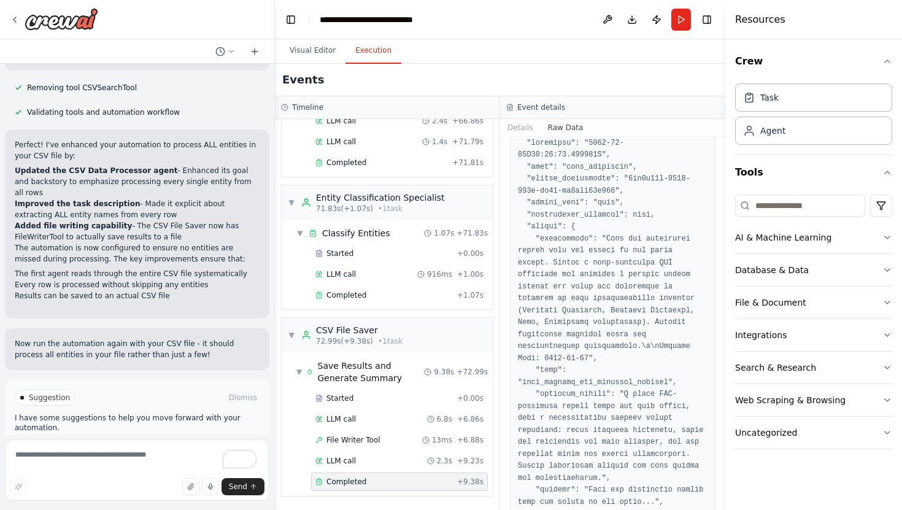
click at [525, 136] on div "Details Raw Data Raw Data" at bounding box center [612, 314] width 225 height 391
click at [525, 135] on button "Details" at bounding box center [520, 127] width 41 height 17
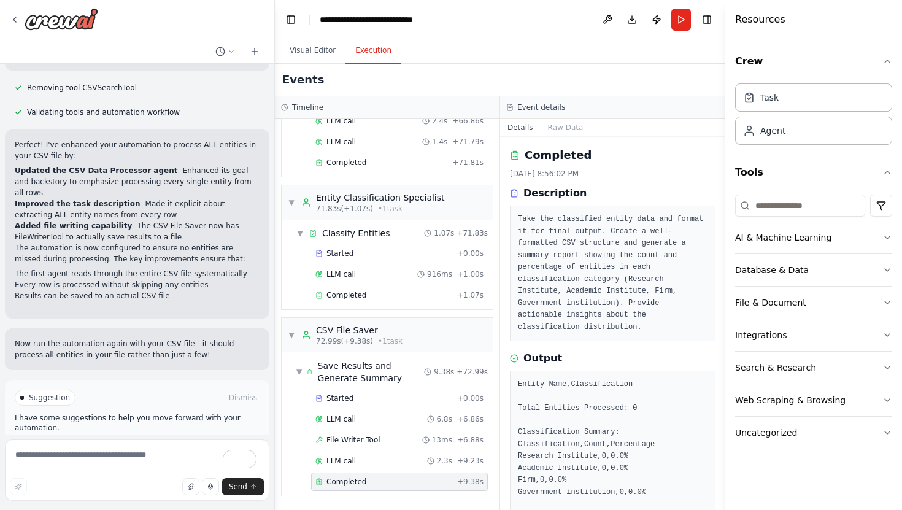
scroll to position [64, 0]
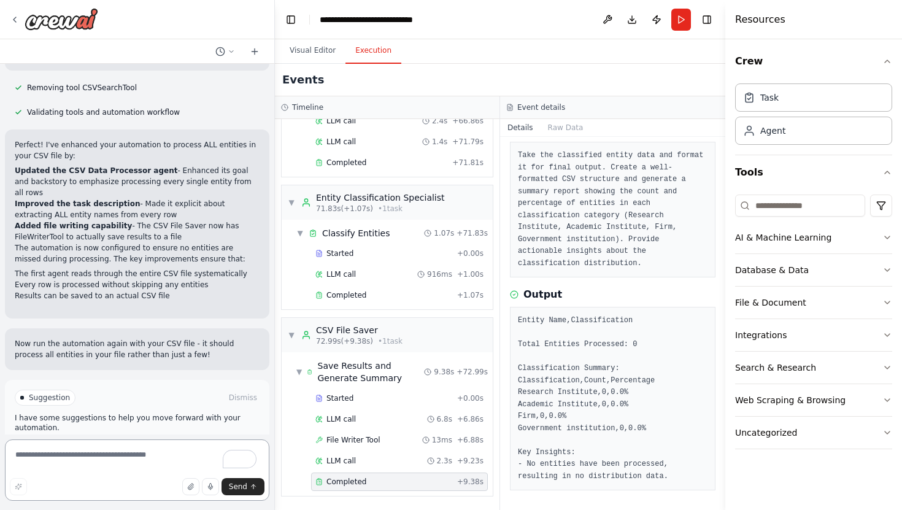
click at [120, 449] on textarea "To enrich screen reader interactions, please activate Accessibility in Grammarl…" at bounding box center [137, 469] width 264 height 61
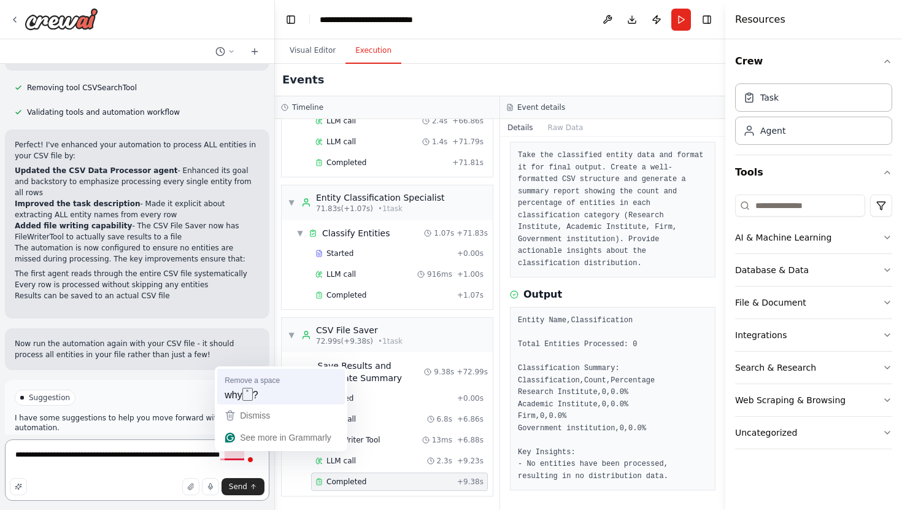
type textarea "**********"
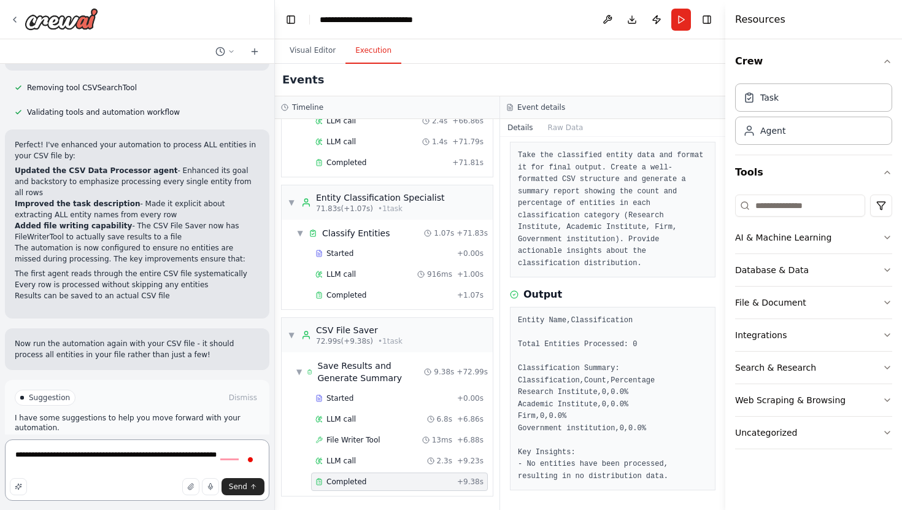
click at [213, 454] on textarea "**********" at bounding box center [137, 469] width 264 height 61
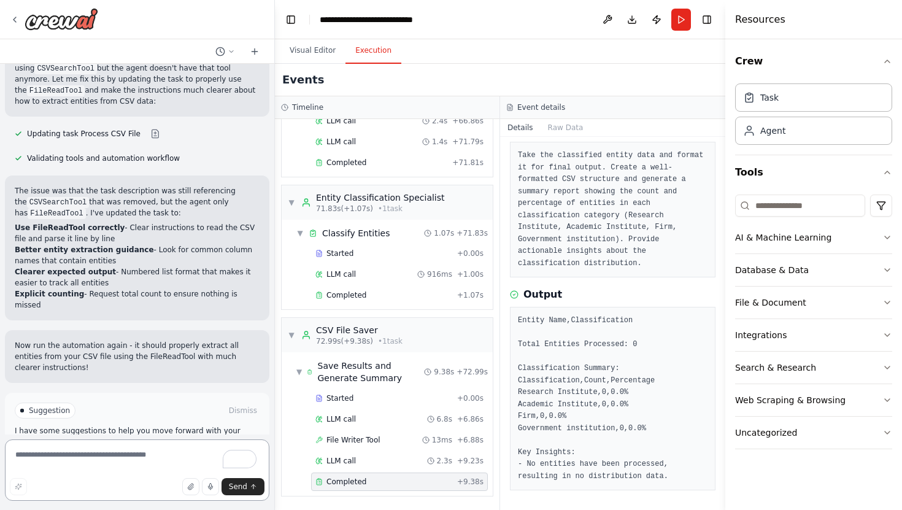
scroll to position [2728, 0]
click at [150, 456] on span "Run Automation" at bounding box center [143, 461] width 60 height 10
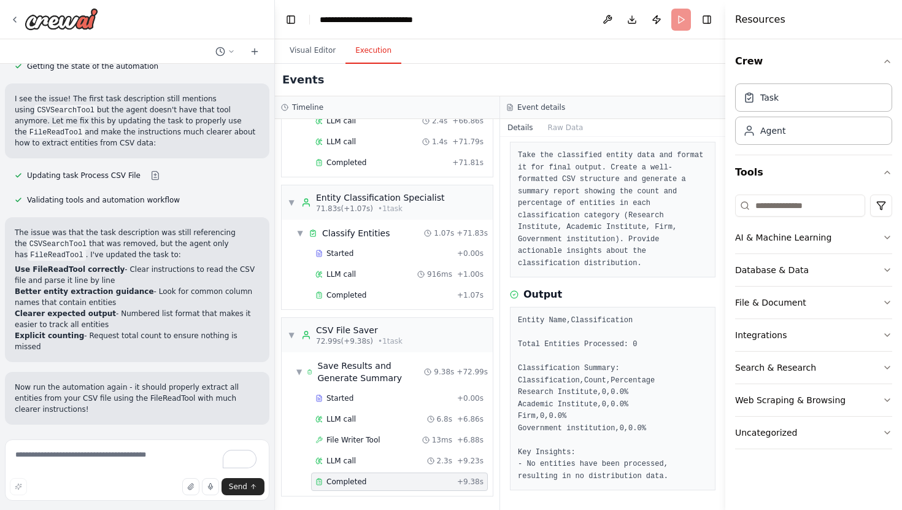
scroll to position [2628, 0]
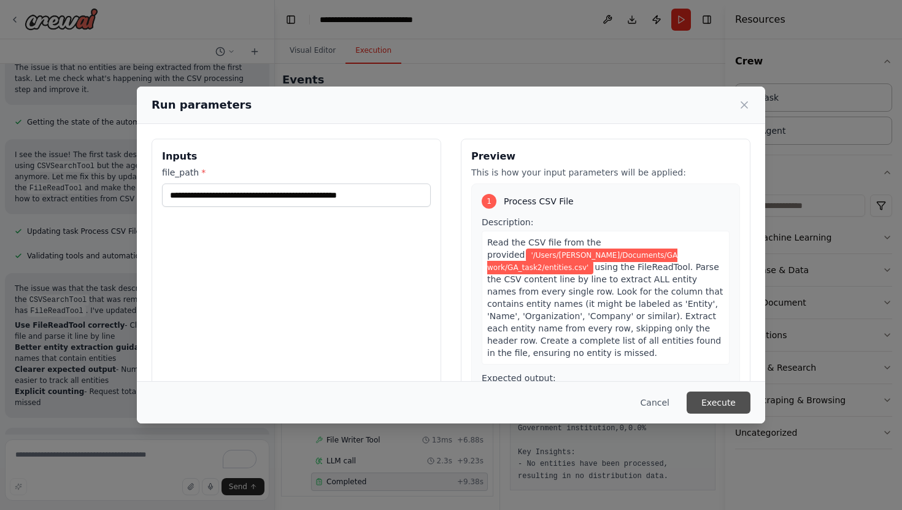
click at [735, 397] on button "Execute" at bounding box center [719, 403] width 64 height 22
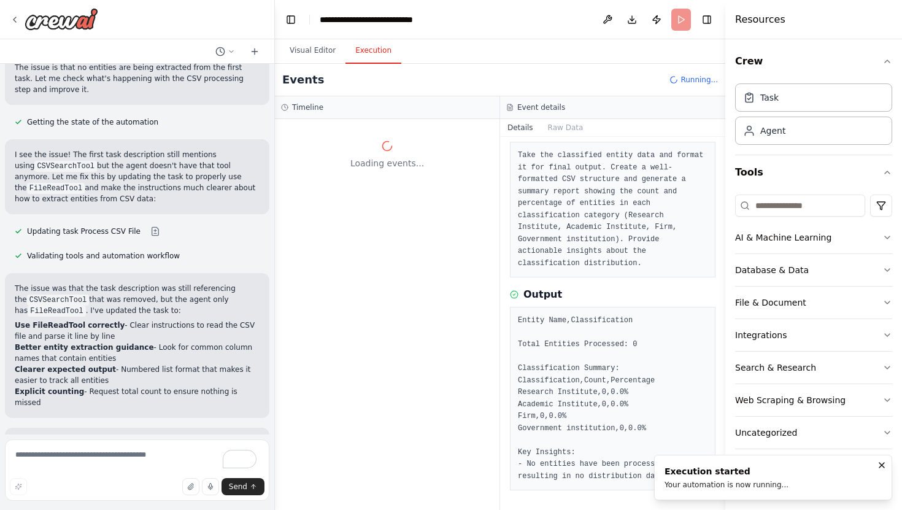
scroll to position [0, 0]
click at [542, 107] on h3 "Event details" at bounding box center [541, 107] width 48 height 10
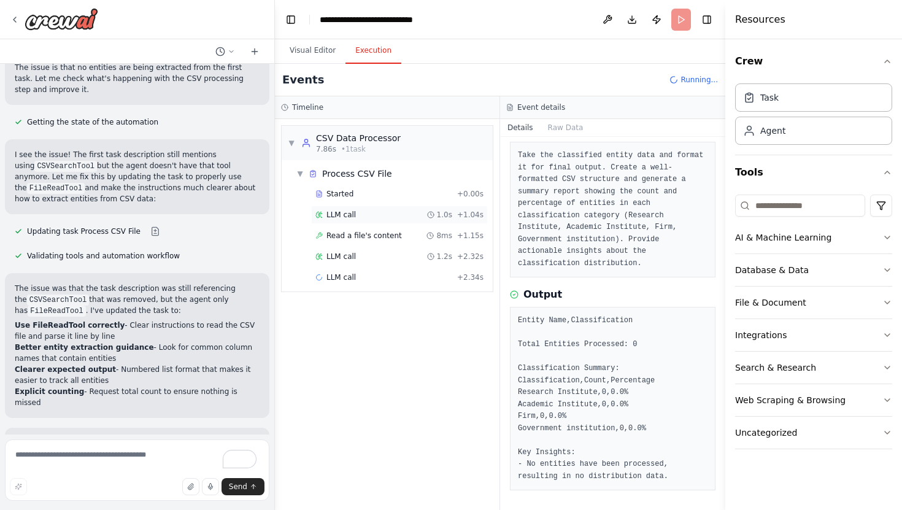
click at [355, 212] on div "LLM call 1.0s + 1.04s" at bounding box center [399, 215] width 168 height 10
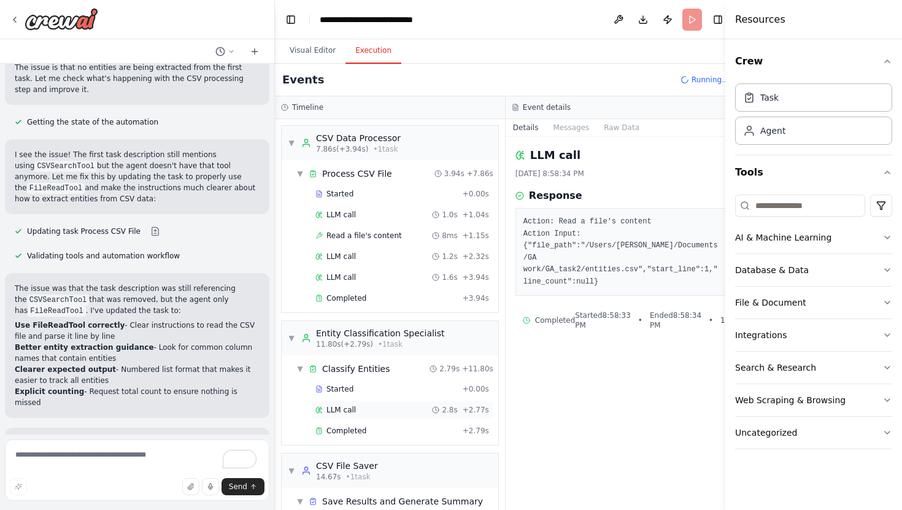
scroll to position [61, 0]
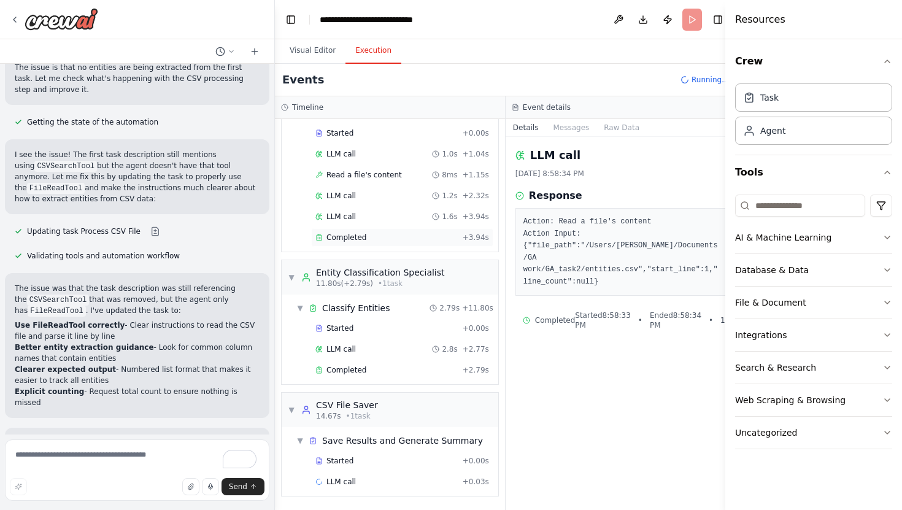
click at [352, 234] on span "Completed" at bounding box center [346, 238] width 40 height 10
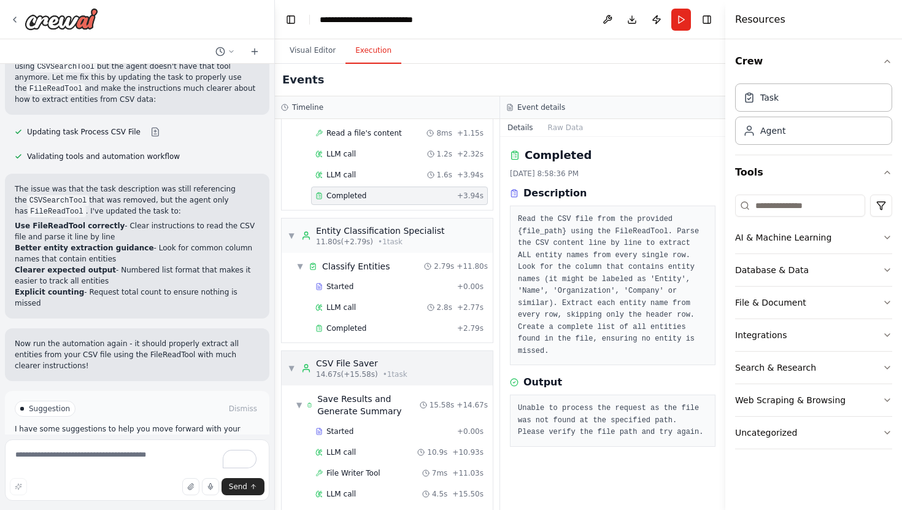
scroll to position [136, 0]
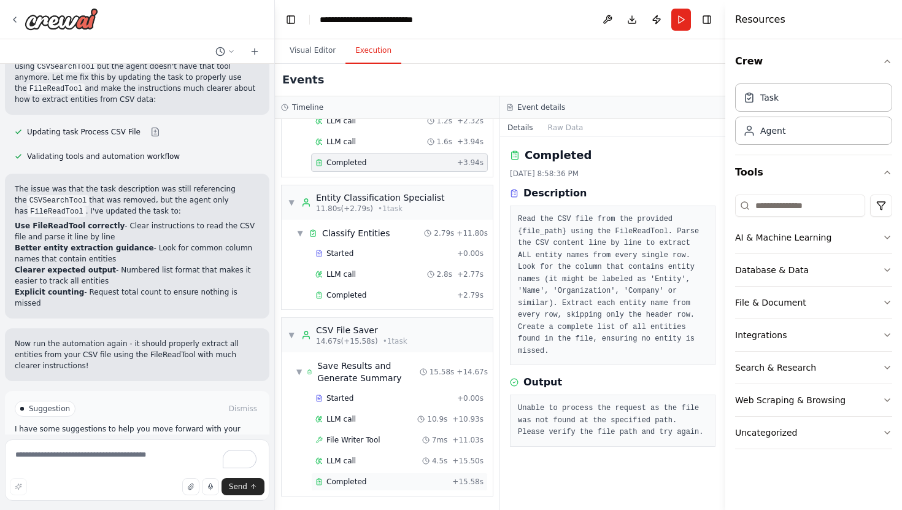
click at [357, 483] on span "Completed" at bounding box center [346, 482] width 40 height 10
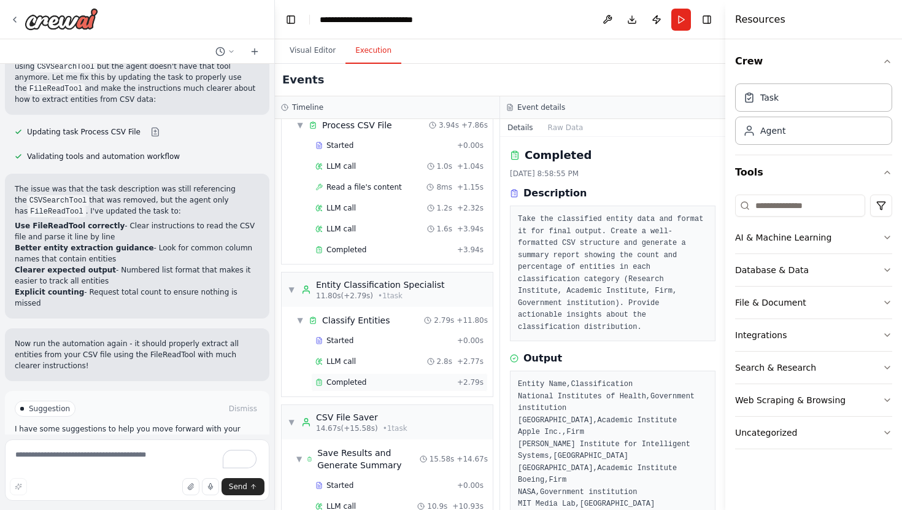
scroll to position [33, 0]
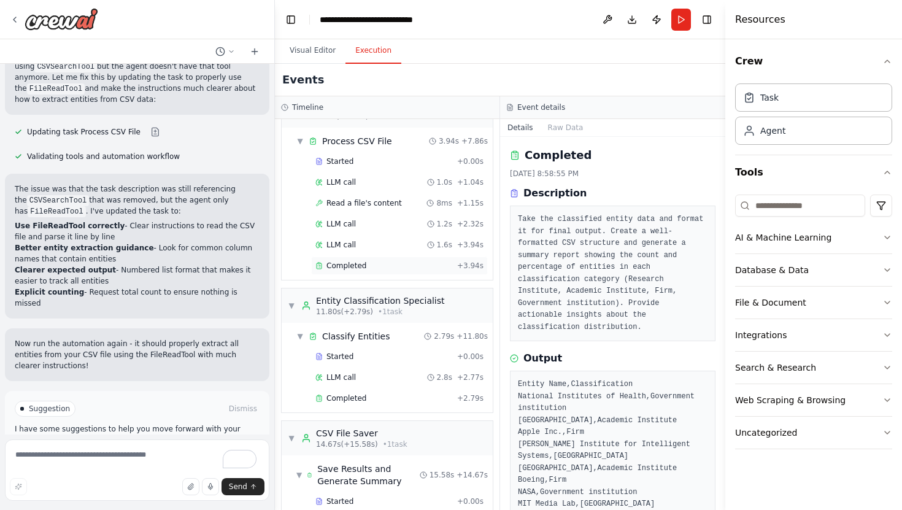
click at [350, 263] on span "Completed" at bounding box center [346, 266] width 40 height 10
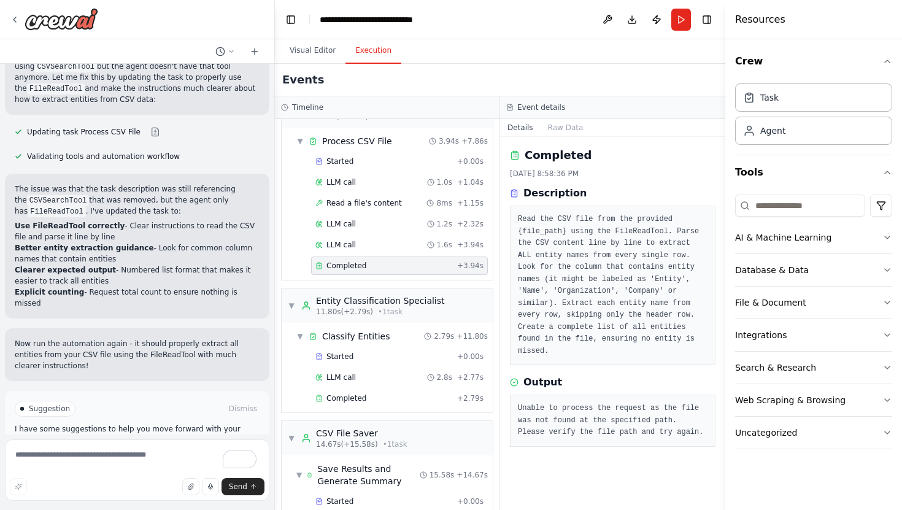
click at [547, 409] on pre "Unable to process the request as the file was not found at the specified path. …" at bounding box center [613, 421] width 190 height 36
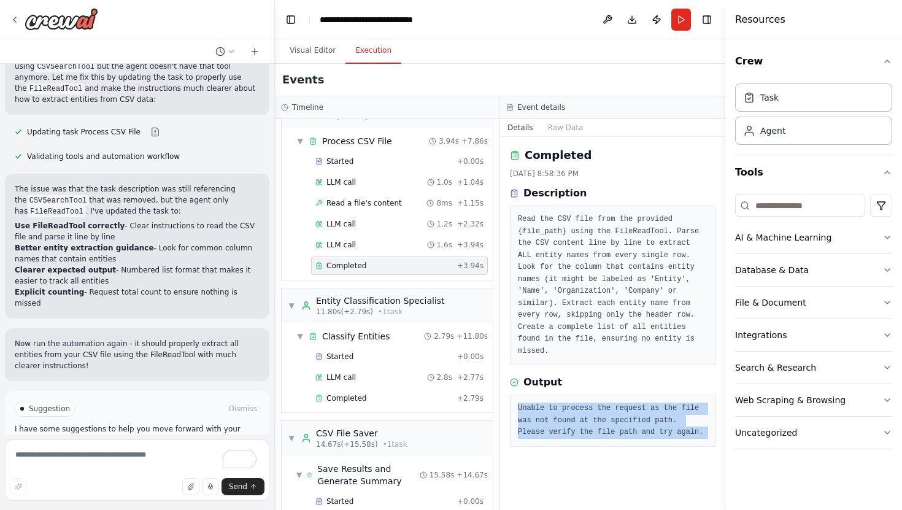
click at [547, 409] on pre "Unable to process the request as the file was not found at the specified path. …" at bounding box center [613, 421] width 190 height 36
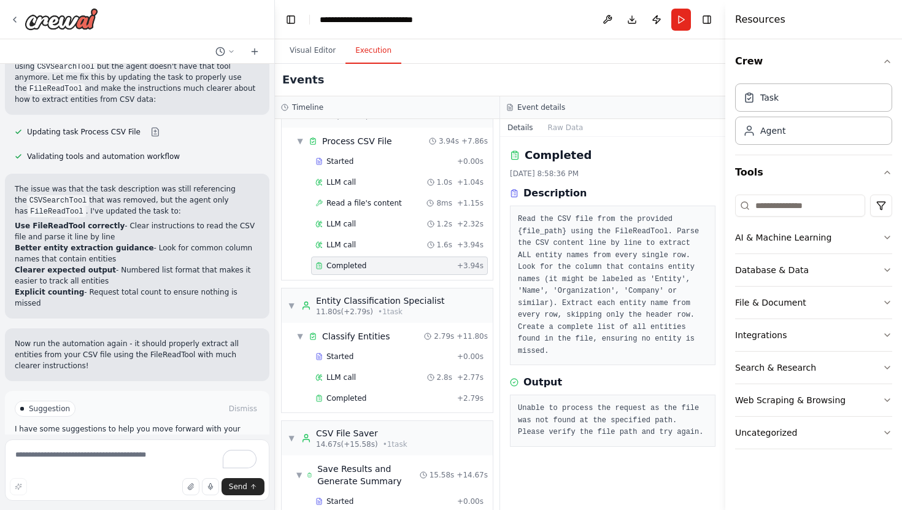
click at [572, 415] on pre "Unable to process the request as the file was not found at the specified path. …" at bounding box center [613, 421] width 190 height 36
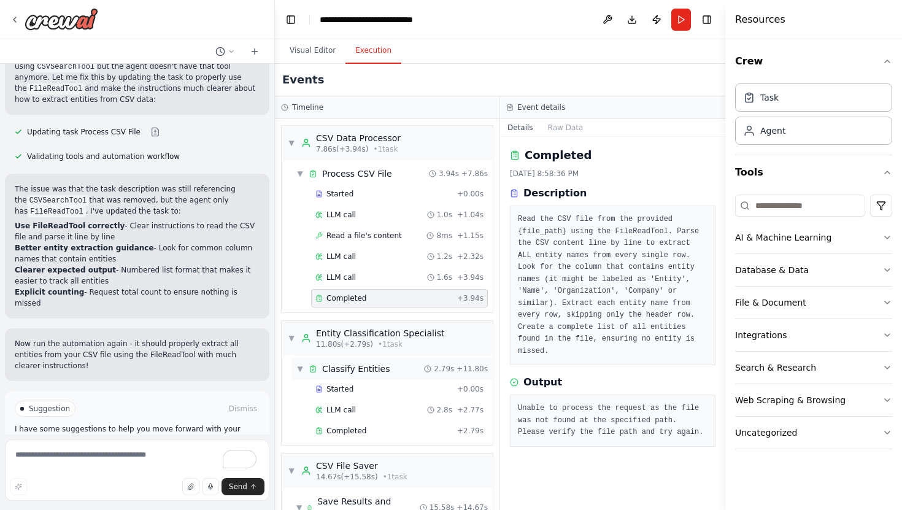
scroll to position [27, 0]
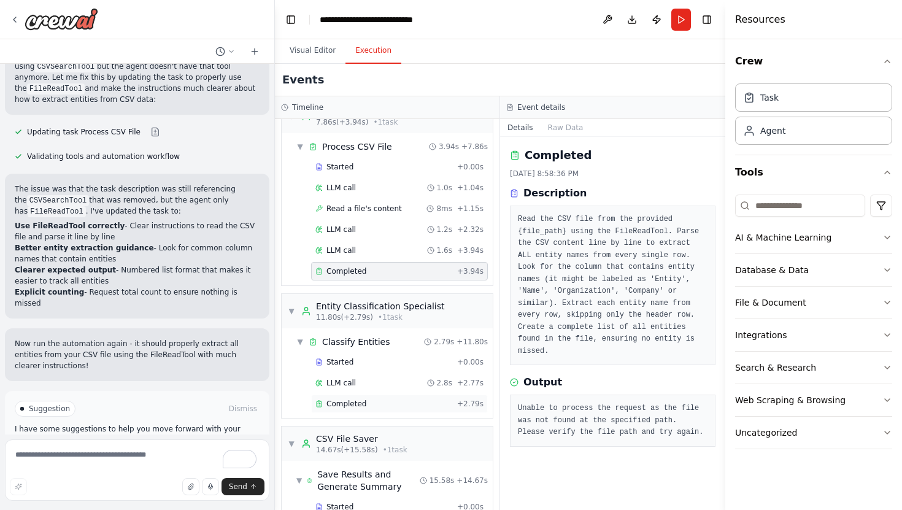
click at [355, 401] on span "Completed" at bounding box center [346, 404] width 40 height 10
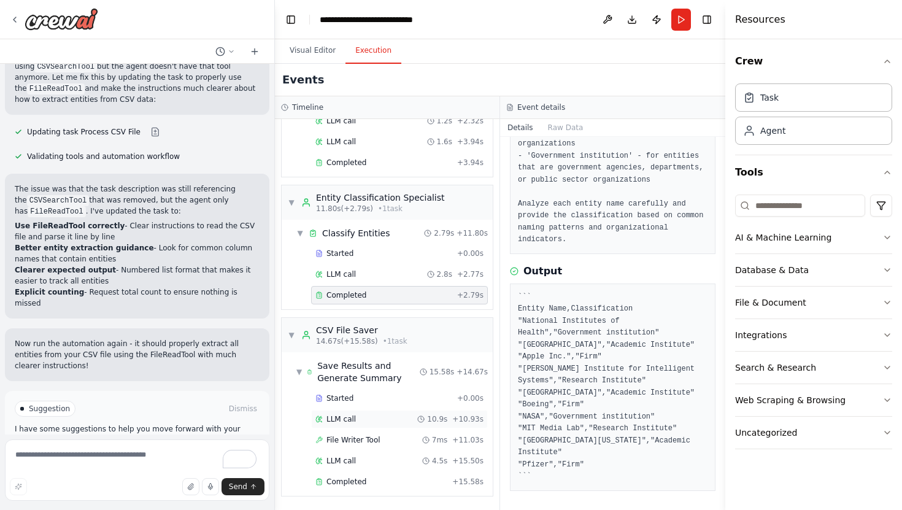
scroll to position [0, 0]
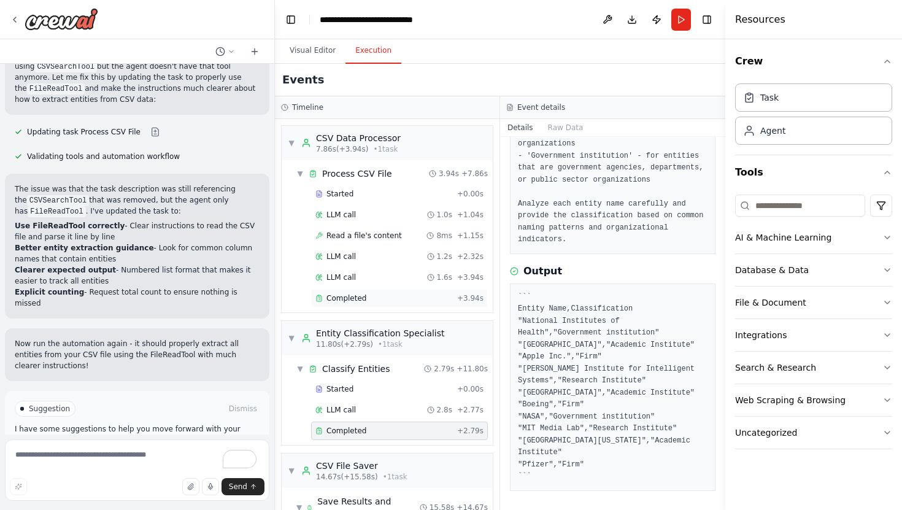
click at [343, 298] on span "Completed" at bounding box center [346, 298] width 40 height 10
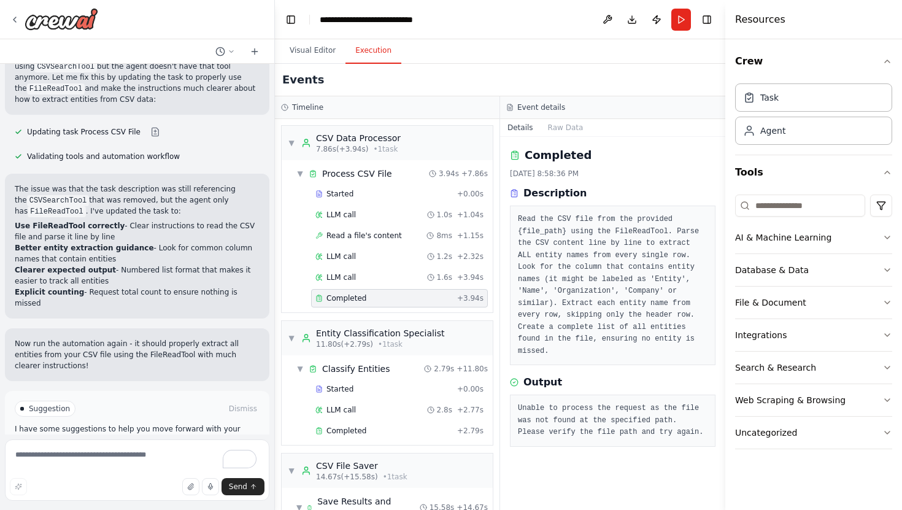
click at [531, 407] on pre "Unable to process the request as the file was not found at the specified path. …" at bounding box center [613, 421] width 190 height 36
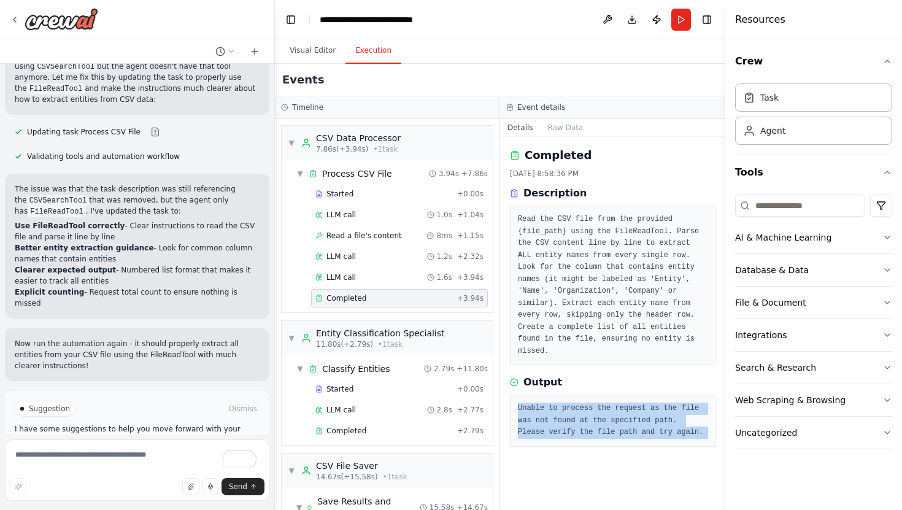
click at [531, 407] on pre "Unable to process the request as the file was not found at the specified path. …" at bounding box center [613, 421] width 190 height 36
copy pre "Unable to process the request as the file was not found at the specified path. …"
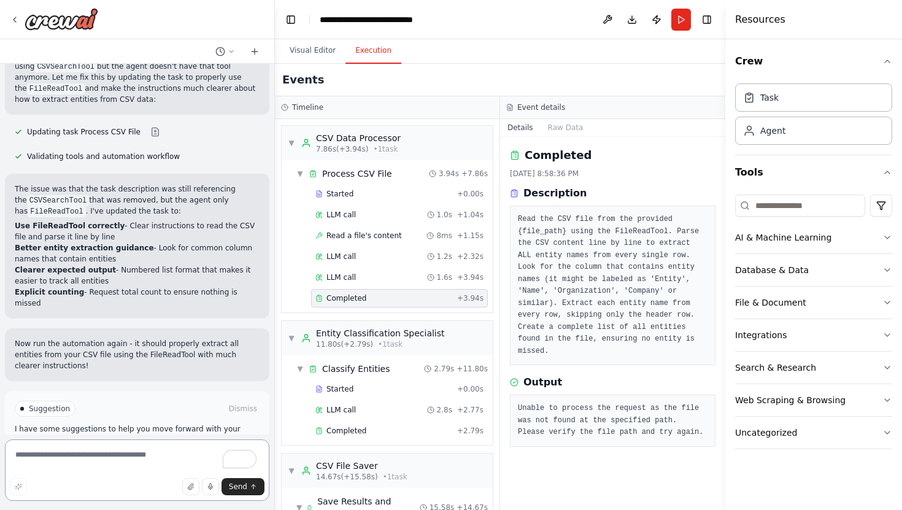
click at [158, 458] on textarea "To enrich screen reader interactions, please activate Accessibility in Grammarl…" at bounding box center [137, 469] width 264 height 61
paste textarea "**********"
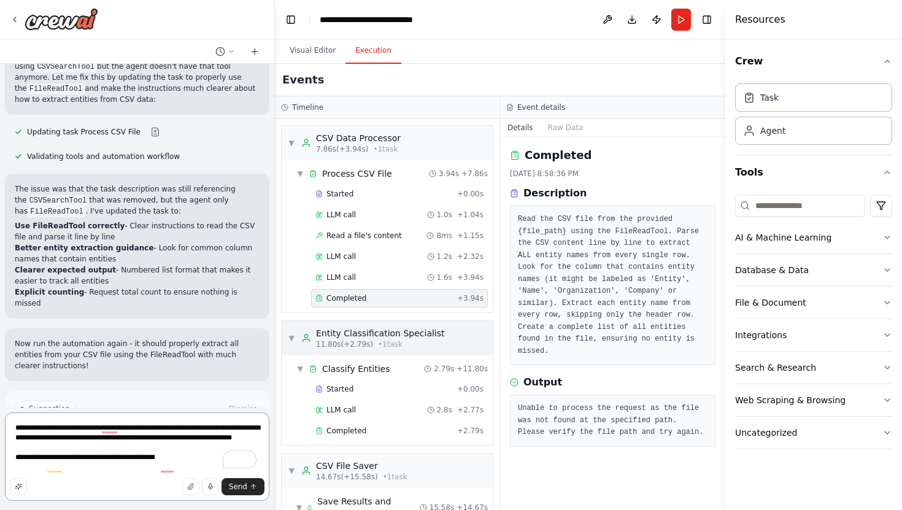
scroll to position [136, 0]
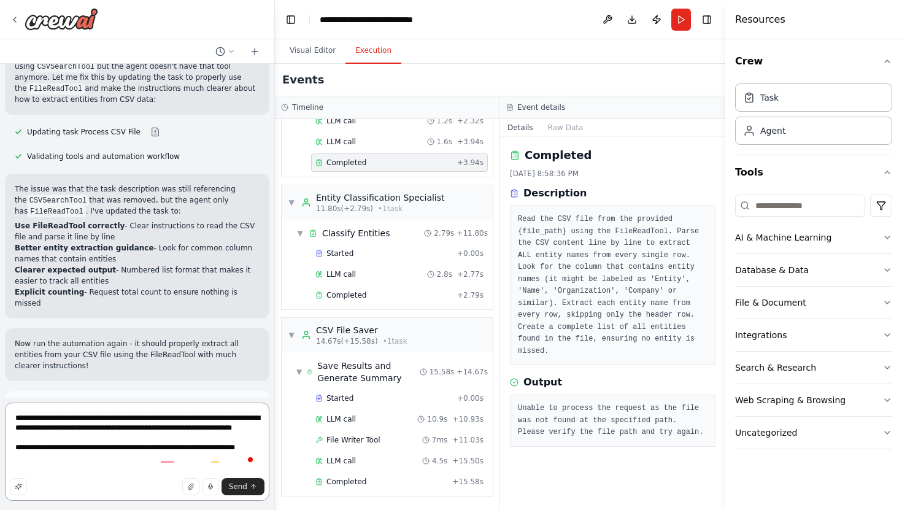
type textarea "**********"
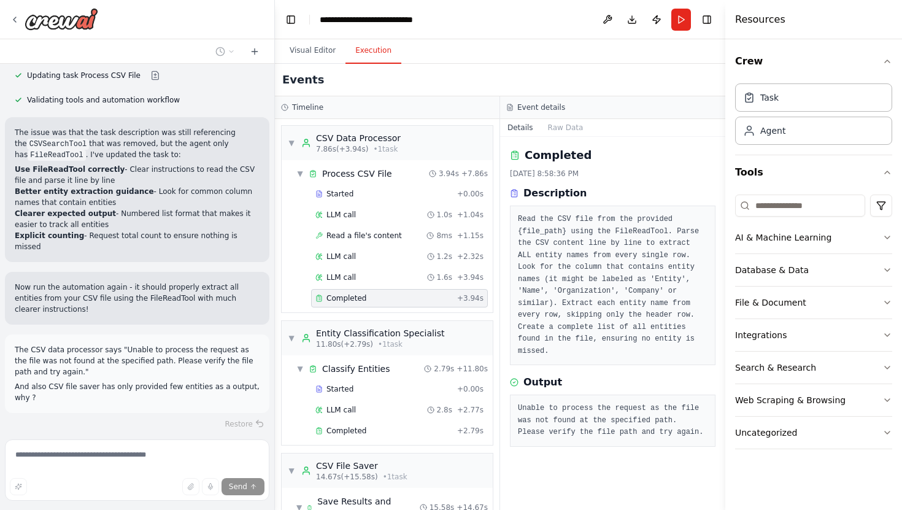
scroll to position [31, 0]
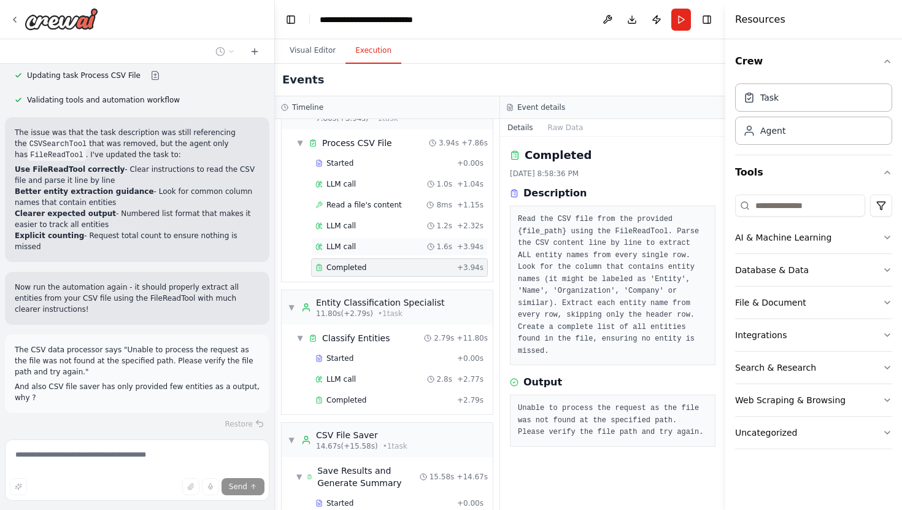
click at [336, 242] on span "LLM call" at bounding box center [340, 247] width 29 height 10
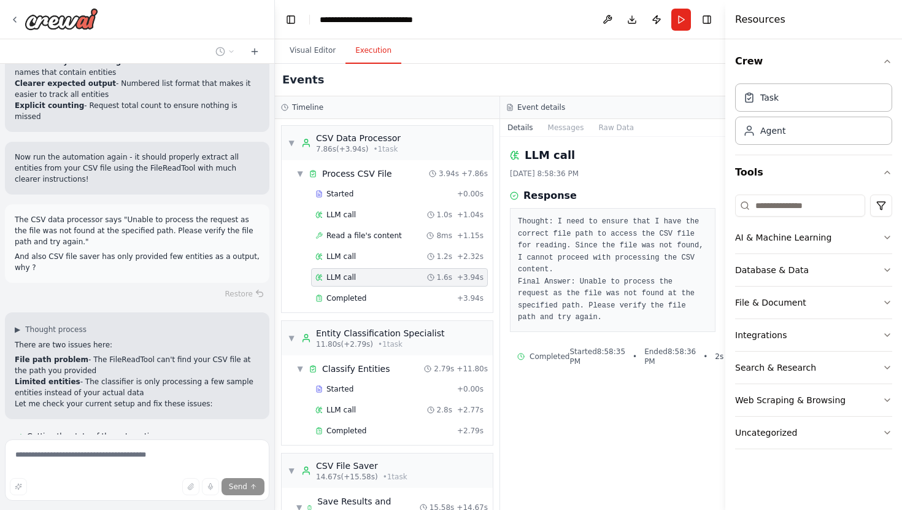
scroll to position [2913, 0]
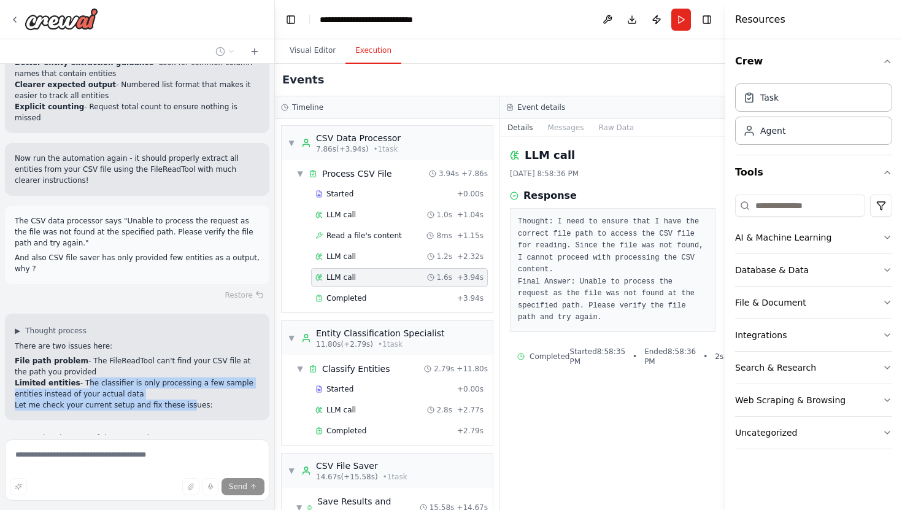
drag, startPoint x: 80, startPoint y: 330, endPoint x: 193, endPoint y: 355, distance: 116.3
click at [193, 355] on div "▶ Thought process There are two issues here: File path problem - The FileReadTo…" at bounding box center [137, 367] width 264 height 107
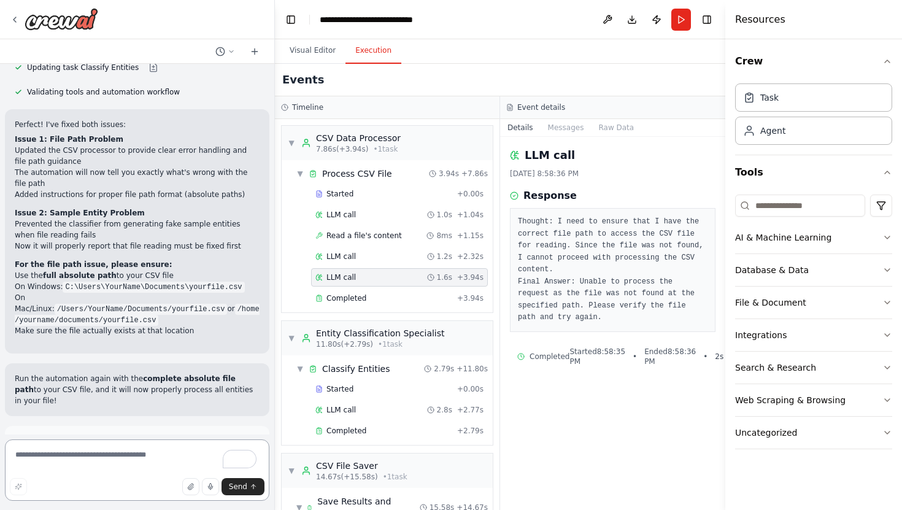
scroll to position [3496, 0]
click at [91, 464] on textarea "To enrich screen reader interactions, please activate Accessibility in Grammarl…" at bounding box center [137, 469] width 264 height 61
paste textarea "**********"
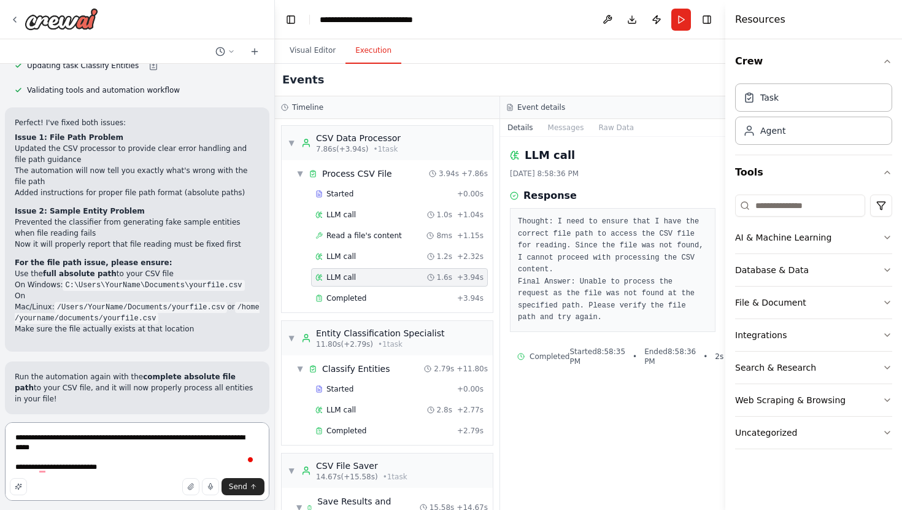
type textarea "**********"
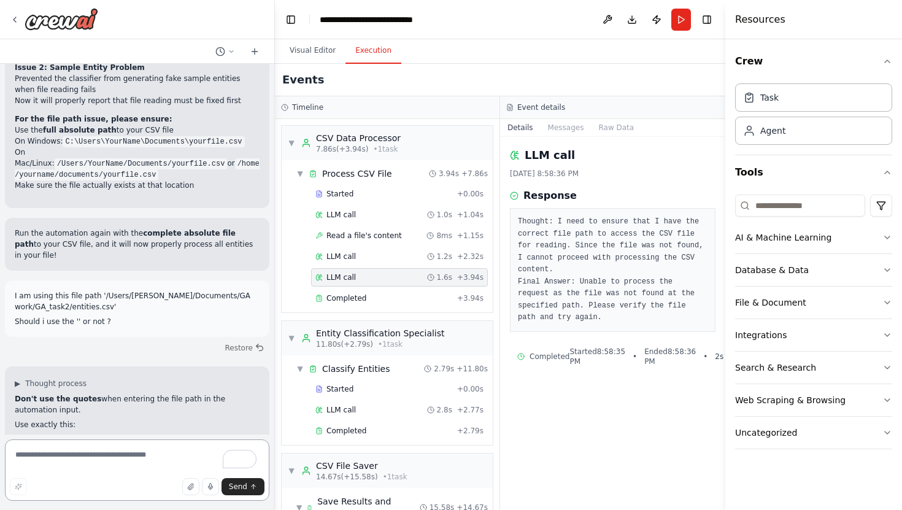
scroll to position [3651, 0]
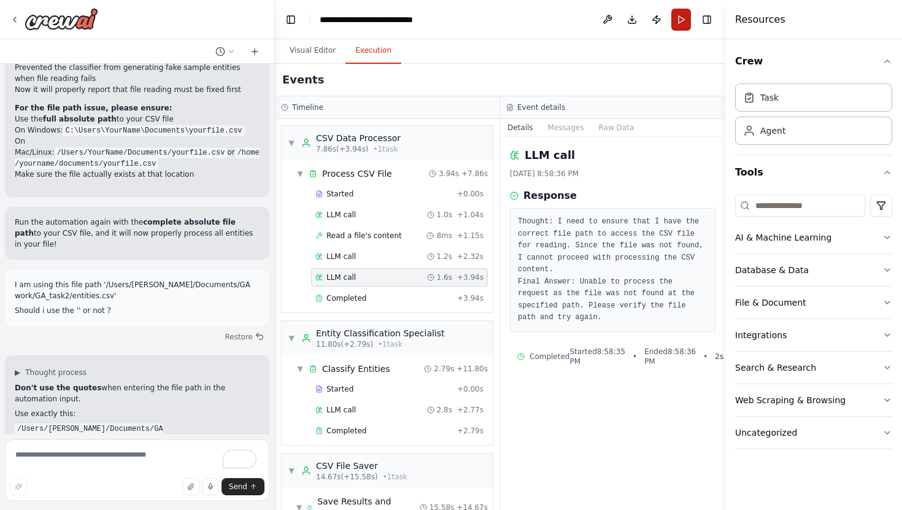
click at [678, 23] on button "Run" at bounding box center [681, 20] width 20 height 22
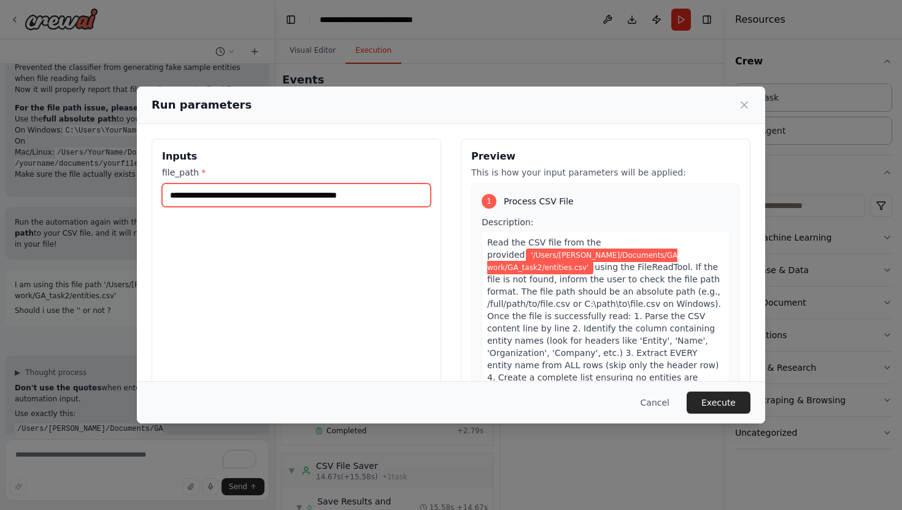
click at [386, 193] on input "**********" at bounding box center [296, 194] width 269 height 23
type input "**********"
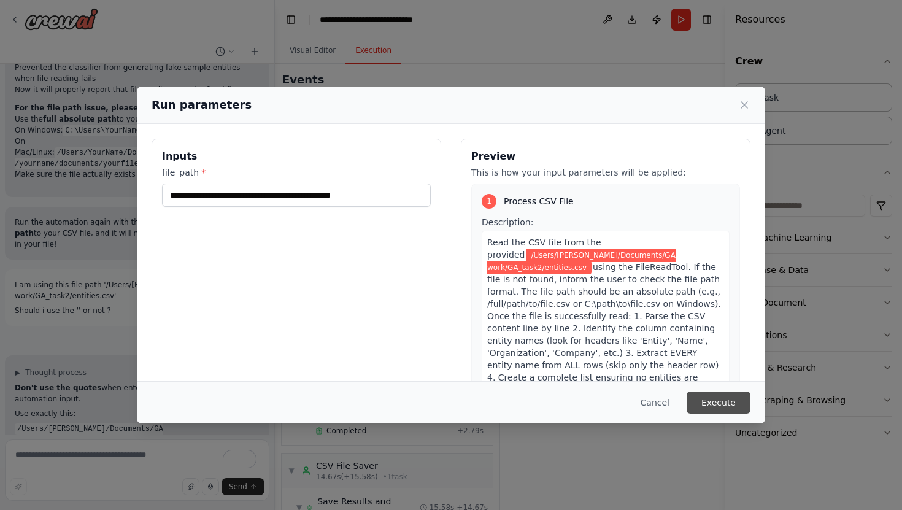
click at [719, 403] on button "Execute" at bounding box center [719, 403] width 64 height 22
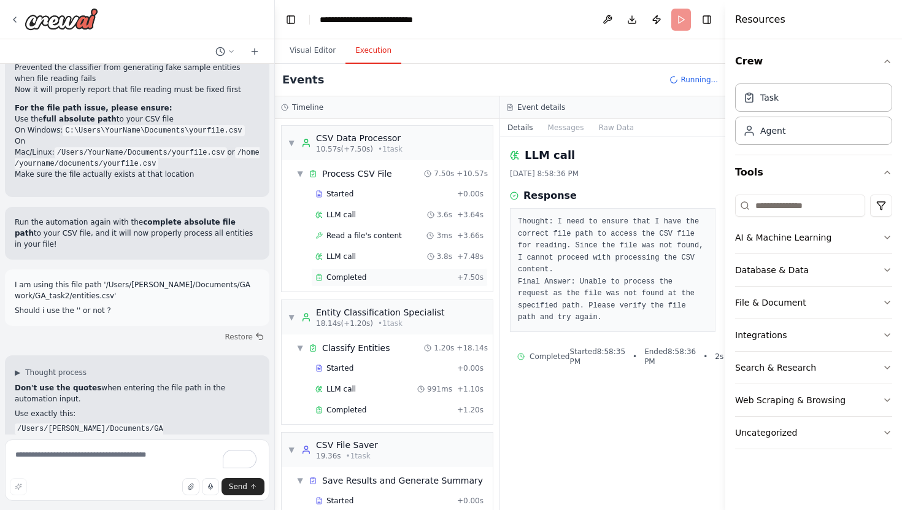
click at [346, 277] on span "Completed" at bounding box center [346, 277] width 40 height 10
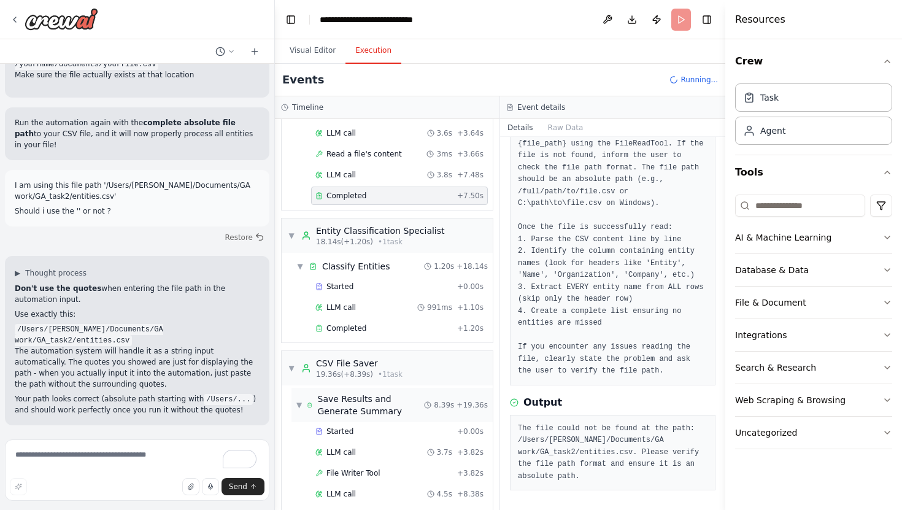
scroll to position [115, 0]
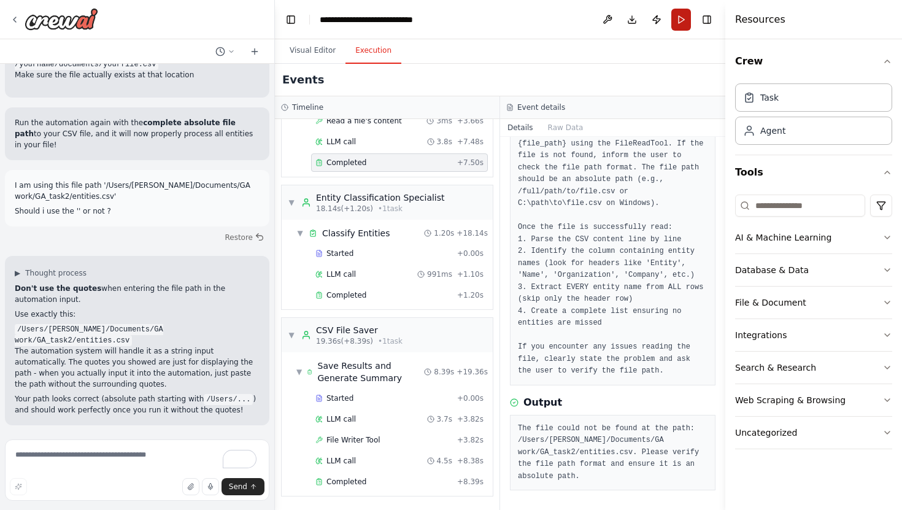
click at [681, 18] on button "Run" at bounding box center [681, 20] width 20 height 22
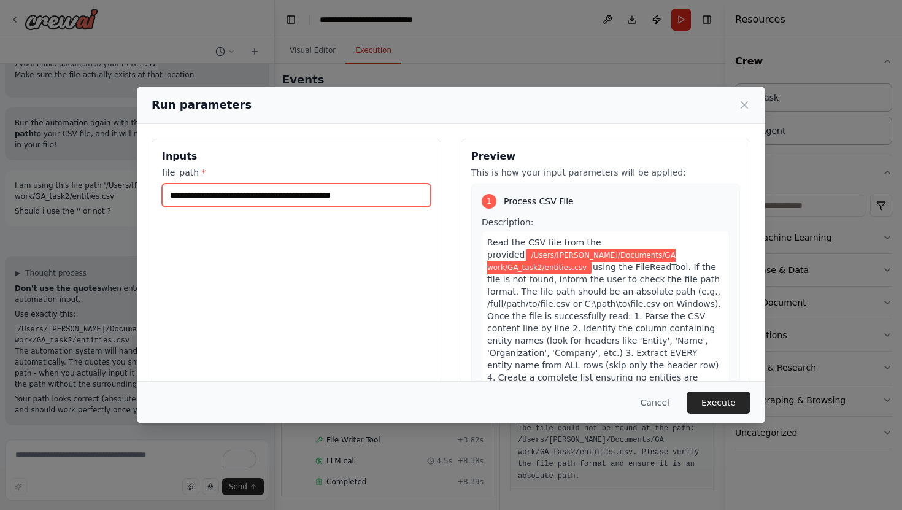
click at [365, 196] on input "**********" at bounding box center [296, 194] width 269 height 23
click at [288, 199] on input "**********" at bounding box center [296, 194] width 269 height 23
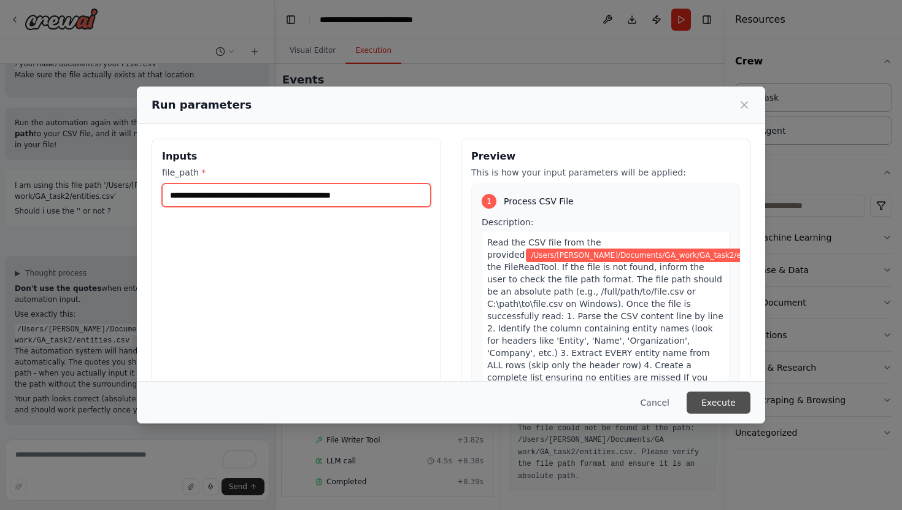
type input "**********"
click at [721, 396] on button "Execute" at bounding box center [719, 403] width 64 height 22
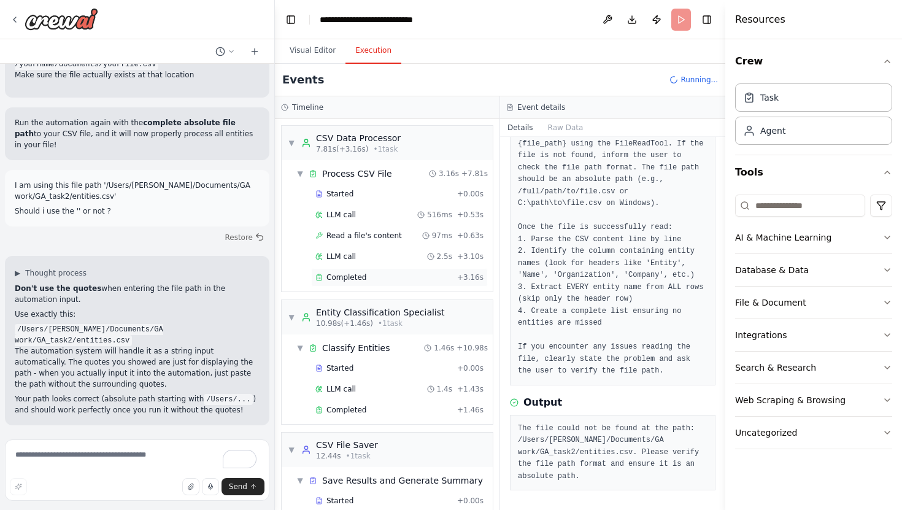
click at [343, 276] on span "Completed" at bounding box center [346, 277] width 40 height 10
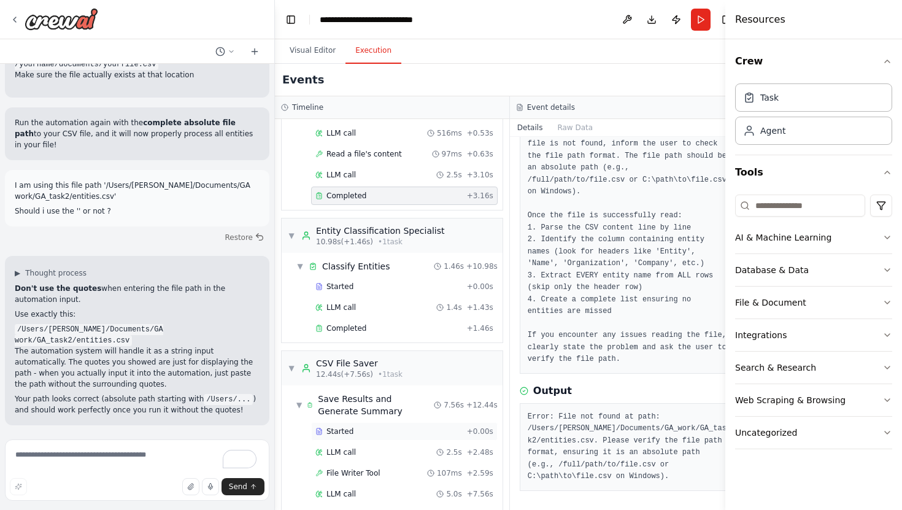
scroll to position [115, 0]
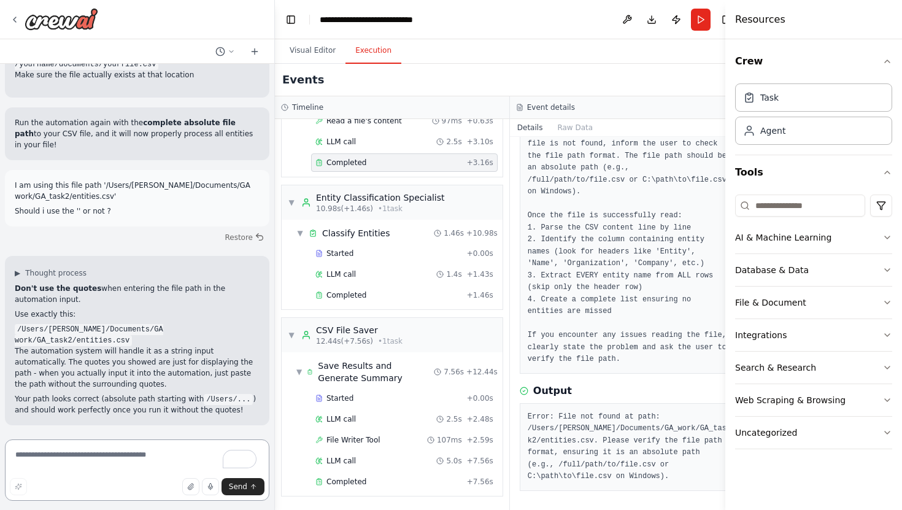
click at [156, 455] on textarea "To enrich screen reader interactions, please activate Accessibility in Grammarl…" at bounding box center [137, 469] width 264 height 61
paste textarea "**********"
click at [16, 467] on textarea "**********" at bounding box center [137, 469] width 264 height 61
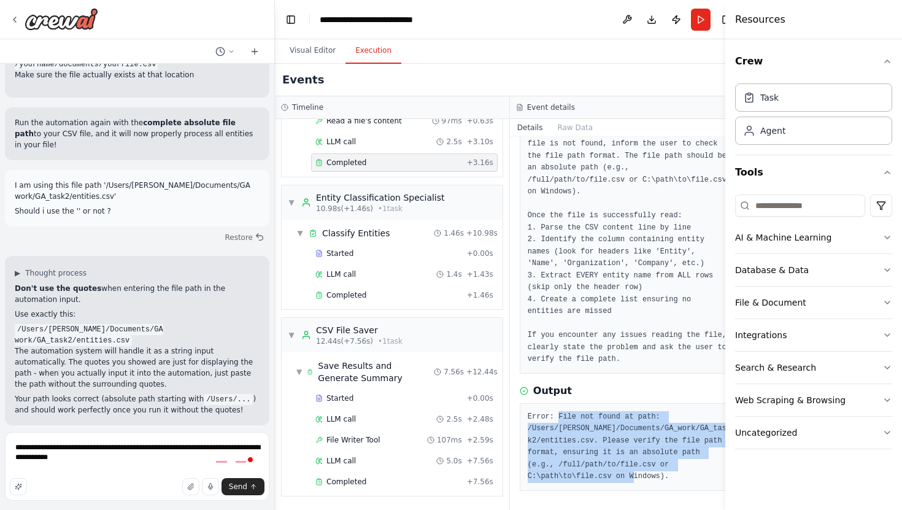
drag, startPoint x: 549, startPoint y: 414, endPoint x: 680, endPoint y: 478, distance: 145.5
click at [680, 478] on pre "Error: File not found at path: /Users/gagan/Documents/GA_work/GA_task2/entities…" at bounding box center [627, 447] width 199 height 72
copy pre "File not found at path: /Users/gagan/Documents/GA_work/GA_task2/entities.csv. P…"
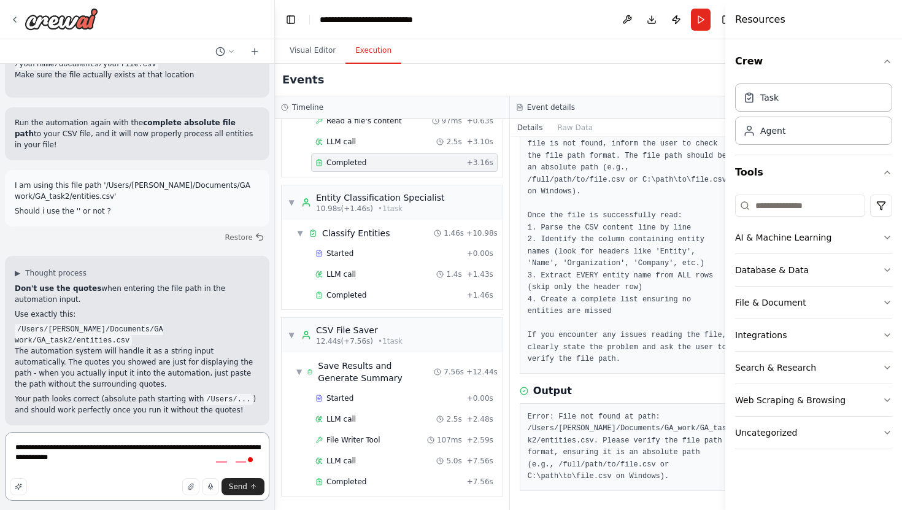
click at [95, 470] on textarea "**********" at bounding box center [137, 466] width 264 height 69
paste textarea "**********"
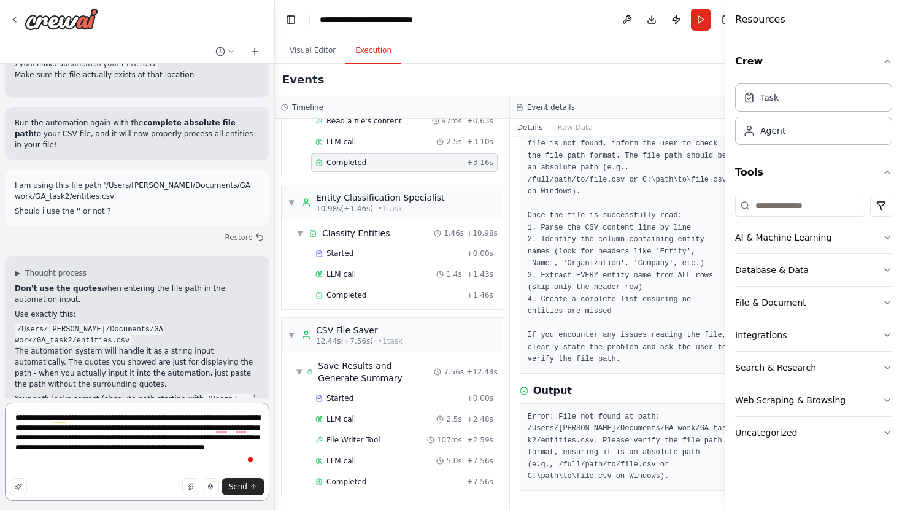
scroll to position [1, 0]
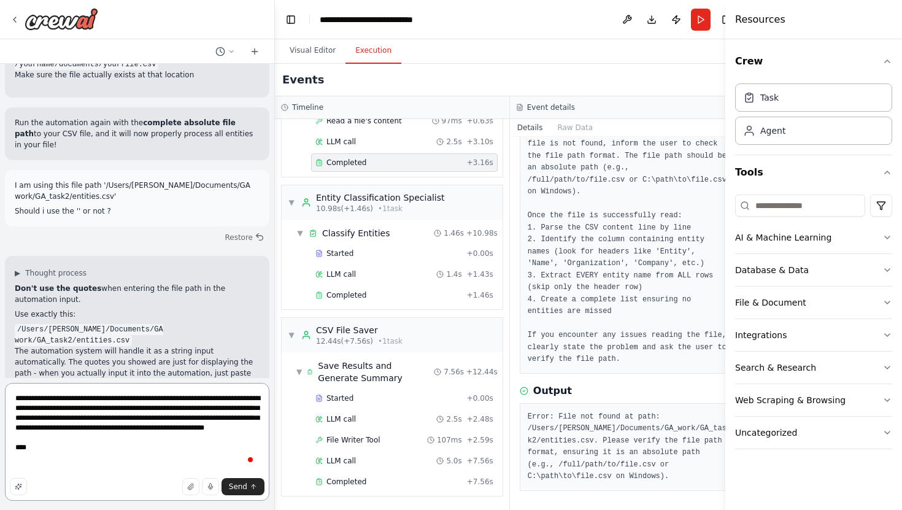
type textarea "**********"
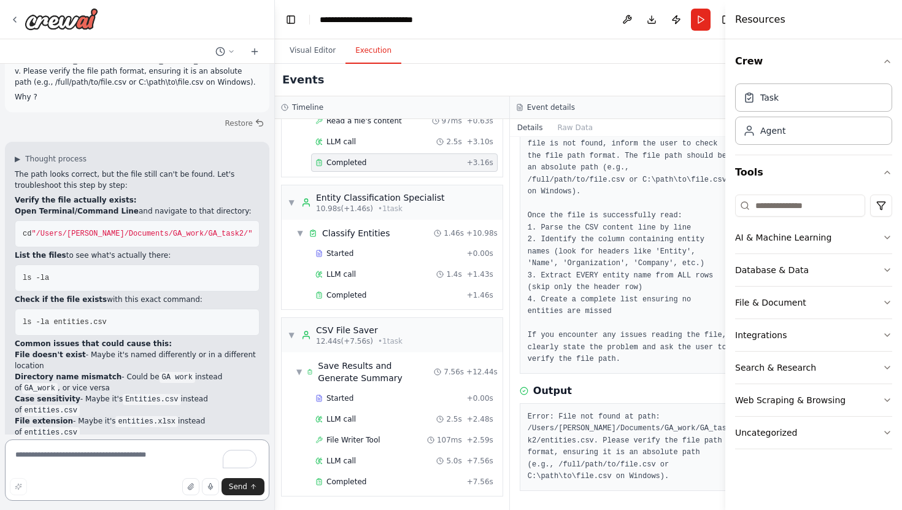
scroll to position [4164, 0]
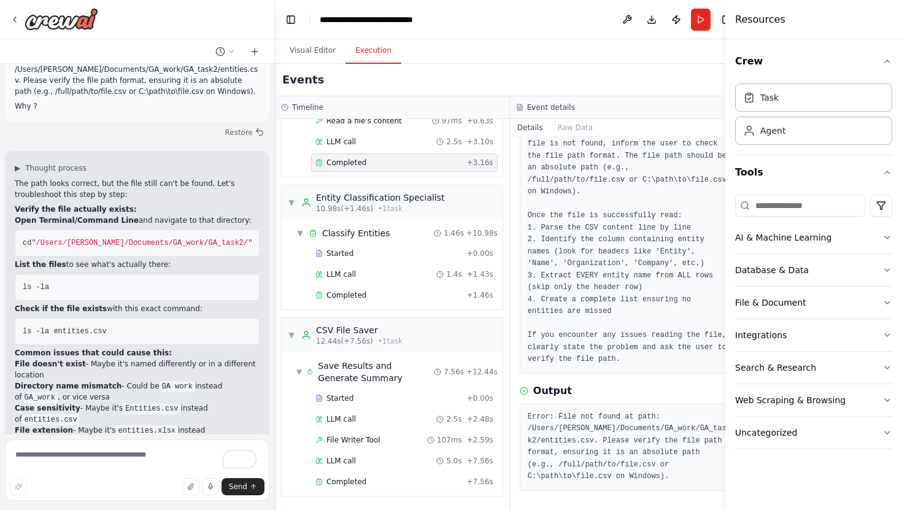
click at [82, 239] on span ""/Users/[PERSON_NAME]/Documents/GA_work/GA_task2/"" at bounding box center [141, 243] width 221 height 9
copy ol "cd "/Users/gagan/Documents/GA_work/GA_task2/""
click at [35, 283] on span "ls -la" at bounding box center [36, 287] width 26 height 9
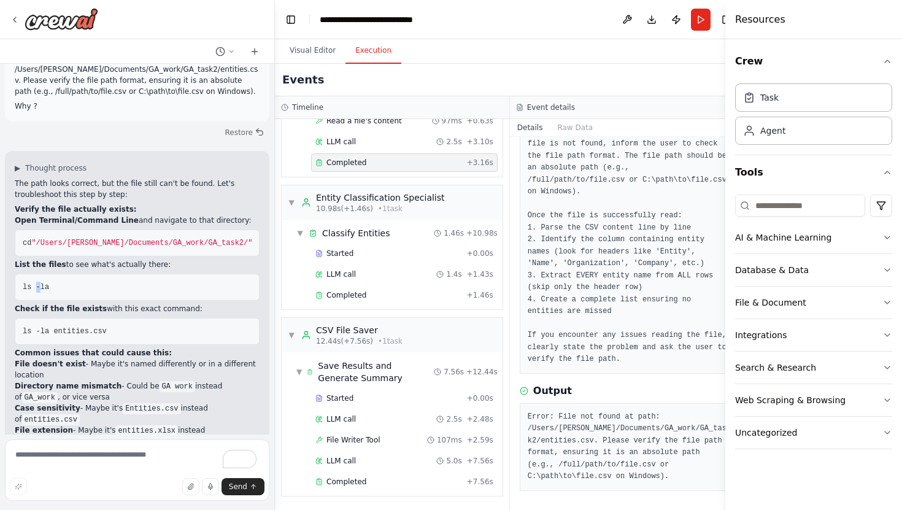
click at [35, 283] on span "ls -la" at bounding box center [36, 287] width 26 height 9
copy ol "ls -la"
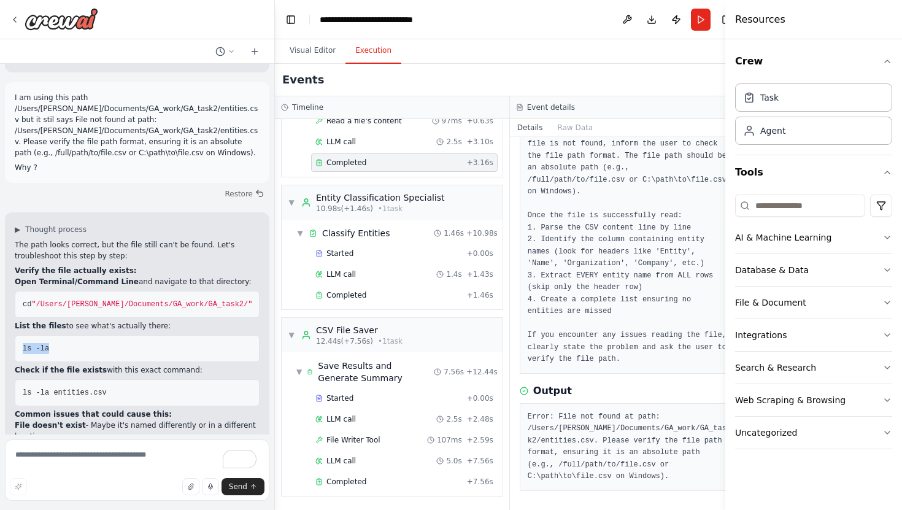
scroll to position [4110, 0]
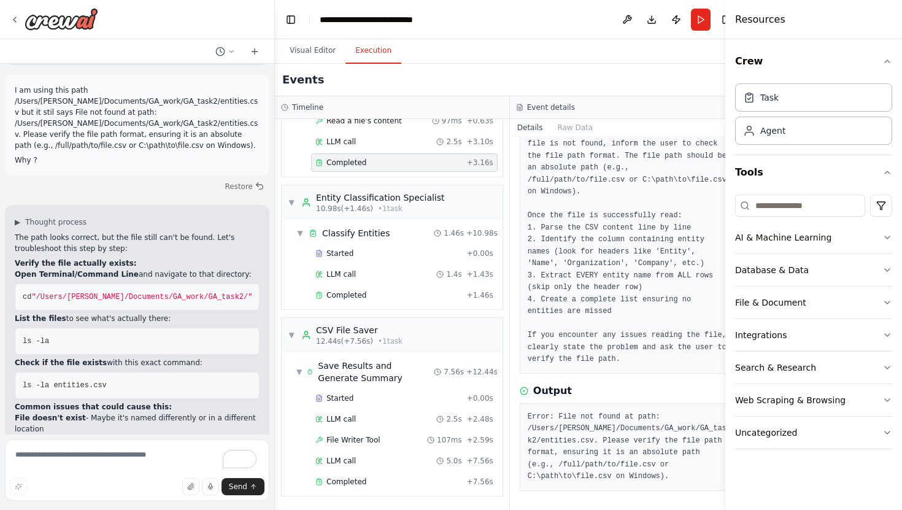
click at [79, 381] on span "ls -la entities.csv" at bounding box center [65, 385] width 84 height 9
copy div "ls -la entities.csv"
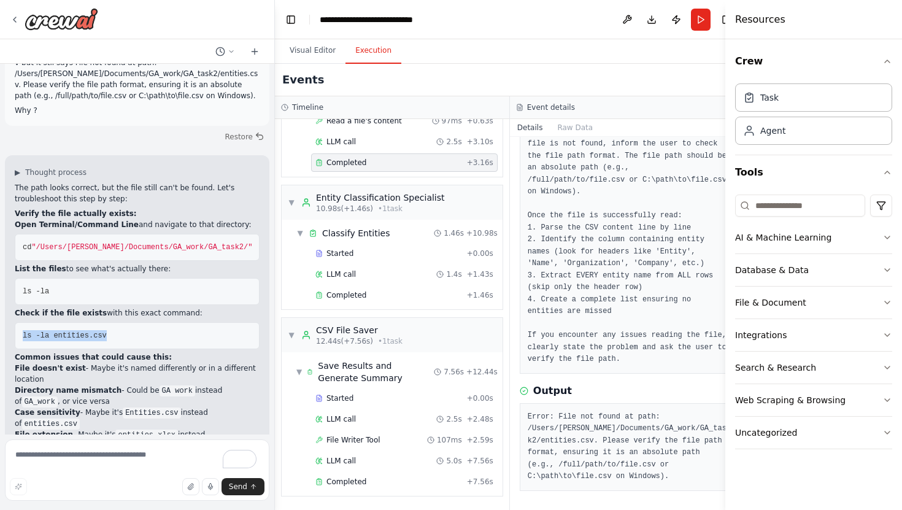
scroll to position [4174, 0]
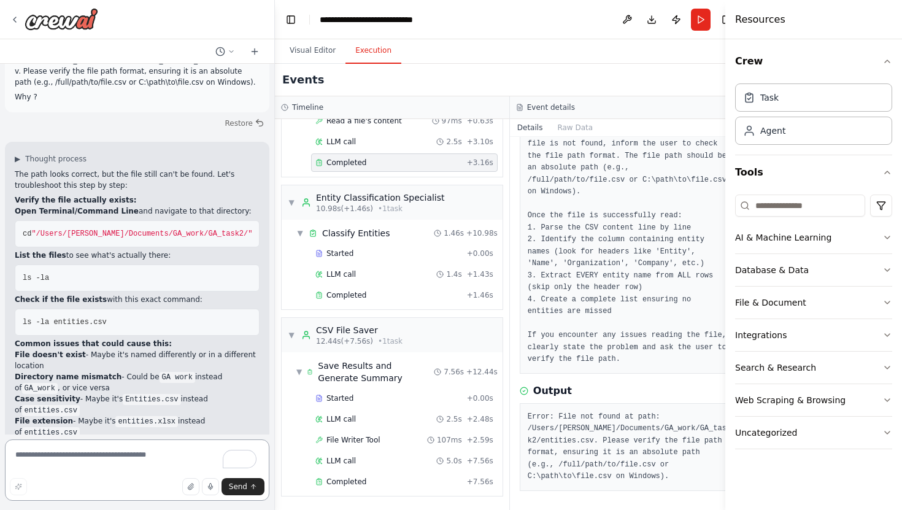
click at [88, 462] on textarea "To enrich screen reader interactions, please activate Accessibility in Grammarl…" at bounding box center [137, 469] width 264 height 61
type textarea "**********"
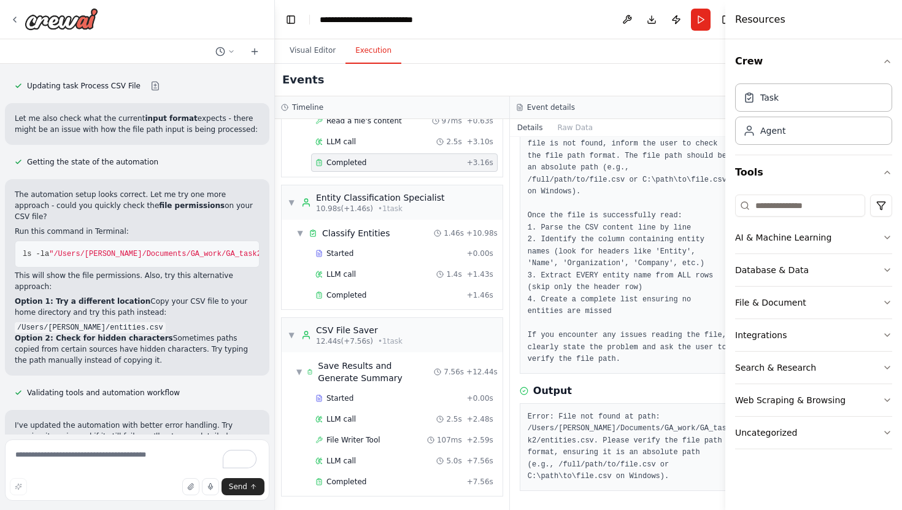
scroll to position [5115, 0]
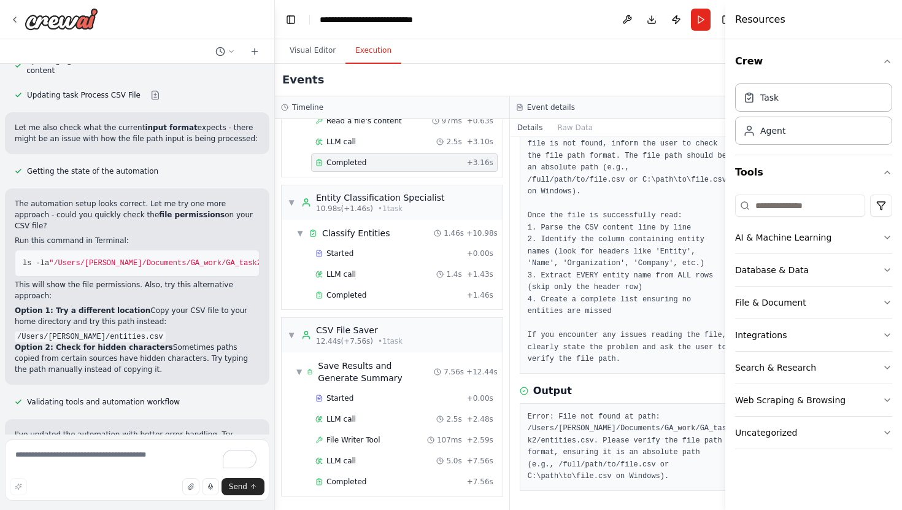
click at [171, 259] on span ""/Users/[PERSON_NAME]/Documents/GA_work/GA_task2/entities.csv"" at bounding box center [186, 263] width 274 height 9
copy div "ls -la "/Users/gagan/Documents/GA_work/GA_task2/entities.csv""
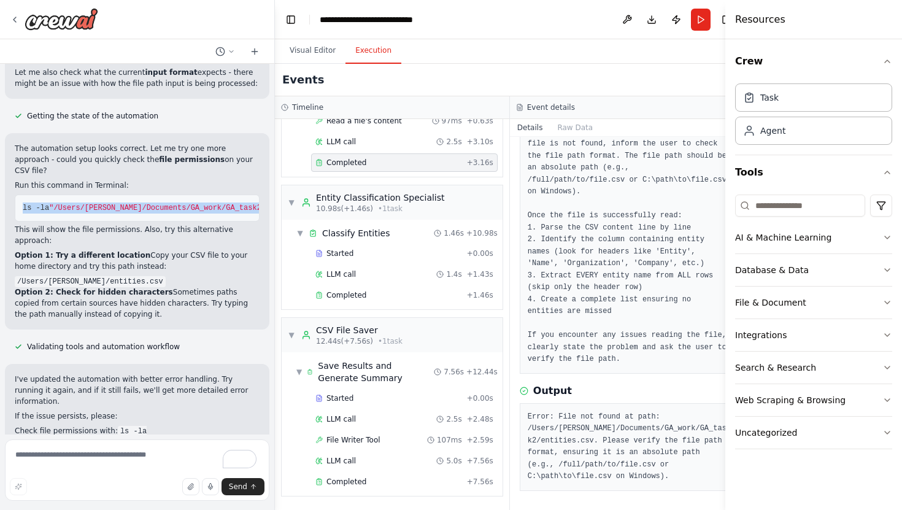
scroll to position [5180, 0]
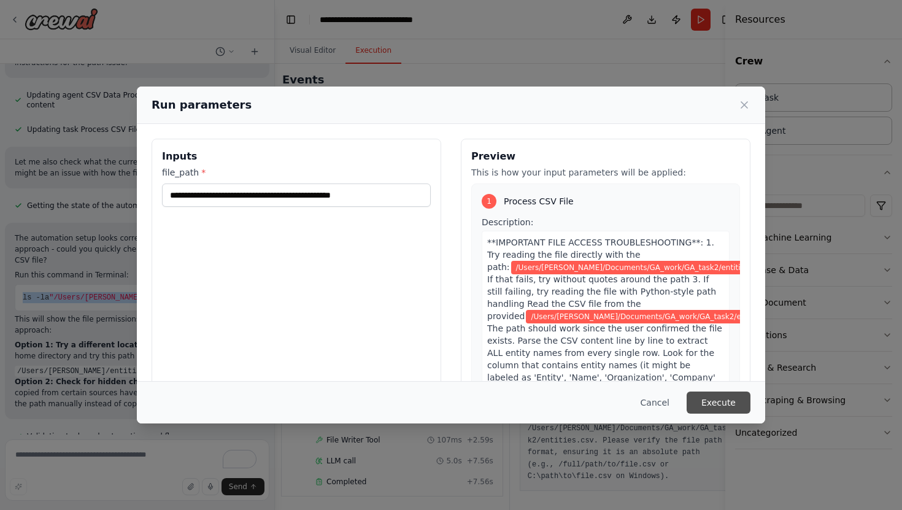
click at [723, 404] on button "Execute" at bounding box center [719, 403] width 64 height 22
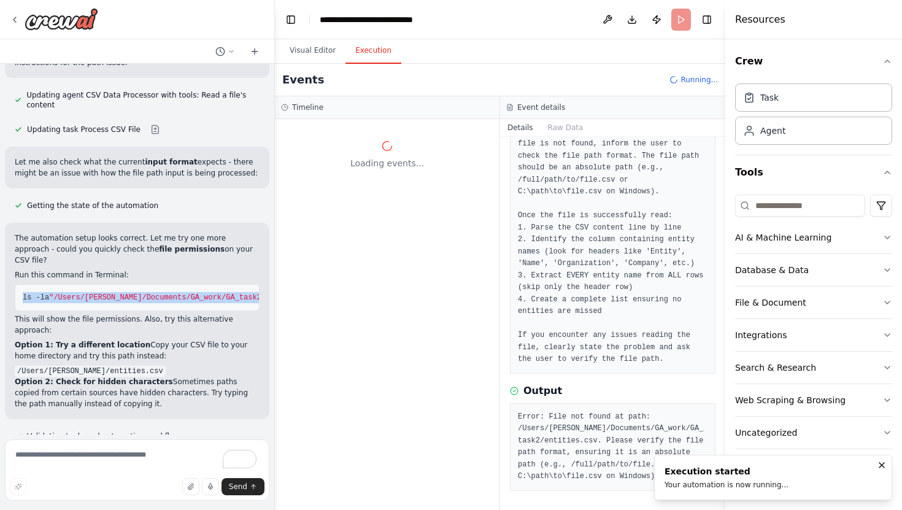
scroll to position [0, 0]
click at [228, 52] on icon at bounding box center [231, 51] width 7 height 7
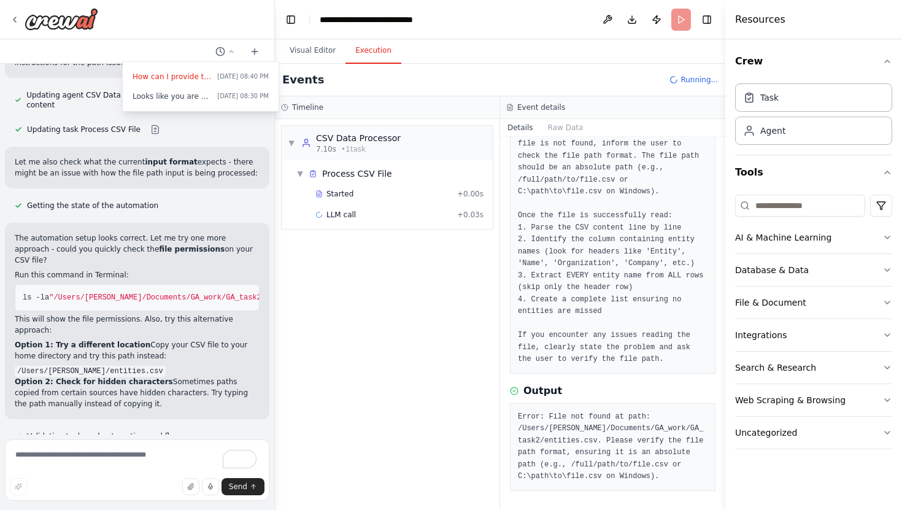
click at [183, 45] on div at bounding box center [137, 255] width 275 height 510
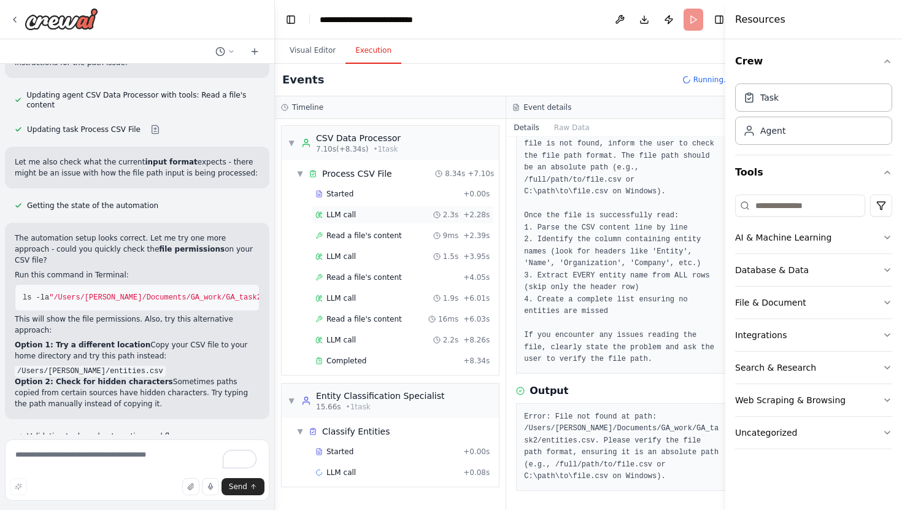
click at [340, 215] on span "LLM call" at bounding box center [340, 215] width 29 height 10
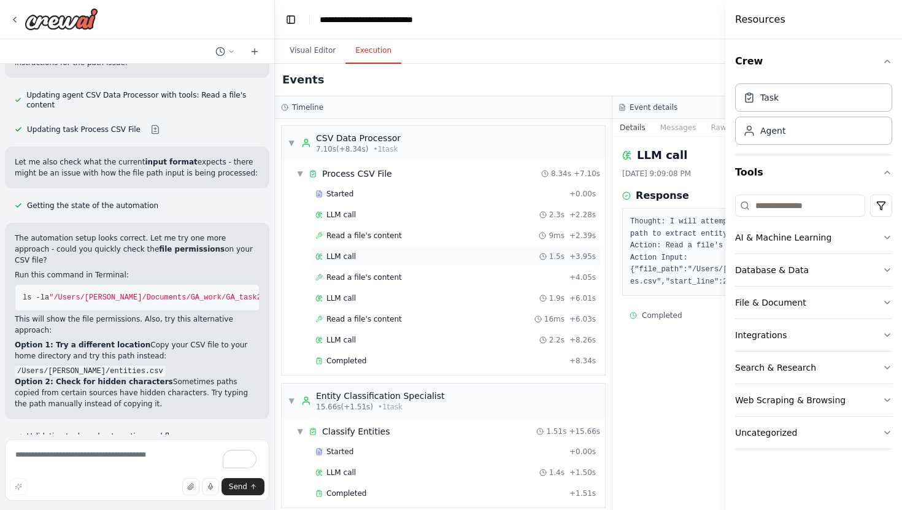
click at [331, 252] on span "LLM call" at bounding box center [340, 257] width 29 height 10
click at [761, 20] on h4 "Resources" at bounding box center [760, 19] width 50 height 15
click at [882, 58] on icon "button" at bounding box center [887, 61] width 10 height 10
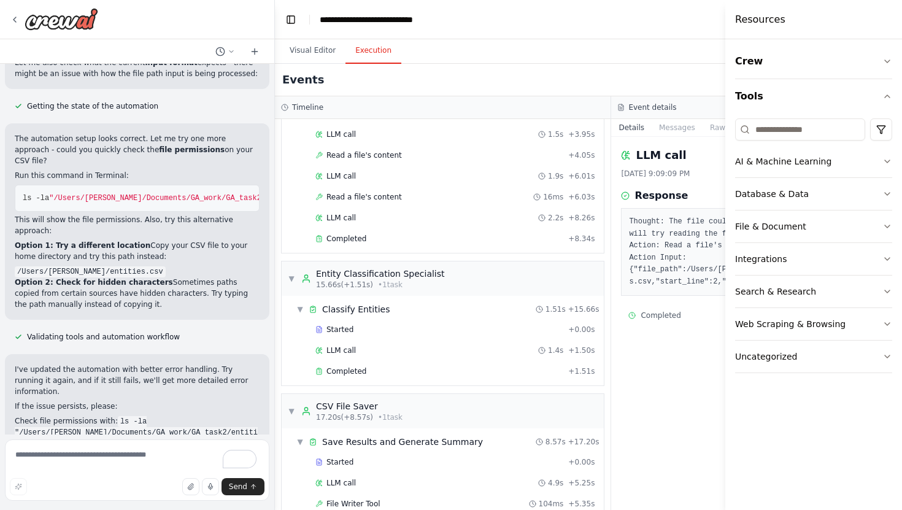
scroll to position [186, 0]
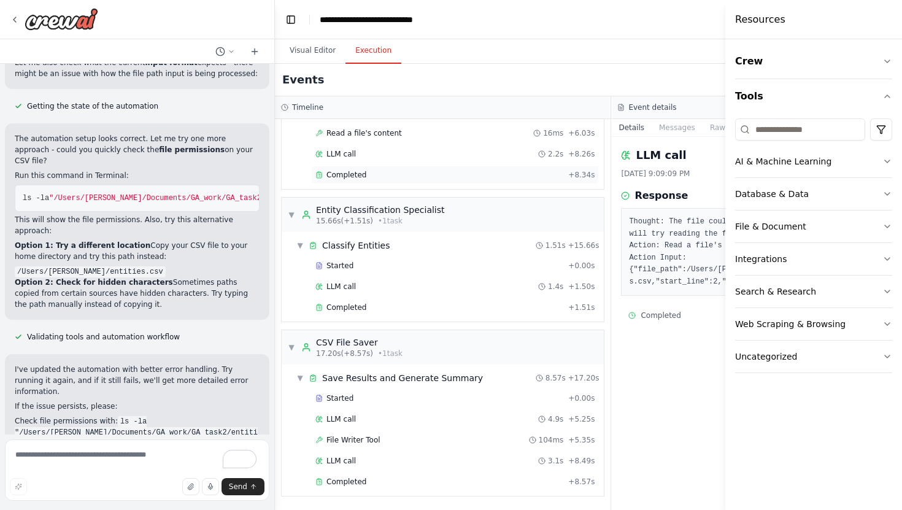
click at [345, 179] on span "Completed" at bounding box center [346, 175] width 40 height 10
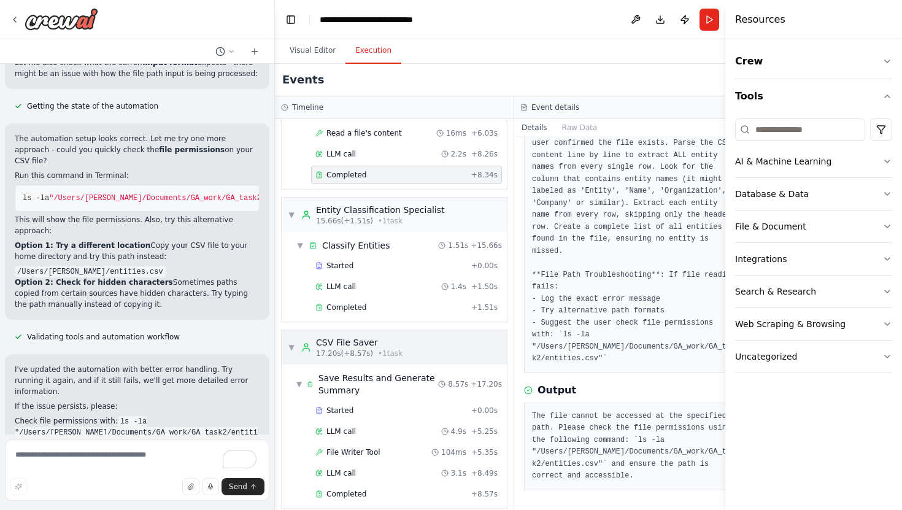
scroll to position [198, 0]
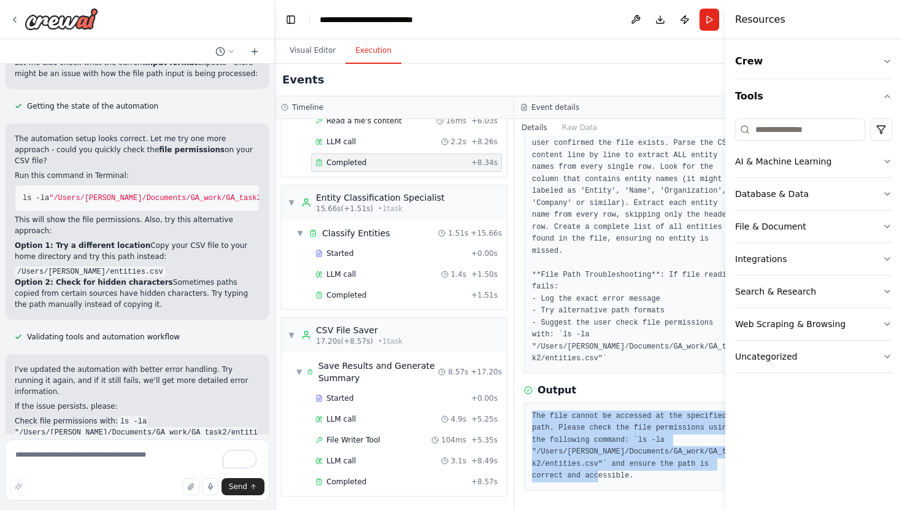
drag, startPoint x: 621, startPoint y: 476, endPoint x: 518, endPoint y: 408, distance: 123.2
click at [532, 411] on pre "The file cannot be accessed at the specified path. Please check the file permis…" at bounding box center [634, 447] width 204 height 72
copy pre "The file cannot be accessed at the specified path. Please check the file permis…"
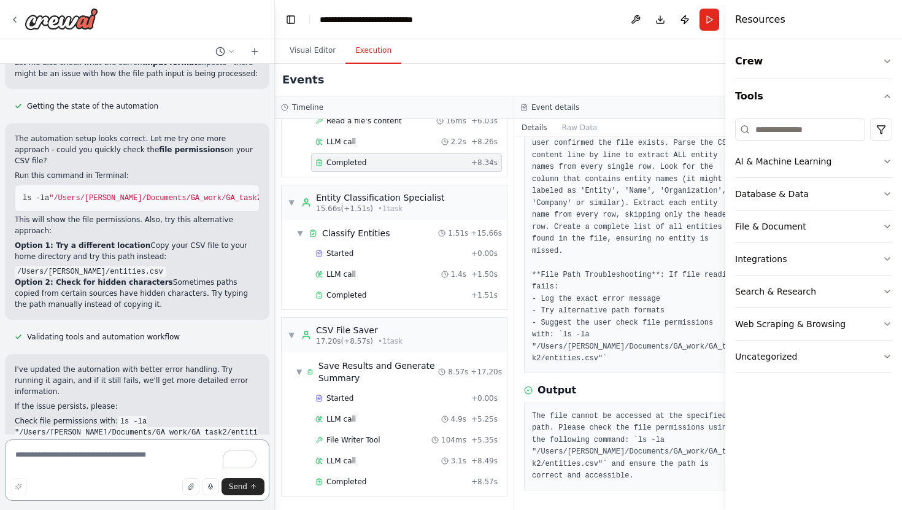
click at [150, 452] on textarea "To enrich screen reader interactions, please activate Accessibility in Grammarl…" at bounding box center [137, 469] width 264 height 61
paste textarea "**********"
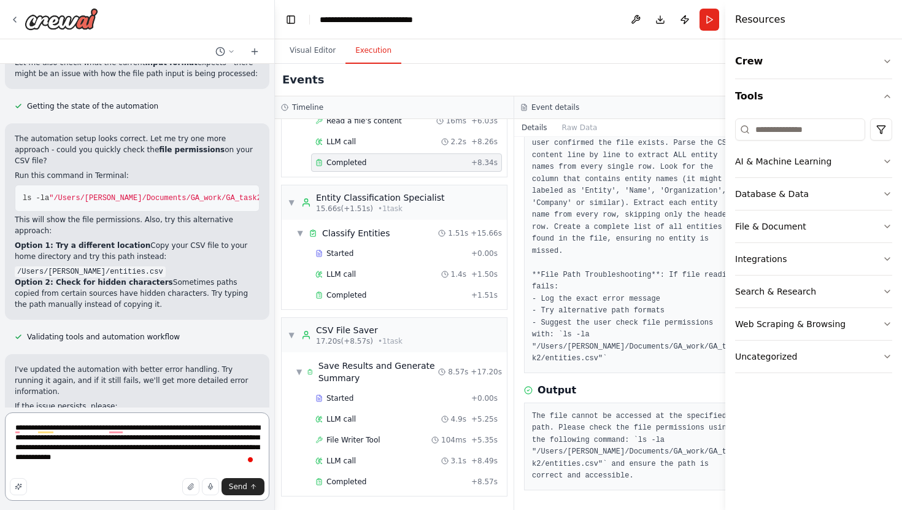
type textarea "**********"
click at [477, 83] on div "Events" at bounding box center [514, 80] width 479 height 33
click at [233, 484] on span "Send" at bounding box center [238, 487] width 18 height 10
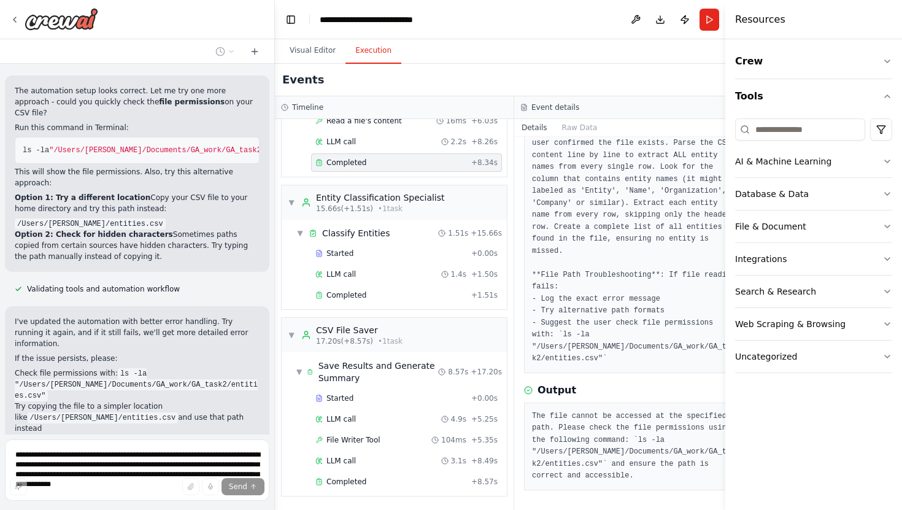
scroll to position [5233, 0]
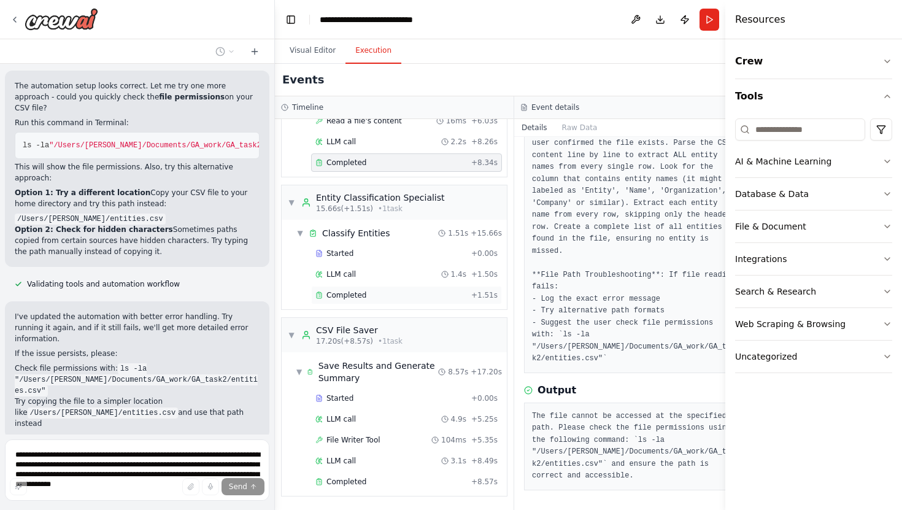
click at [357, 296] on span "Completed" at bounding box center [346, 295] width 40 height 10
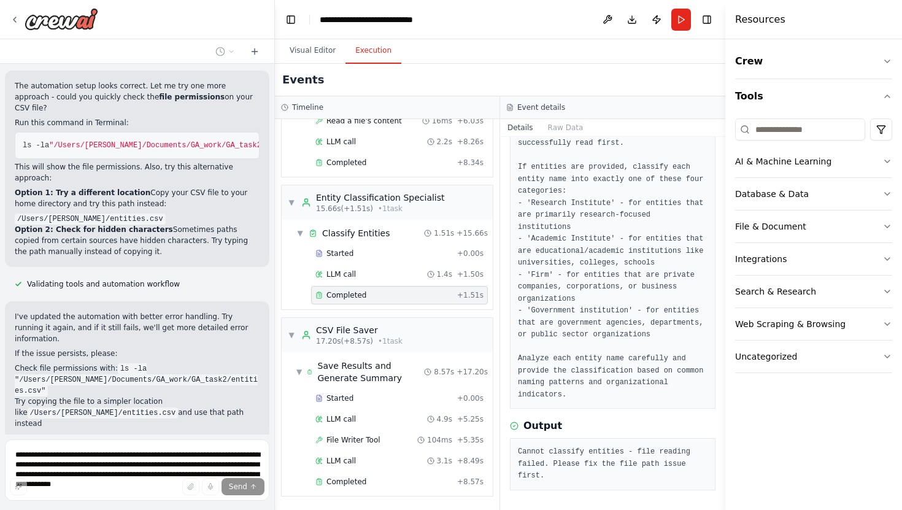
scroll to position [147, 0]
click at [366, 476] on div "Completed + 8.57s" at bounding box center [399, 482] width 177 height 18
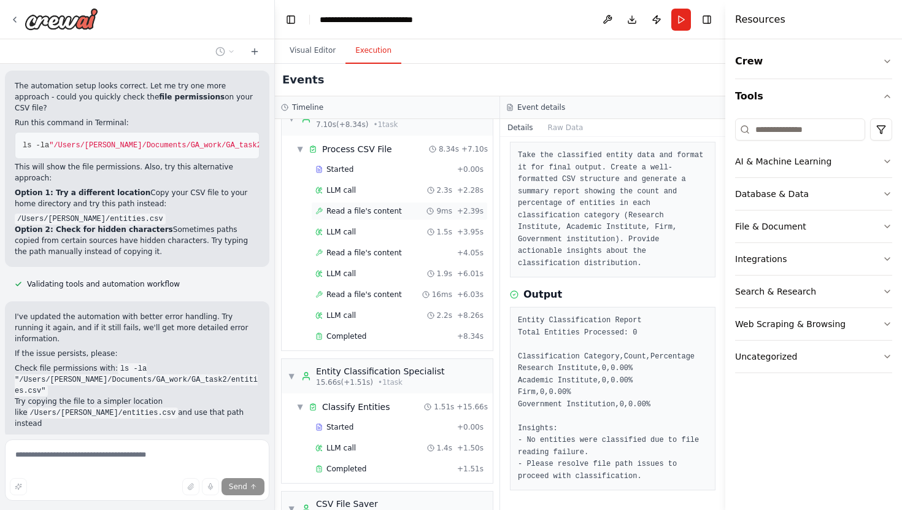
scroll to position [5, 0]
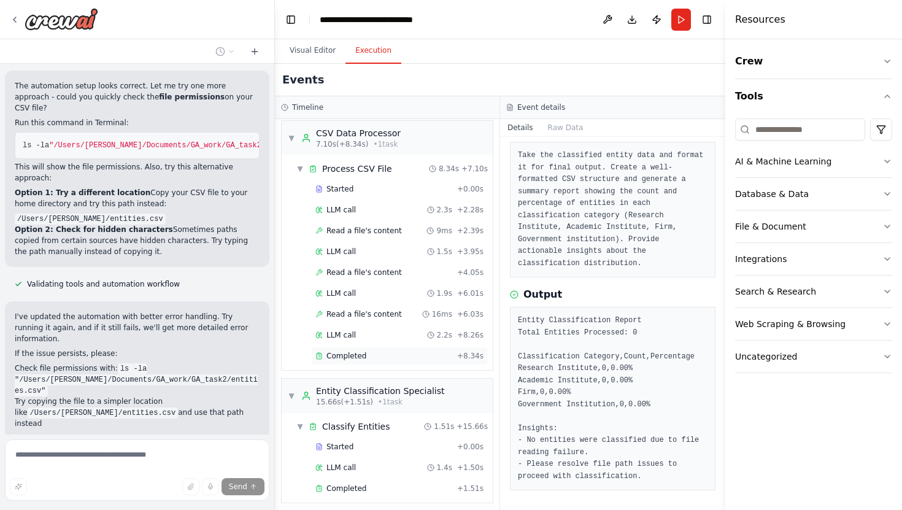
click at [343, 351] on span "Completed" at bounding box center [346, 356] width 40 height 10
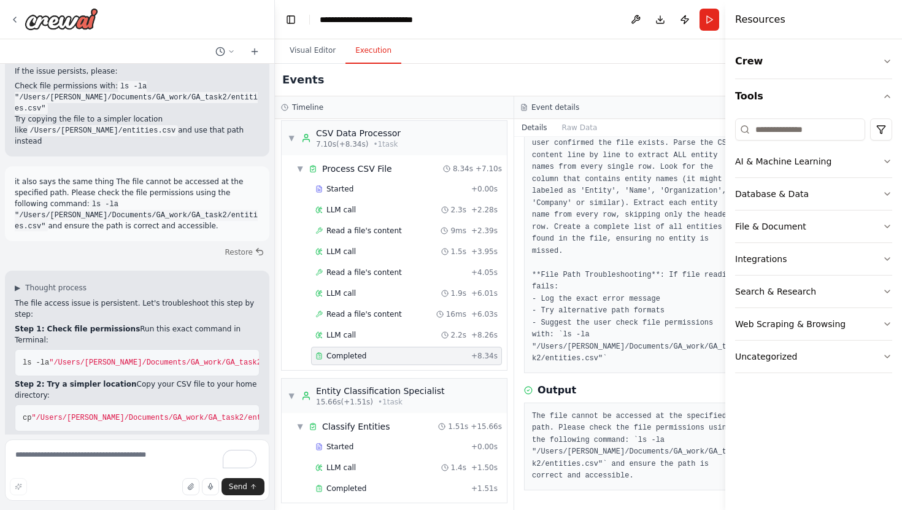
scroll to position [5526, 0]
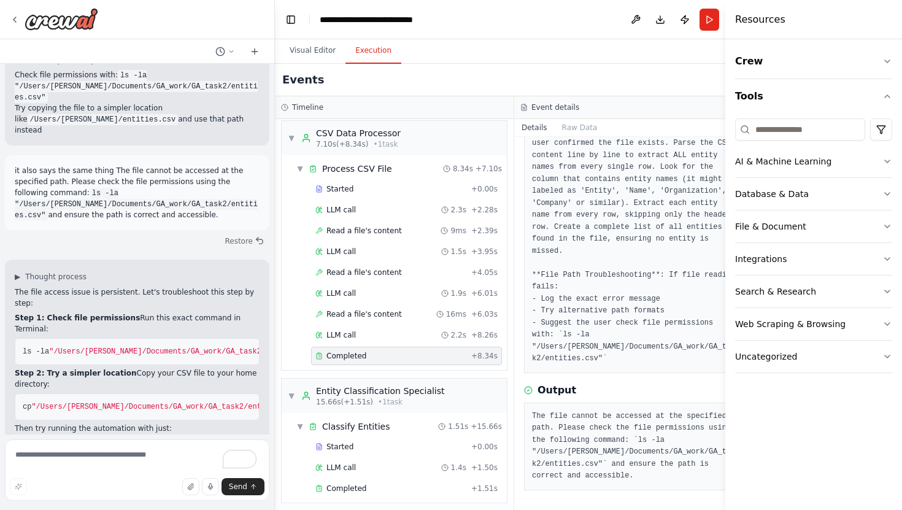
click at [110, 338] on pre "ls -la "/Users/[PERSON_NAME]/Documents/GA_work/GA_task2/entities.csv"" at bounding box center [137, 351] width 245 height 27
click at [137, 347] on span ""/Users/[PERSON_NAME]/Documents/GA_work/GA_task2/entities.csv"" at bounding box center [186, 351] width 274 height 9
copy div "ls -la "/Users/[PERSON_NAME]/Documents/GA_work/GA_task2/entities.csv""
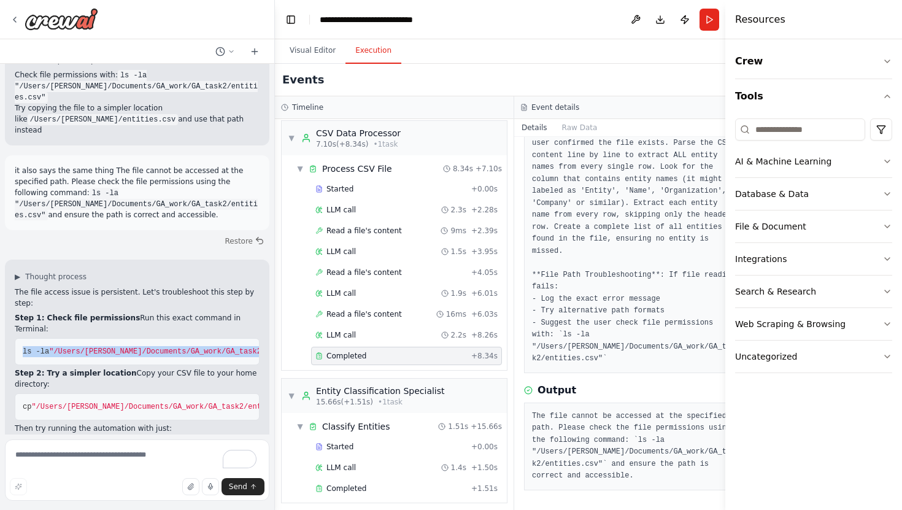
copy div "ls -la "/Users/[PERSON_NAME]/Documents/GA_work/GA_task2/entities.csv""
click at [164, 454] on textarea "To enrich screen reader interactions, please activate Accessibility in Grammarl…" at bounding box center [137, 469] width 264 height 61
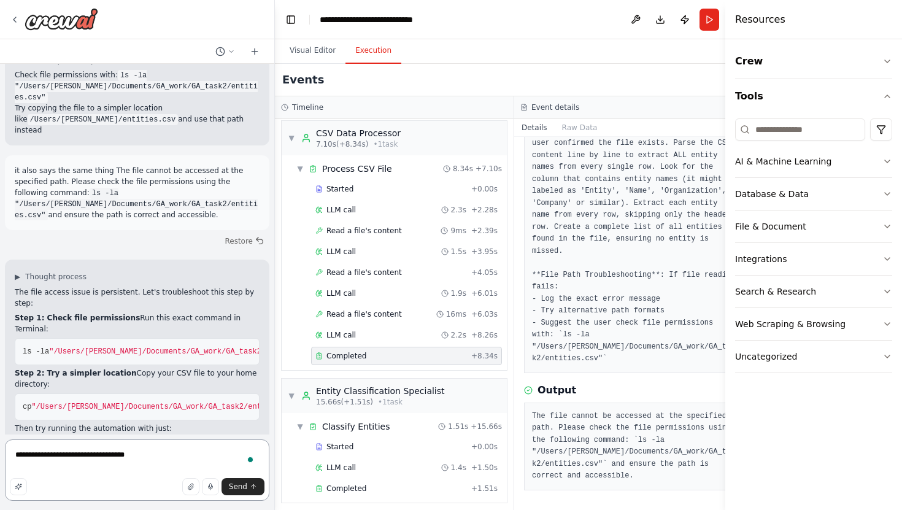
paste textarea "**********"
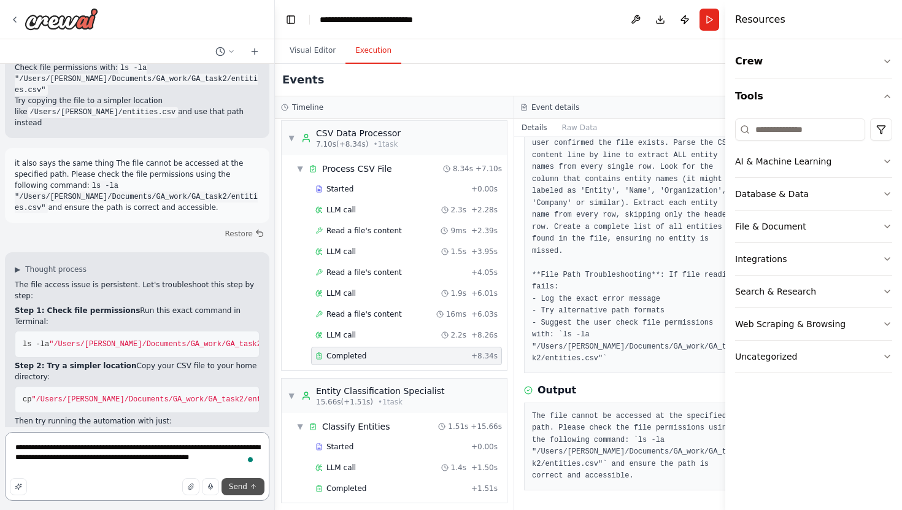
type textarea "**********"
click at [237, 485] on span "Send" at bounding box center [238, 487] width 18 height 10
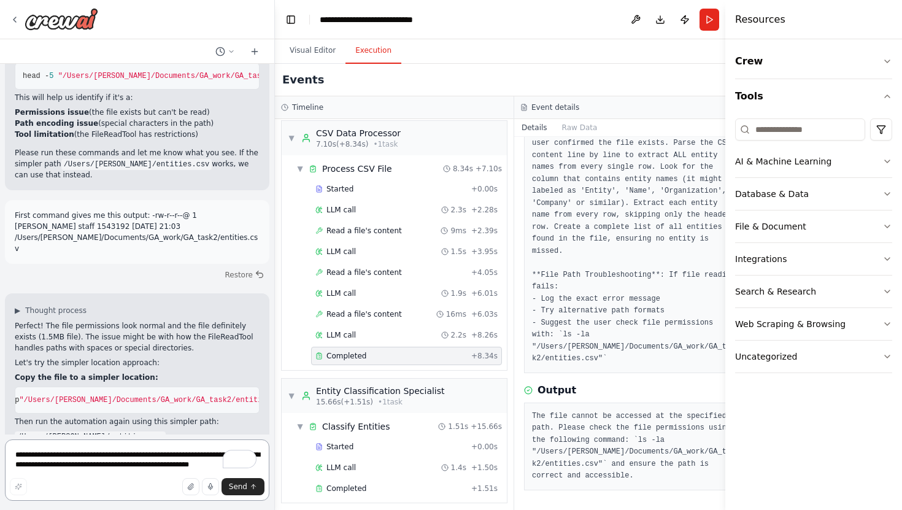
scroll to position [0, 0]
click at [145, 468] on textarea "**********" at bounding box center [137, 469] width 264 height 61
paste textarea "**********"
paste textarea "**"
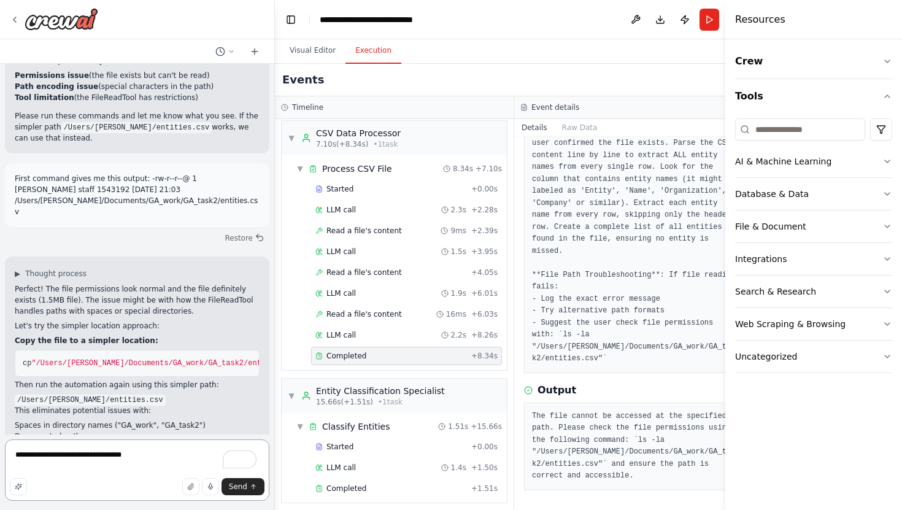
scroll to position [5994, 0]
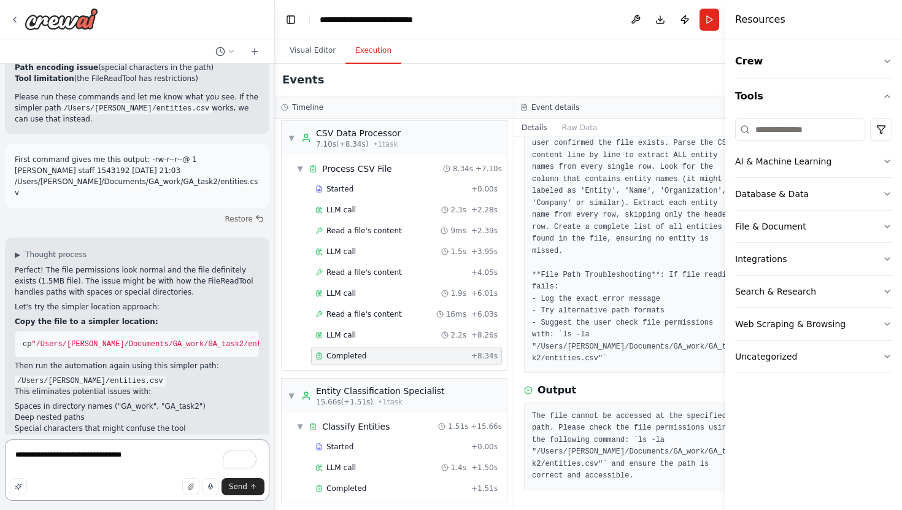
click at [115, 459] on textarea "**********" at bounding box center [137, 469] width 264 height 61
paste textarea "**********"
type textarea "**********"
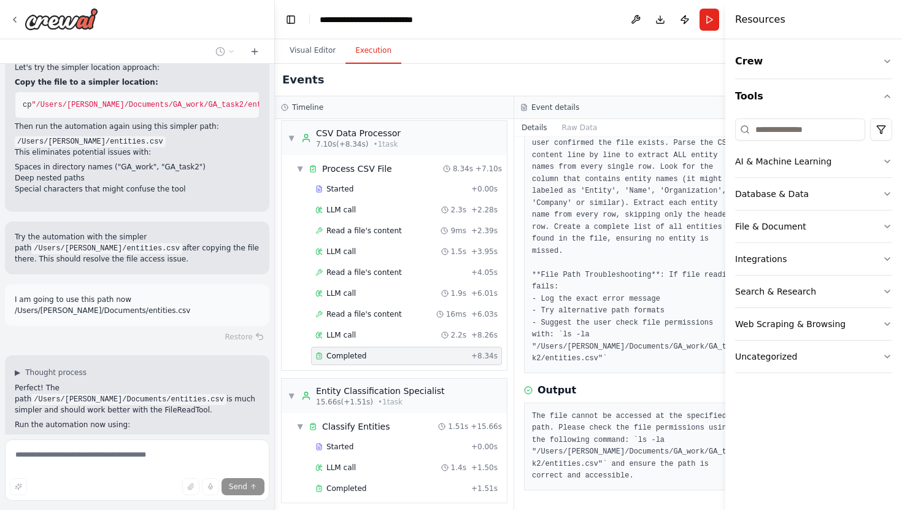
scroll to position [6244, 0]
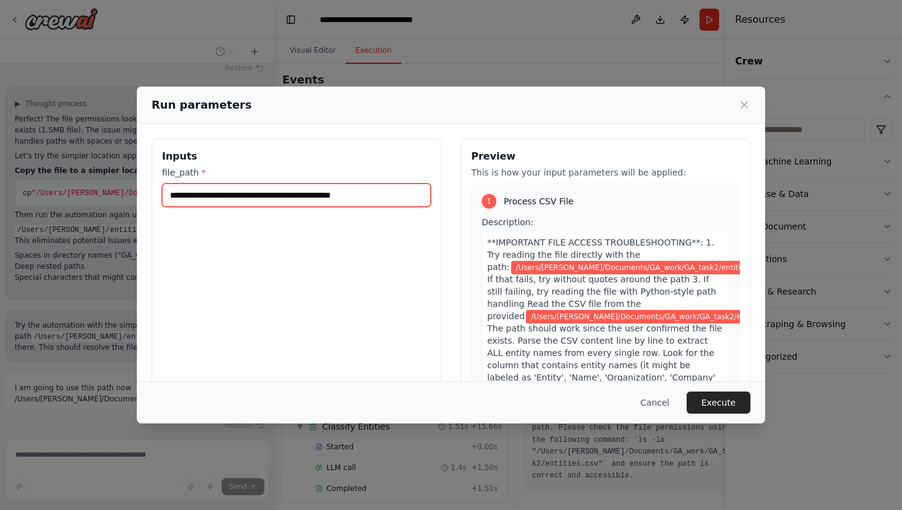
click at [303, 194] on input "**********" at bounding box center [296, 194] width 269 height 23
paste input "text"
type input "**********"
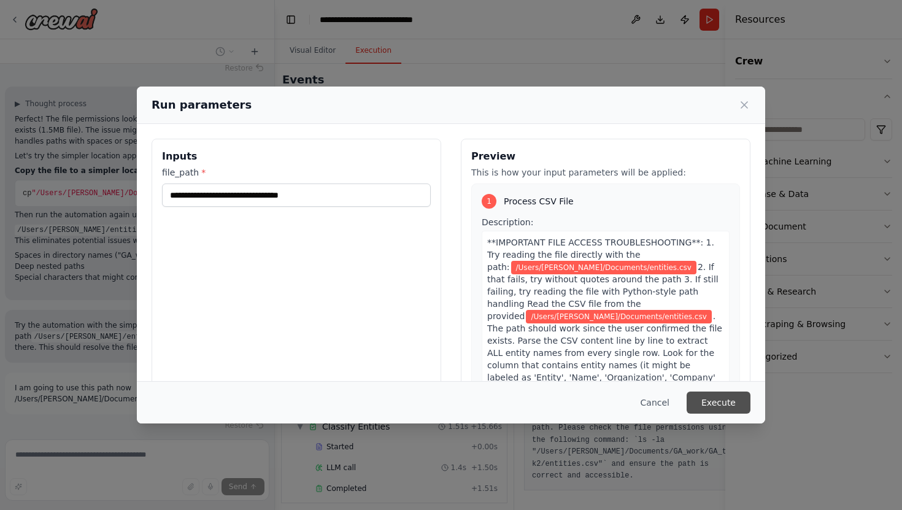
click at [725, 403] on button "Execute" at bounding box center [719, 403] width 64 height 22
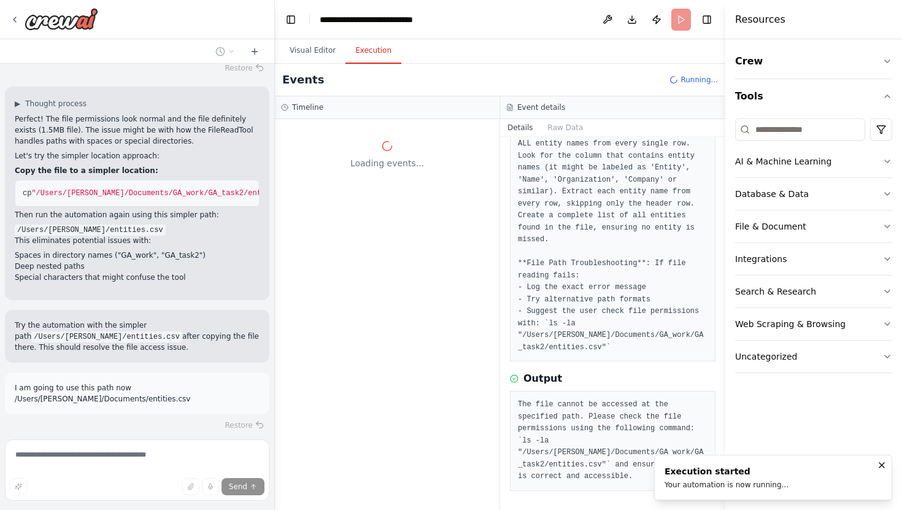
scroll to position [0, 0]
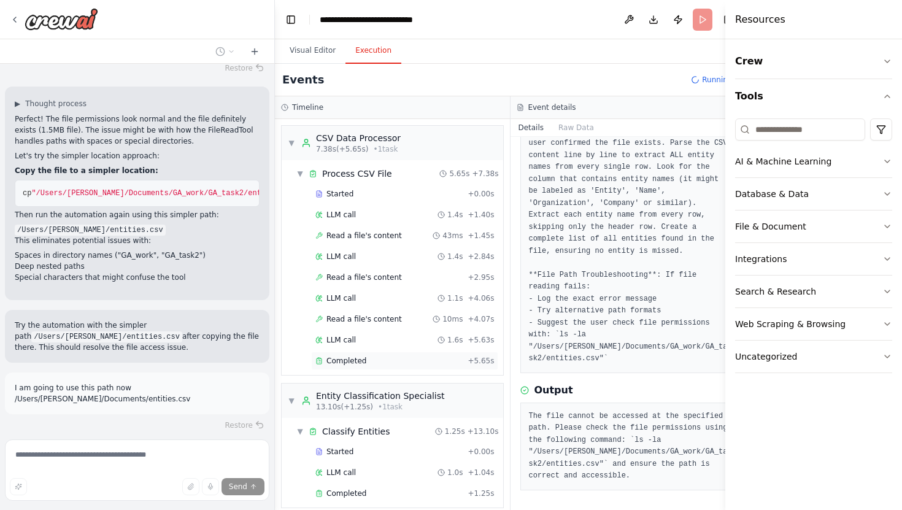
click at [350, 364] on span "Completed" at bounding box center [346, 361] width 40 height 10
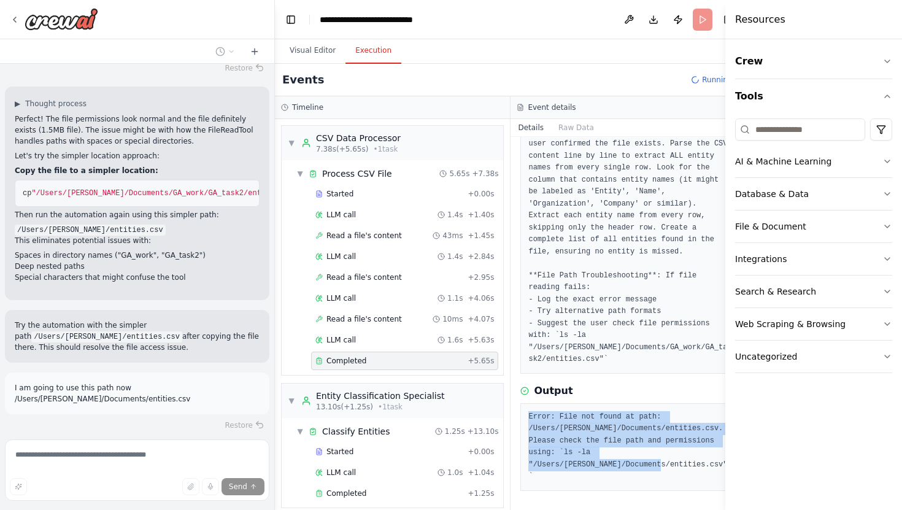
drag, startPoint x: 518, startPoint y: 427, endPoint x: 703, endPoint y: 480, distance: 192.9
click at [703, 480] on pre "Error: File not found at path: /Users/gagan/Documents/entities.csv. Please chec…" at bounding box center [628, 447] width 200 height 72
copy pre "Error: File not found at path: /Users/gagan/Documents/entities.csv. Please chec…"
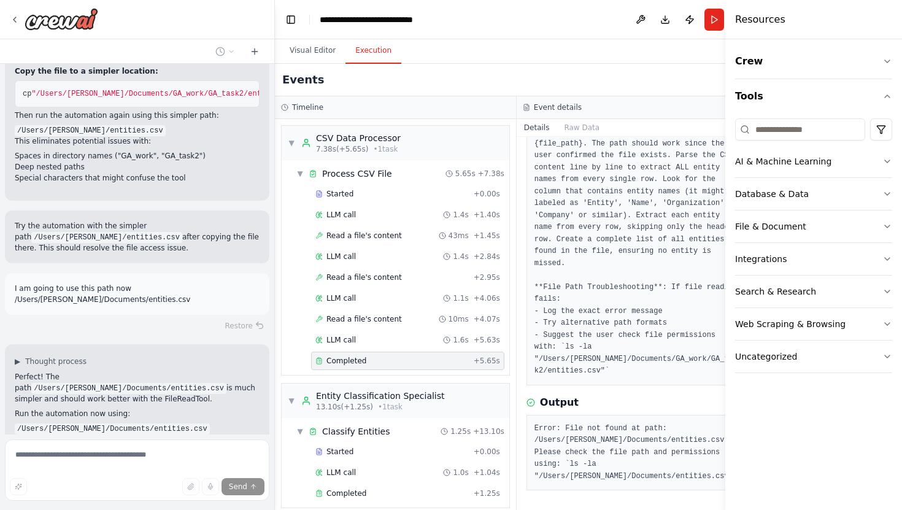
scroll to position [240, 0]
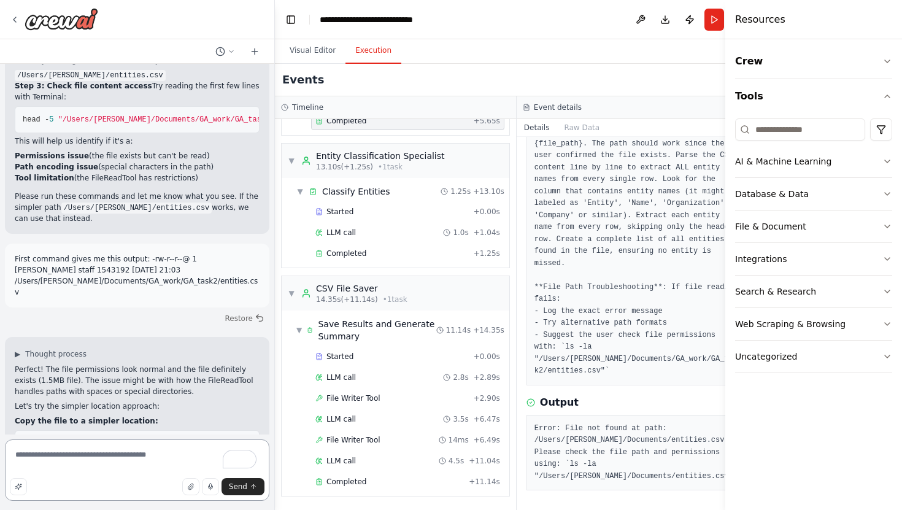
click at [121, 465] on textarea "**********" at bounding box center [137, 469] width 264 height 61
type textarea "**********"
paste textarea "**********"
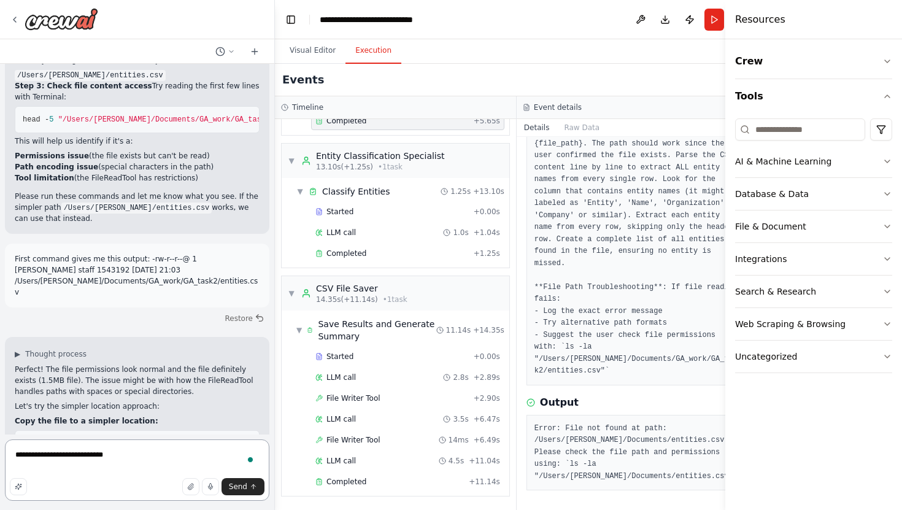
type textarea "**********"
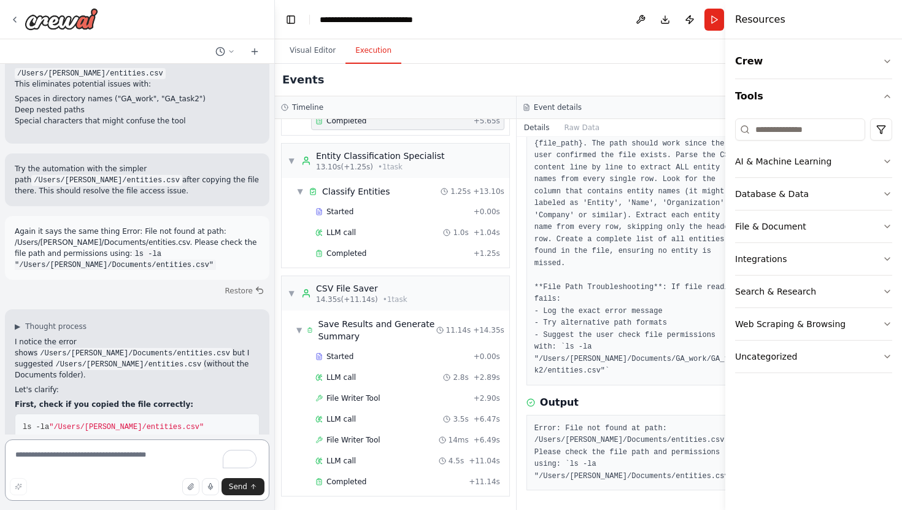
scroll to position [6314, 0]
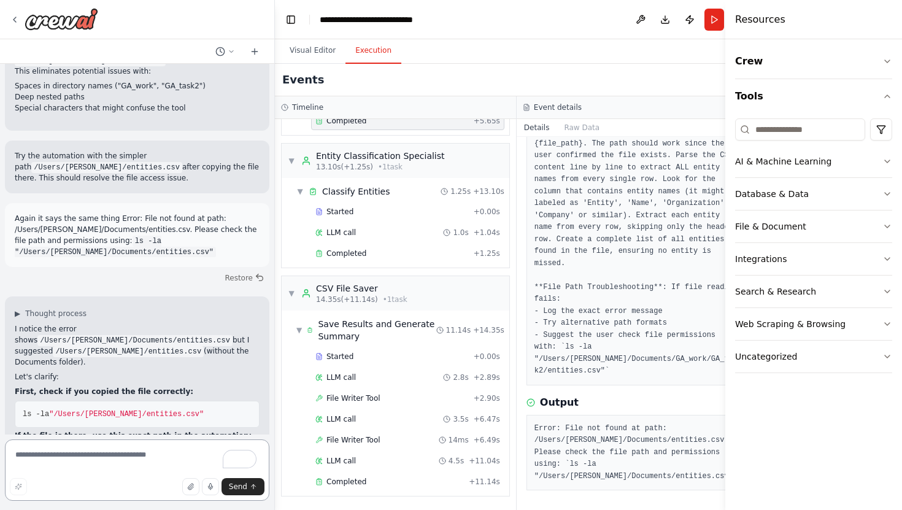
click at [82, 456] on textarea "To enrich screen reader interactions, please activate Accessibility in Grammarl…" at bounding box center [137, 469] width 264 height 61
drag, startPoint x: 17, startPoint y: 375, endPoint x: 170, endPoint y: 378, distance: 153.5
copy code "/Users/[PERSON_NAME]/Documents/entities.csv"
click at [125, 448] on textarea "**********" at bounding box center [137, 469] width 264 height 61
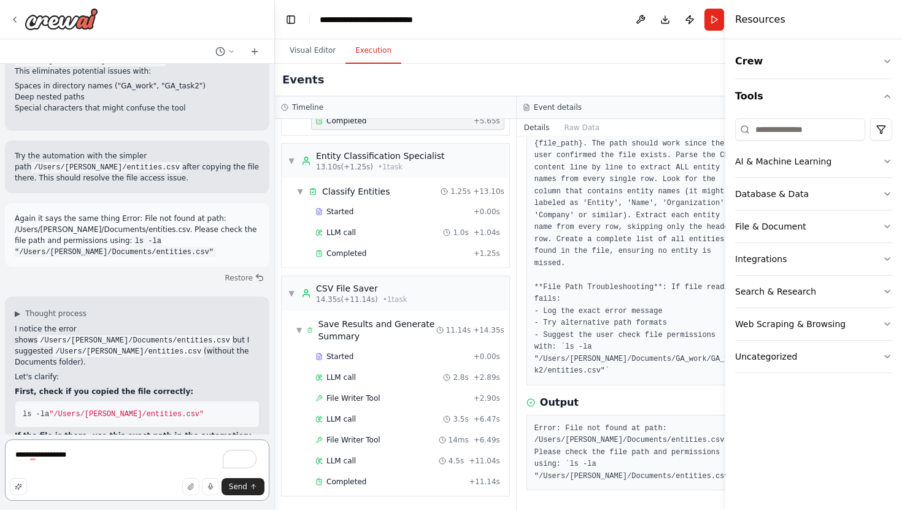
click at [110, 457] on textarea "**********" at bounding box center [137, 469] width 264 height 61
paste textarea "**********"
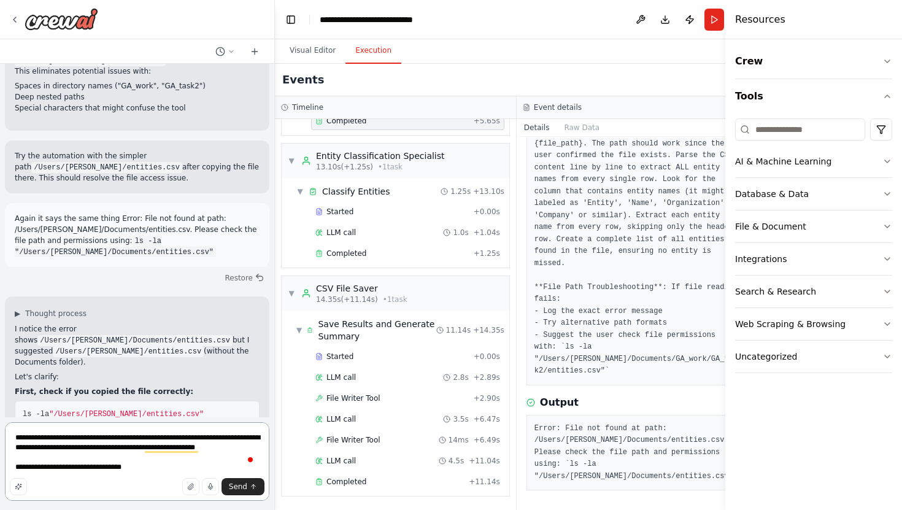
type textarea "**********"
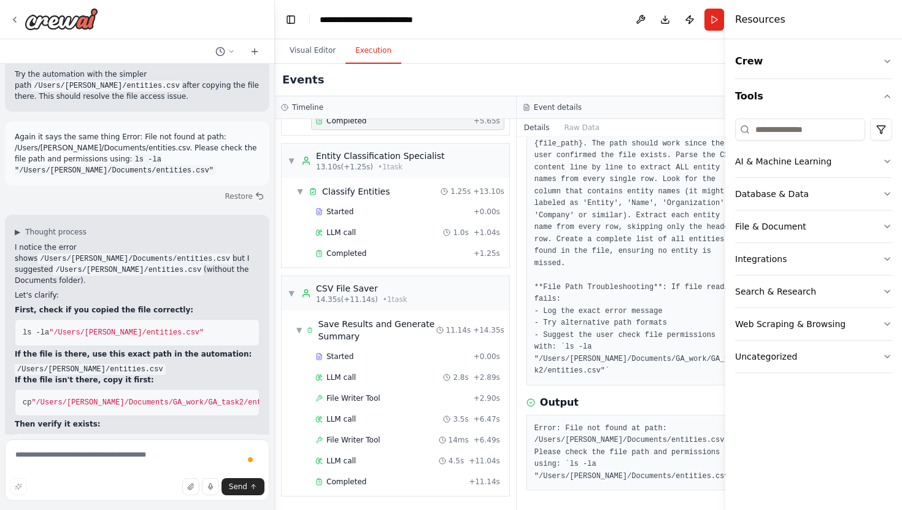
scroll to position [6400, 0]
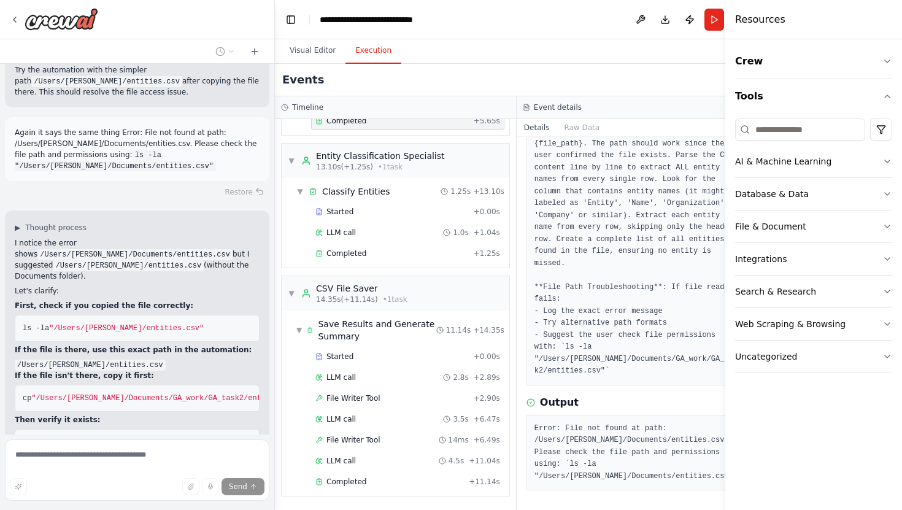
click at [454, 82] on div "Events" at bounding box center [517, 80] width 484 height 33
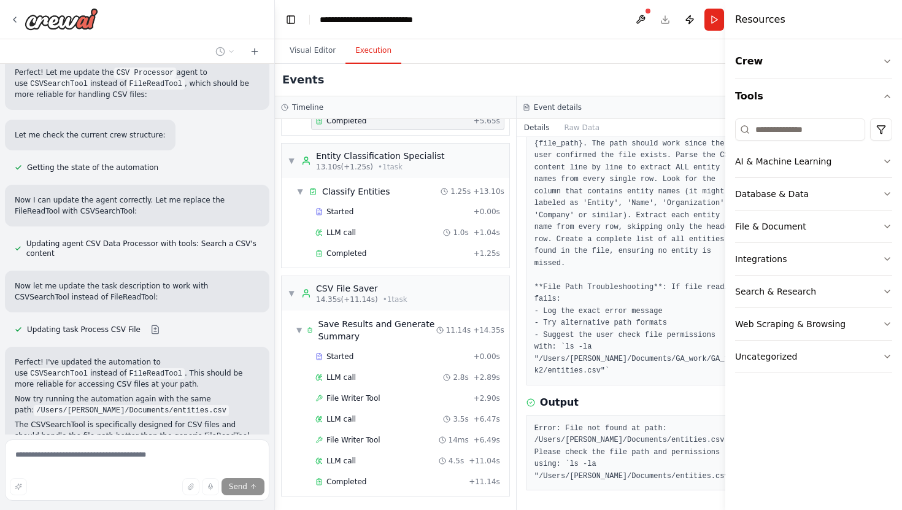
scroll to position [7227, 0]
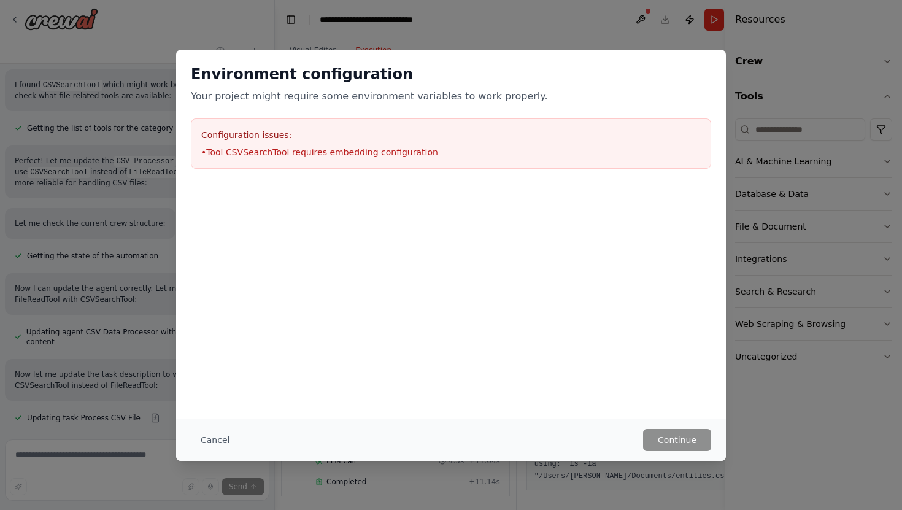
click at [287, 152] on li "• Tool CSVSearchTool requires embedding configuration" at bounding box center [451, 152] width 500 height 12
copy li "• Tool CSVSearchTool requires embedding configuration"
click at [649, 407] on div "Environment configuration Your project might require some environment variables…" at bounding box center [451, 234] width 550 height 369
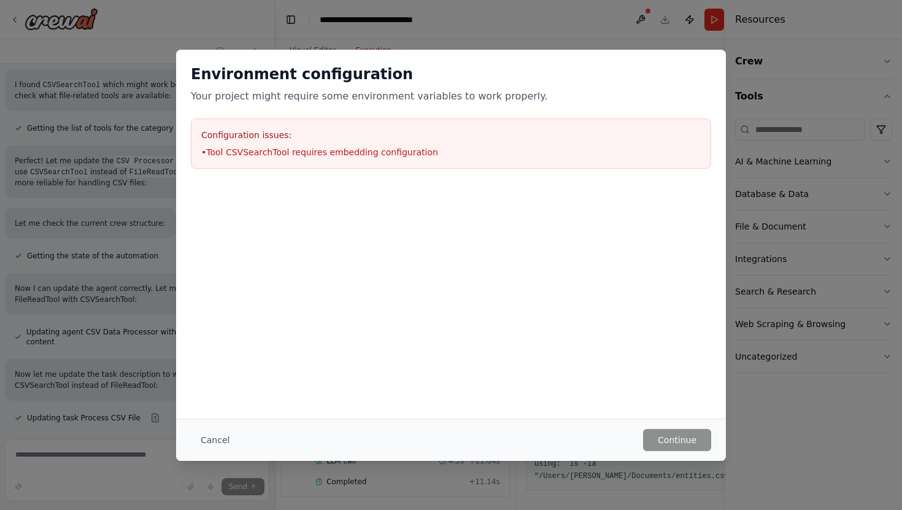
click at [212, 438] on button "Cancel" at bounding box center [215, 440] width 48 height 22
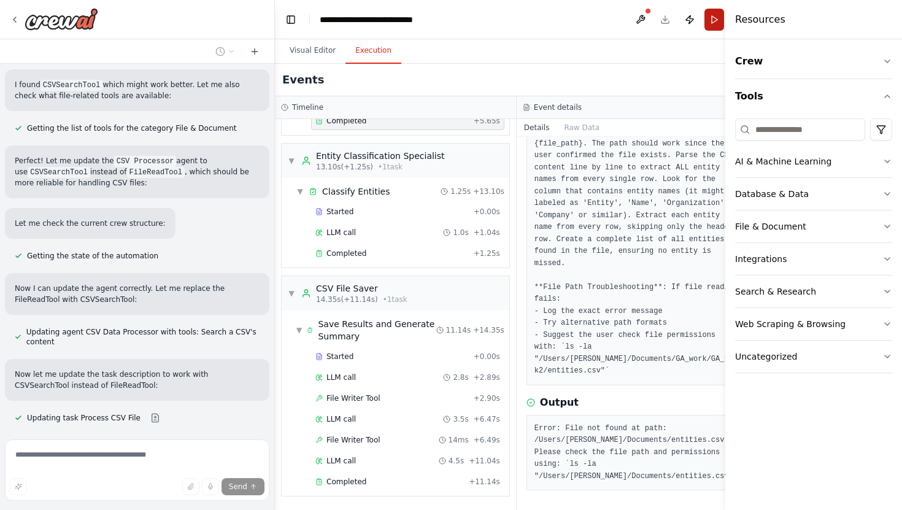
click at [705, 18] on button "Run" at bounding box center [715, 20] width 20 height 22
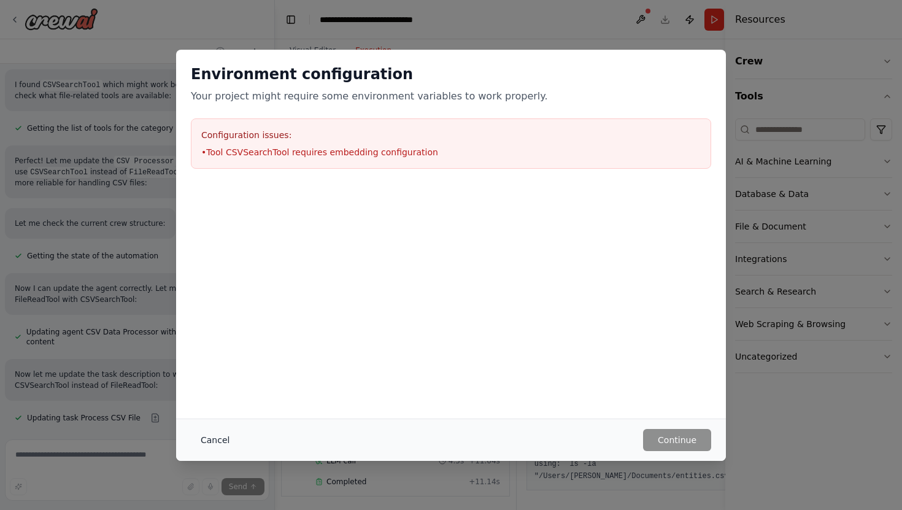
click at [201, 436] on button "Cancel" at bounding box center [215, 440] width 48 height 22
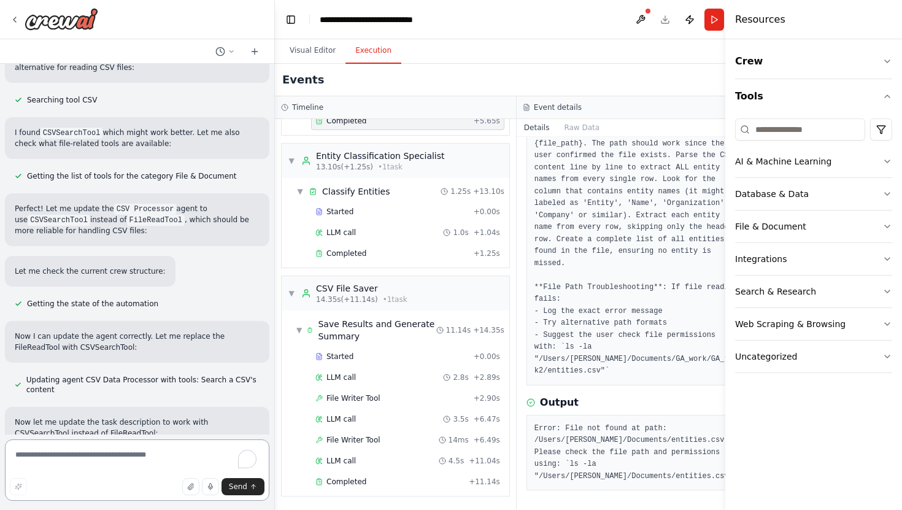
click at [142, 454] on textarea "To enrich screen reader interactions, please activate Accessibility in Grammarl…" at bounding box center [137, 469] width 264 height 61
paste textarea "**********"
click at [46, 457] on textarea "**********" at bounding box center [137, 469] width 264 height 61
click at [48, 460] on textarea "**********" at bounding box center [137, 469] width 264 height 61
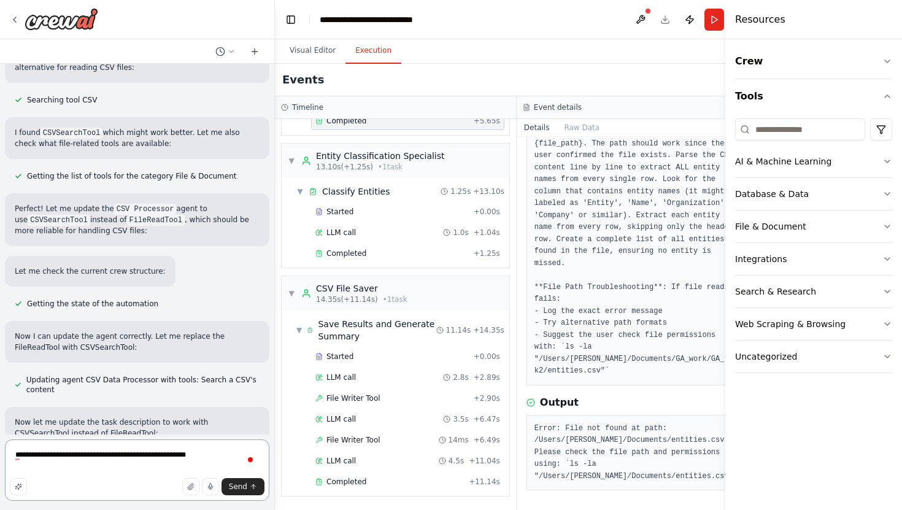
type textarea "**********"
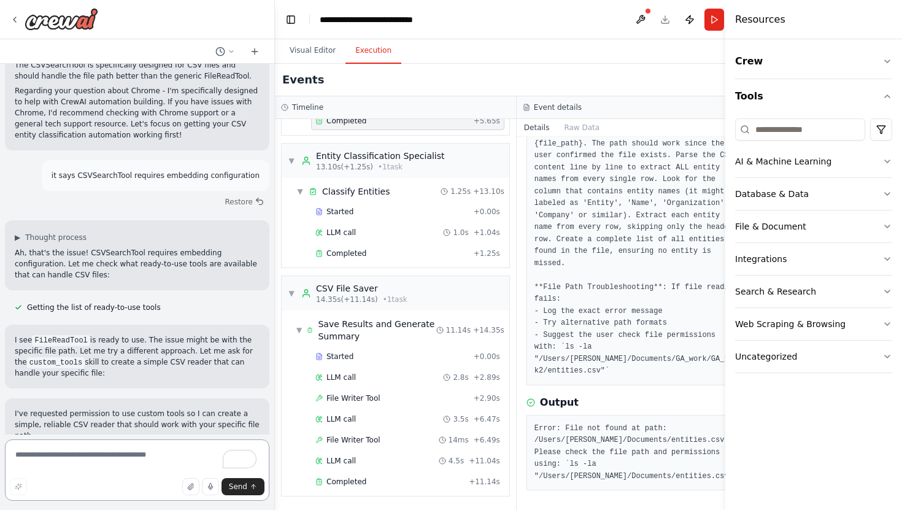
scroll to position [7591, 0]
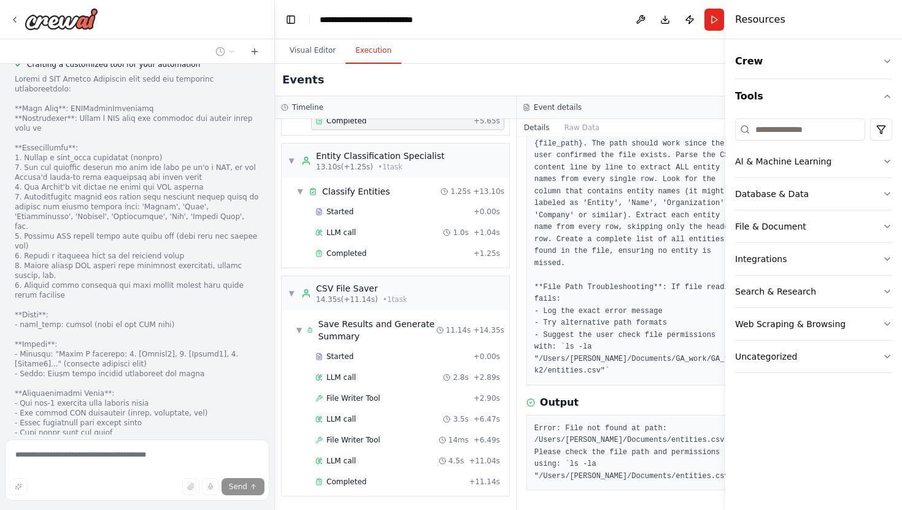
scroll to position [8170, 0]
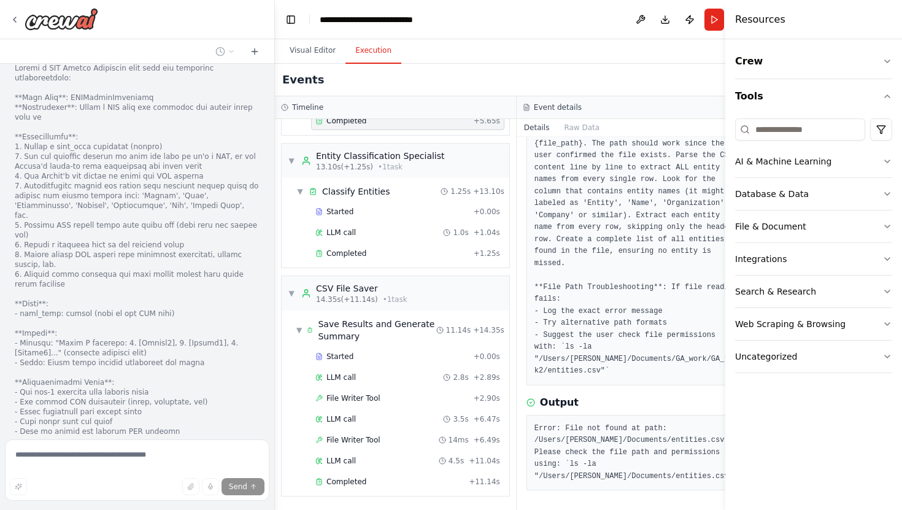
drag, startPoint x: 73, startPoint y: 225, endPoint x: 207, endPoint y: 256, distance: 137.4
click at [207, 458] on div "I see that creating a local file reader tool isn't allowed for security reasons…" at bounding box center [137, 493] width 245 height 70
click at [211, 506] on p "Let me update the agent back to FileReadTool and enhance the task instructions …" at bounding box center [137, 517] width 245 height 22
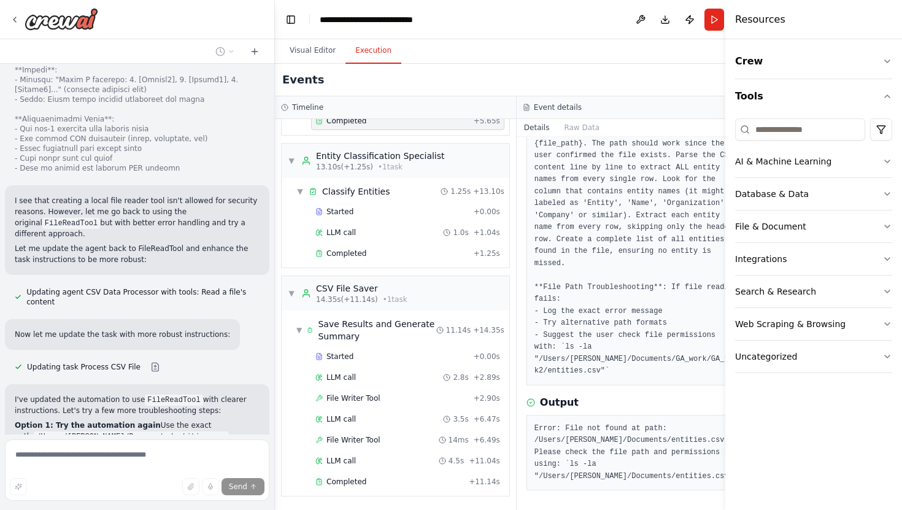
scroll to position [8443, 0]
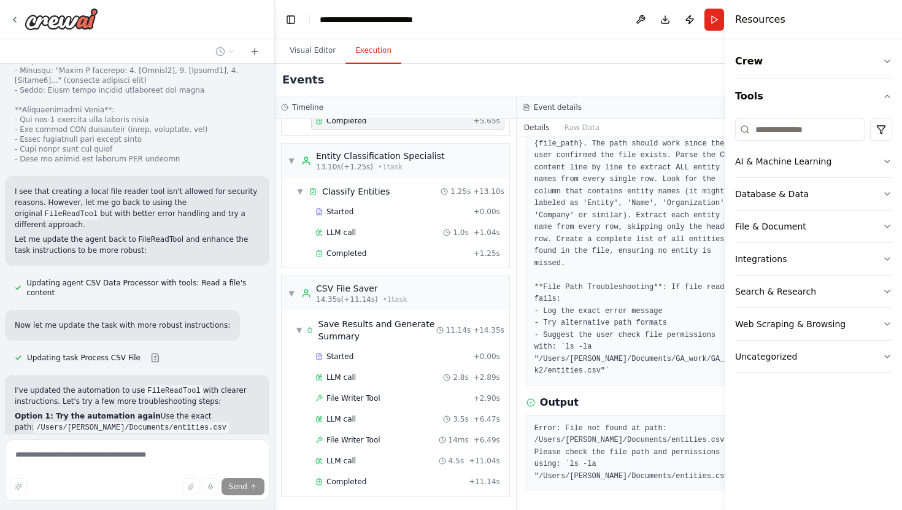
drag, startPoint x: 131, startPoint y: 180, endPoint x: 145, endPoint y: 211, distance: 34.1
click at [145, 385] on div "I've updated the automation to use FileReadTool with clearer instructions. Let'…" at bounding box center [137, 462] width 245 height 155
click at [183, 385] on div "I've updated the automation to use FileReadTool with clearer instructions. Let'…" at bounding box center [137, 462] width 245 height 155
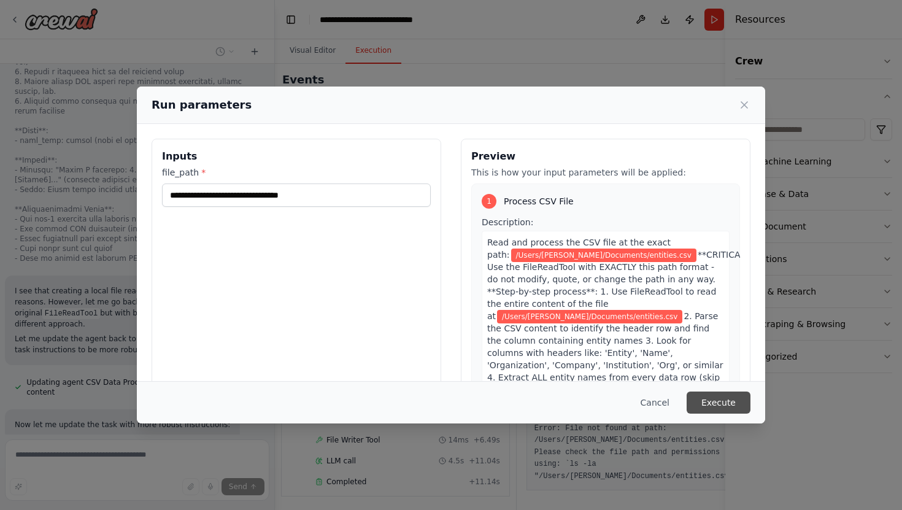
click at [717, 404] on button "Execute" at bounding box center [719, 403] width 64 height 22
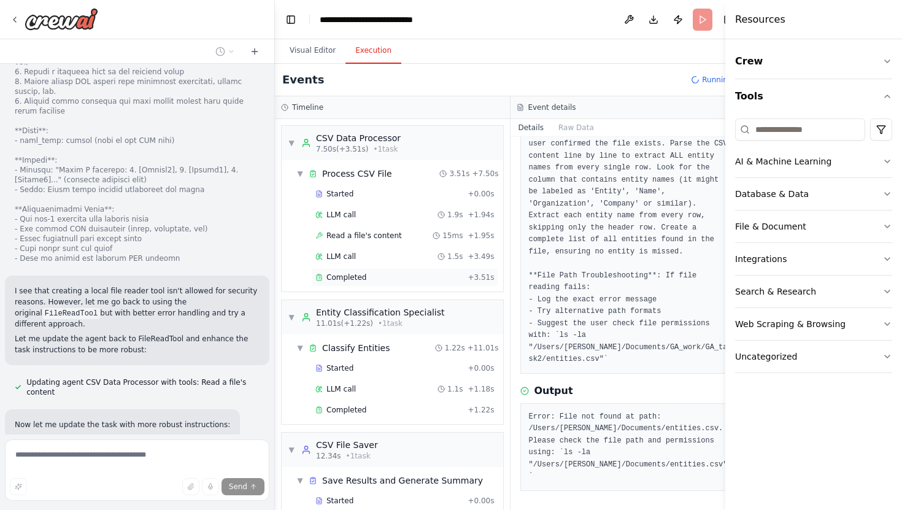
click at [350, 282] on div "Completed + 3.51s" at bounding box center [404, 277] width 187 height 18
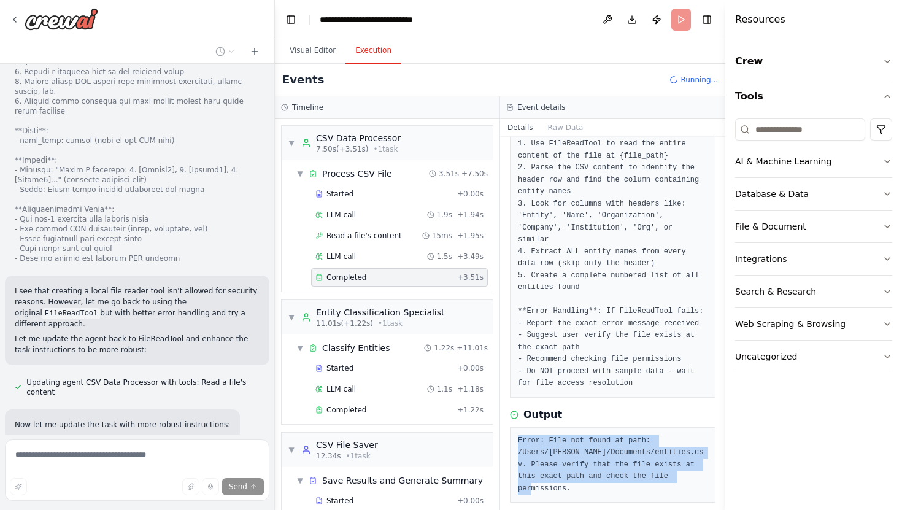
drag, startPoint x: 513, startPoint y: 436, endPoint x: 701, endPoint y: 474, distance: 192.1
click at [701, 474] on div "Error: File not found at path: /Users/[PERSON_NAME]/Documents/entities.csv. Ple…" at bounding box center [613, 465] width 206 height 76
copy pre "Error: File not found at path: /Users/gagan/Documents/entities.csv. Please veri…"
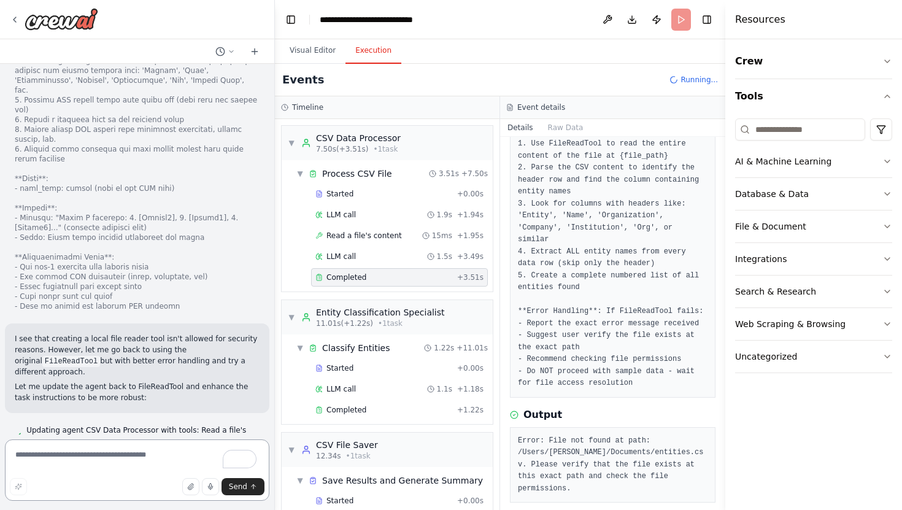
click at [82, 462] on textarea "To enrich screen reader interactions, please activate Accessibility in Grammarl…" at bounding box center [137, 469] width 264 height 61
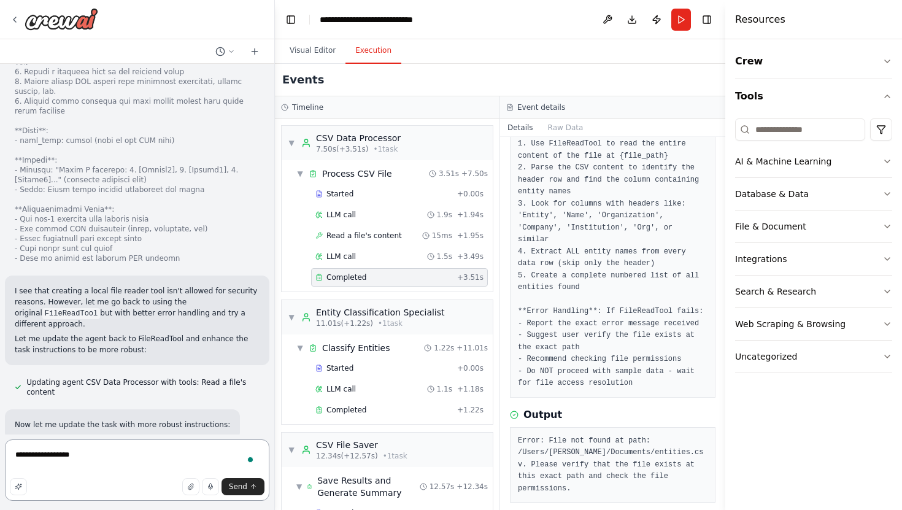
scroll to position [8395, 0]
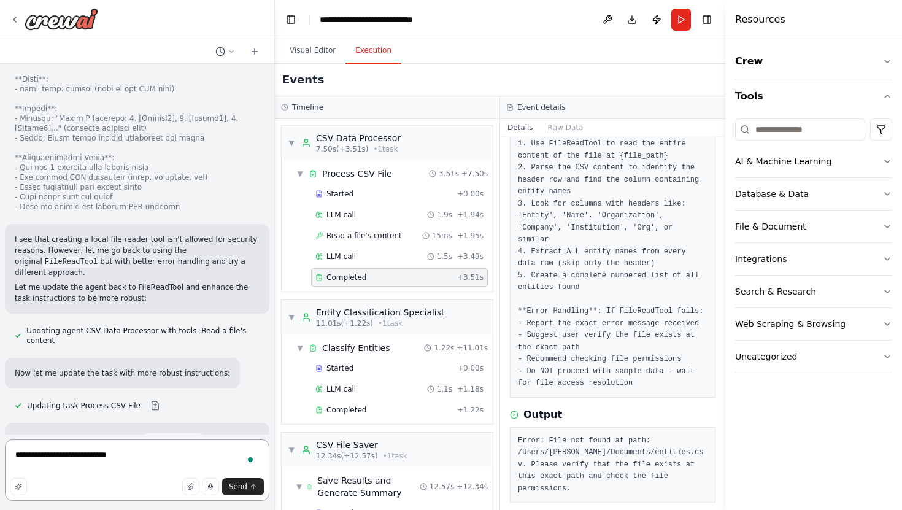
paste textarea "**********"
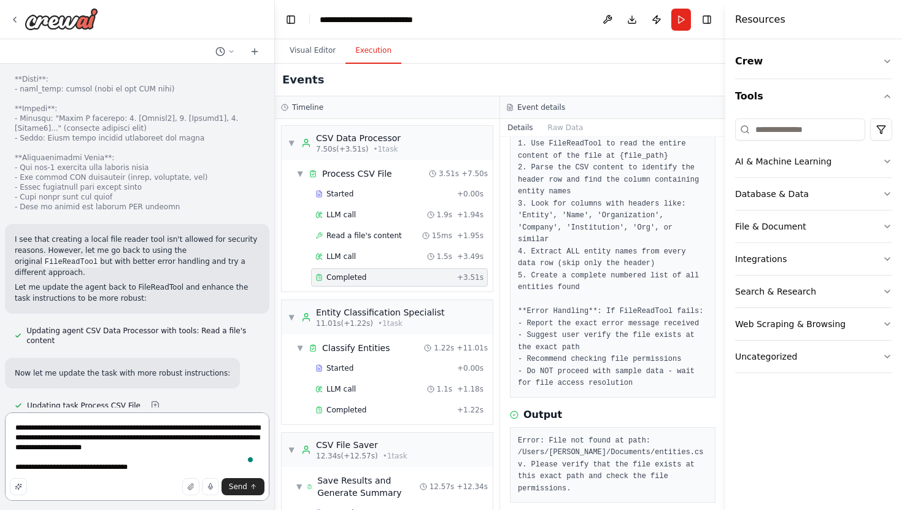
type textarea "**********"
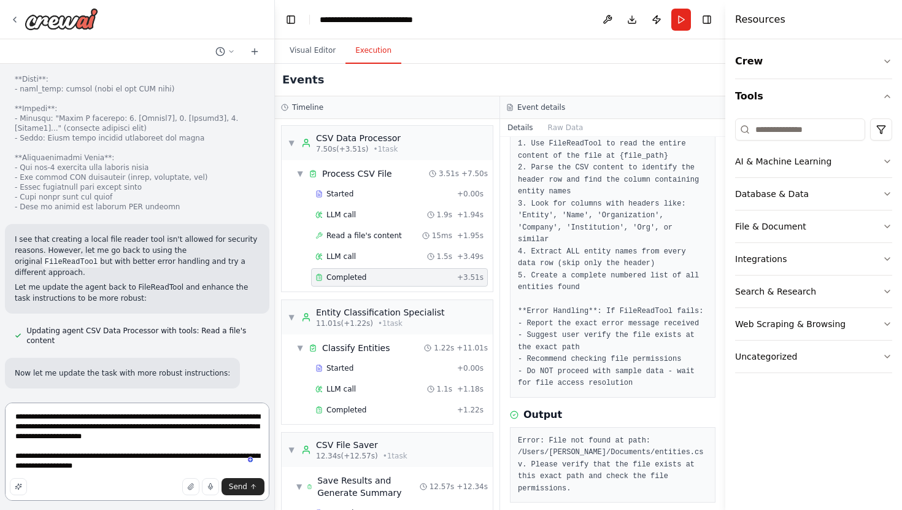
scroll to position [8431, 0]
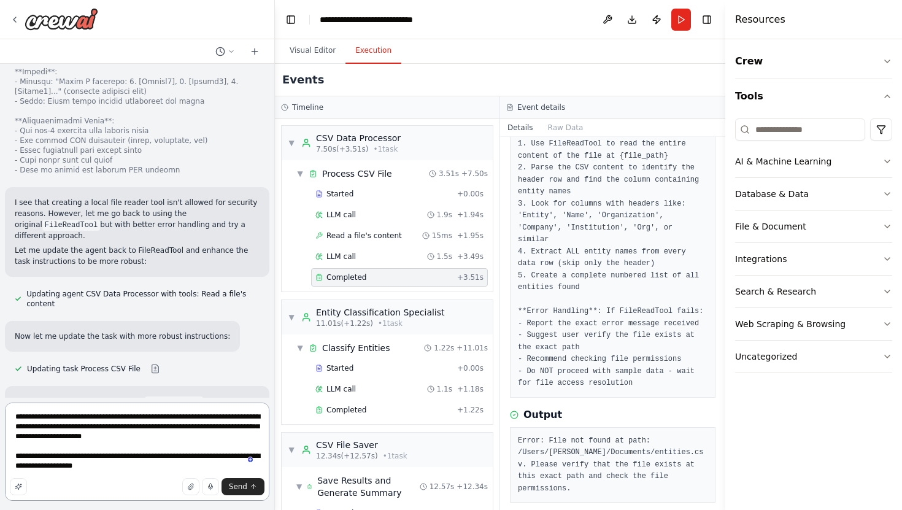
click at [122, 467] on textarea "**********" at bounding box center [137, 452] width 264 height 98
click at [123, 466] on textarea "**********" at bounding box center [137, 452] width 264 height 98
type textarea "**********"
click at [191, 488] on icon "button" at bounding box center [190, 486] width 7 height 7
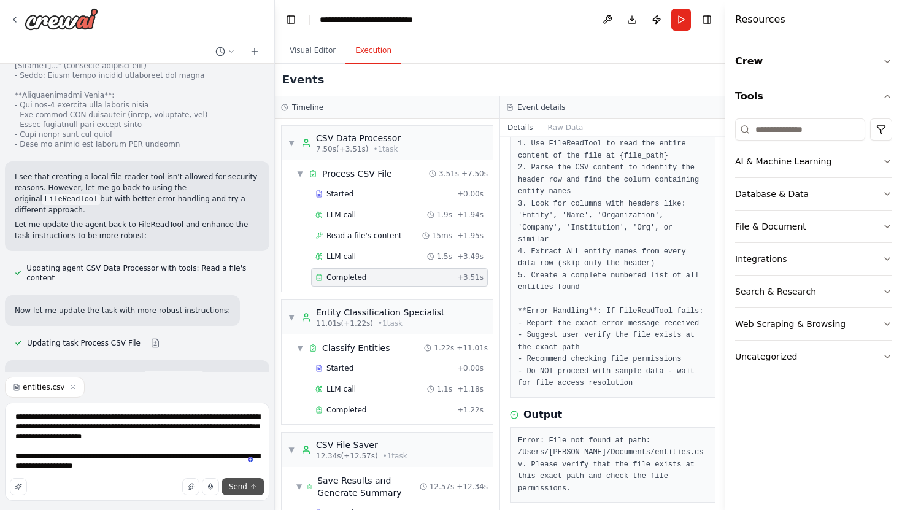
click at [248, 489] on button "Send" at bounding box center [243, 486] width 43 height 17
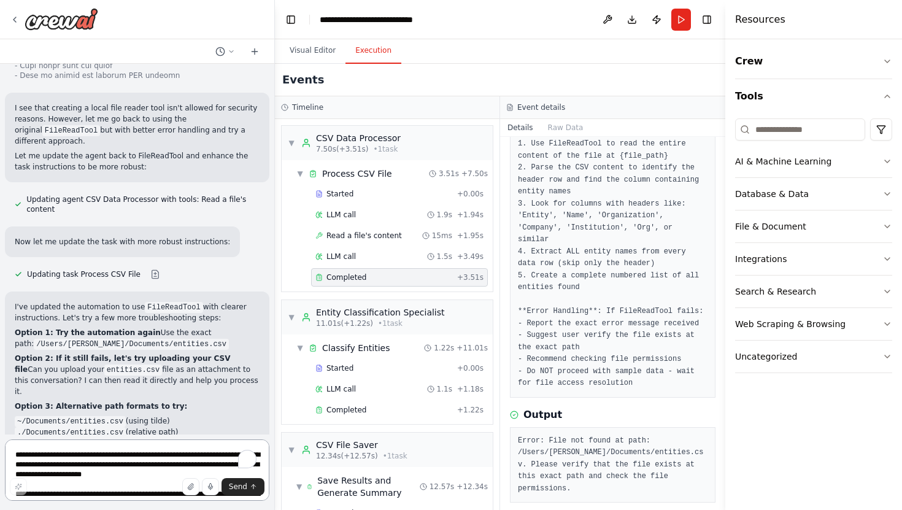
scroll to position [8537, 0]
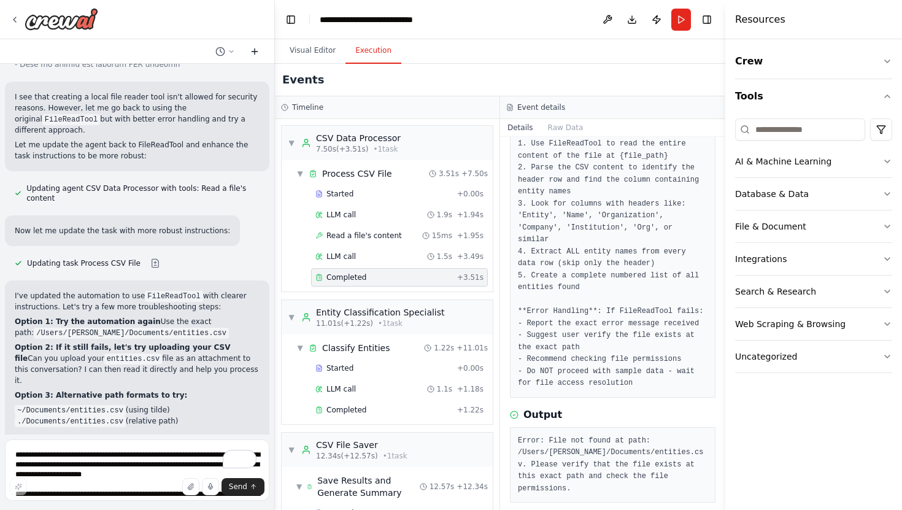
click at [253, 50] on icon at bounding box center [255, 52] width 10 height 10
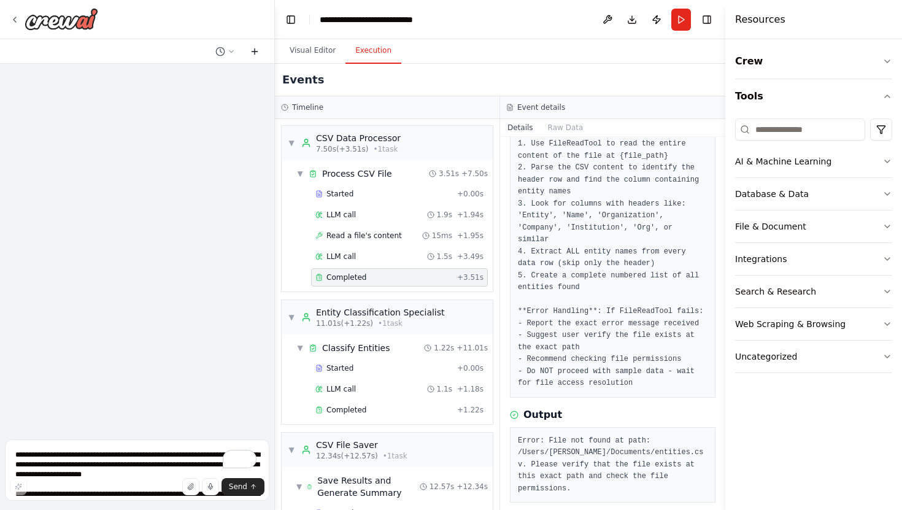
scroll to position [0, 0]
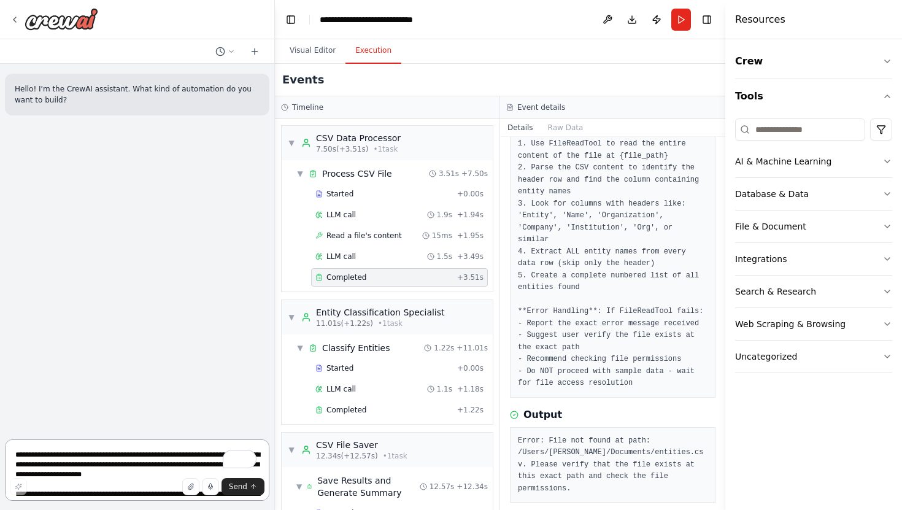
click at [77, 463] on textarea "**********" at bounding box center [137, 469] width 264 height 61
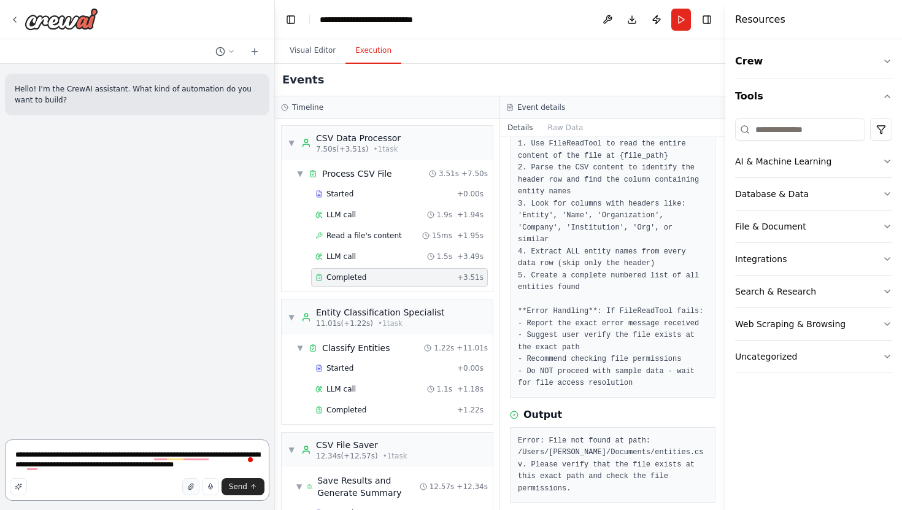
type textarea "**********"
click at [190, 490] on icon "button" at bounding box center [190, 486] width 7 height 7
click at [247, 489] on span "Send" at bounding box center [238, 487] width 18 height 10
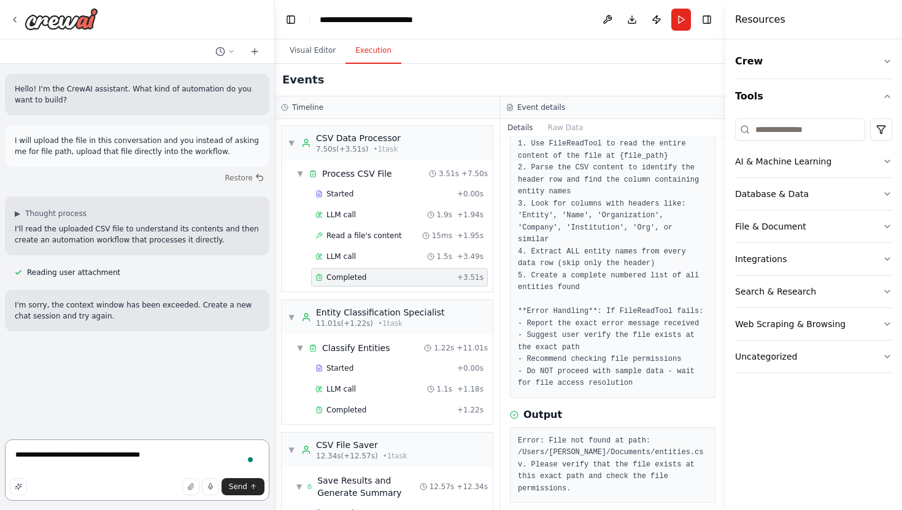
type textarea "**********"
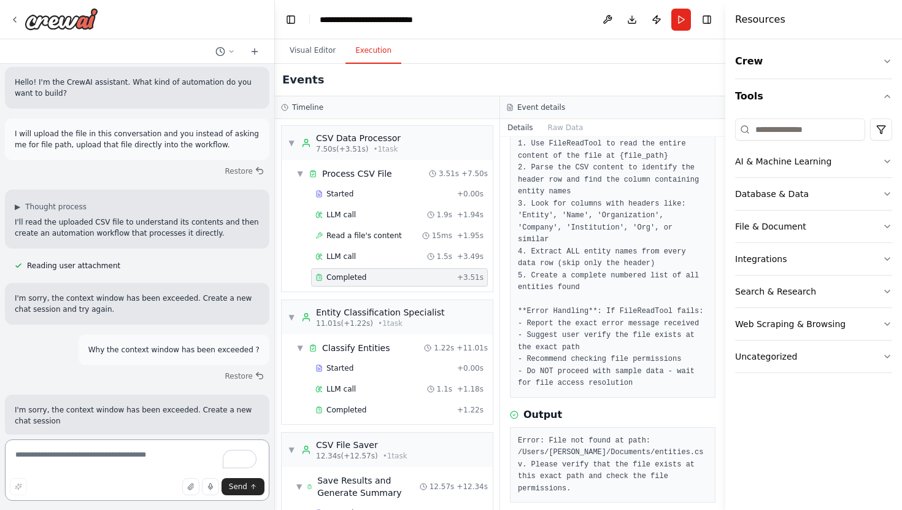
scroll to position [18, 0]
